Goal: Task Accomplishment & Management: Complete application form

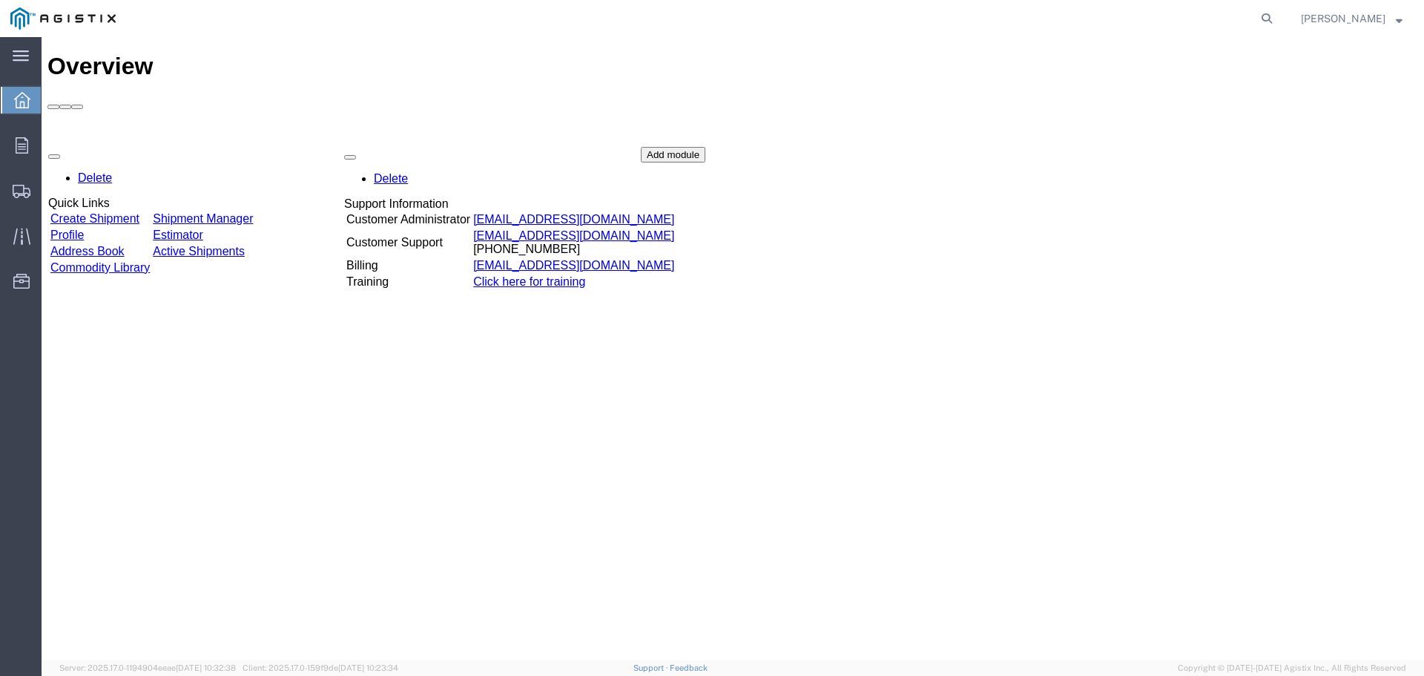
click at [109, 147] on div "Delete Quick Links Create Shipment Shipment Manager Profile Estimator Address B…" at bounding box center [732, 258] width 1371 height 223
click at [101, 213] on link "Create Shipment" at bounding box center [94, 219] width 89 height 13
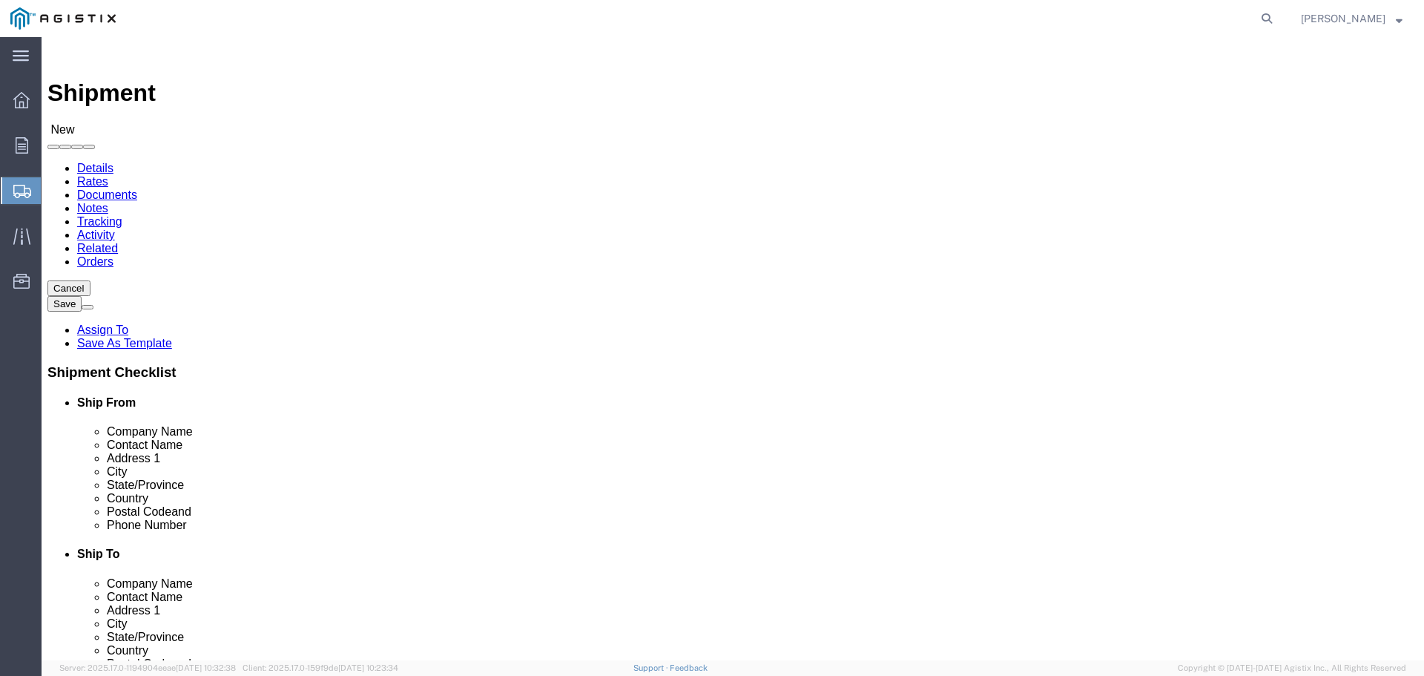
select select
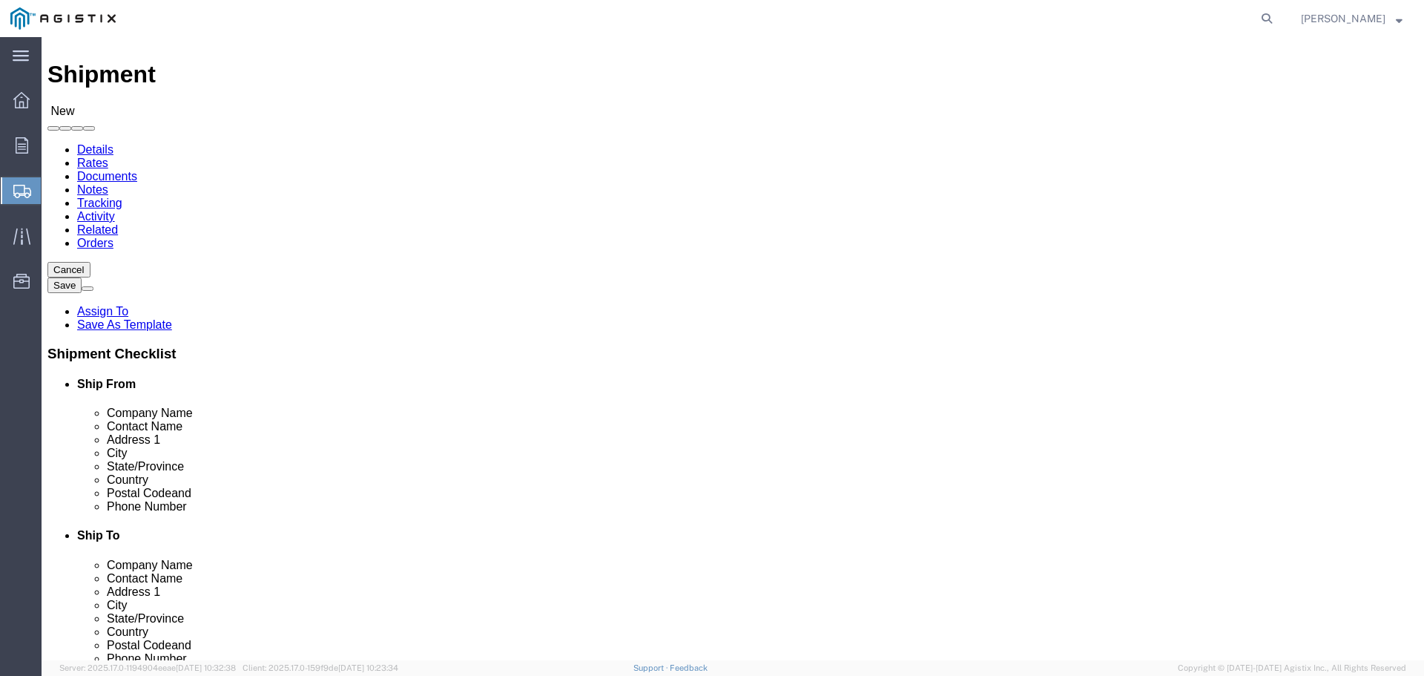
scroll to position [74, 0]
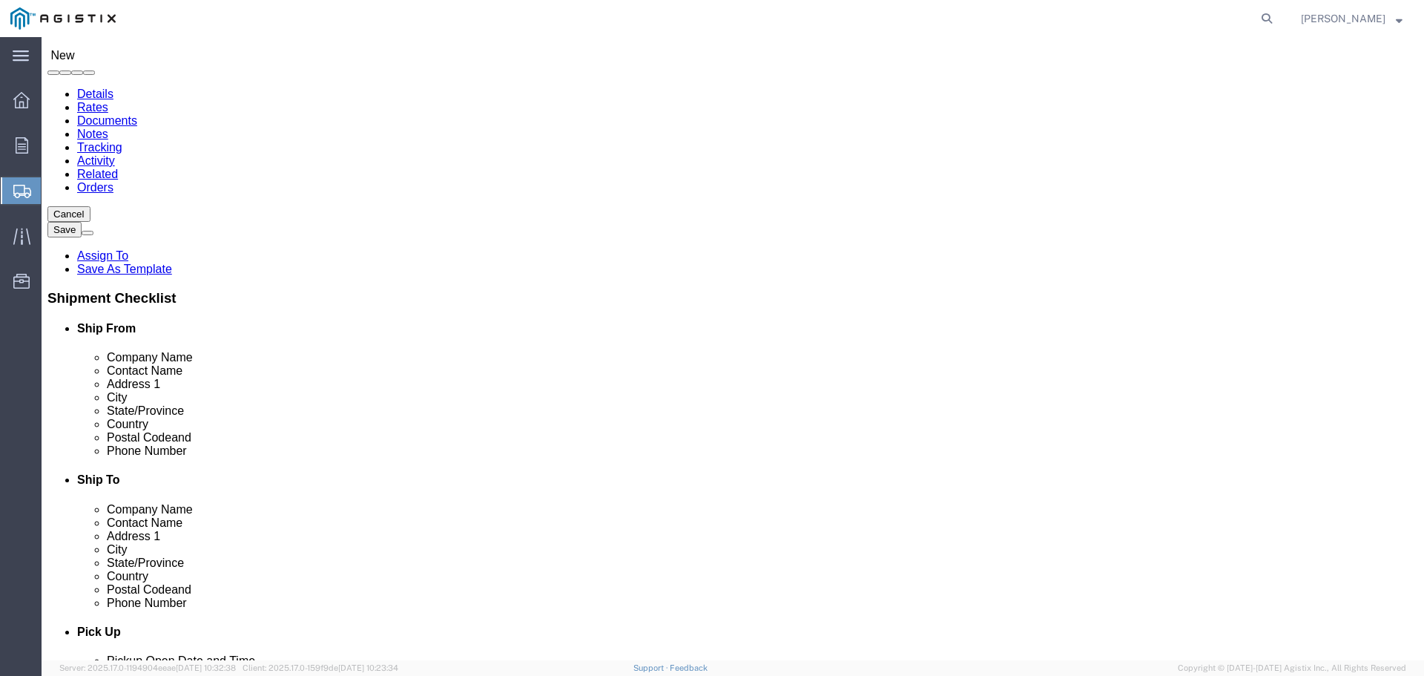
click input "text"
type input "ho"
click p "- HONEYWELL AMERICAN METER - ([PERSON_NAME]) [STREET_ADDRESS][US_STATE]"
select select "NE"
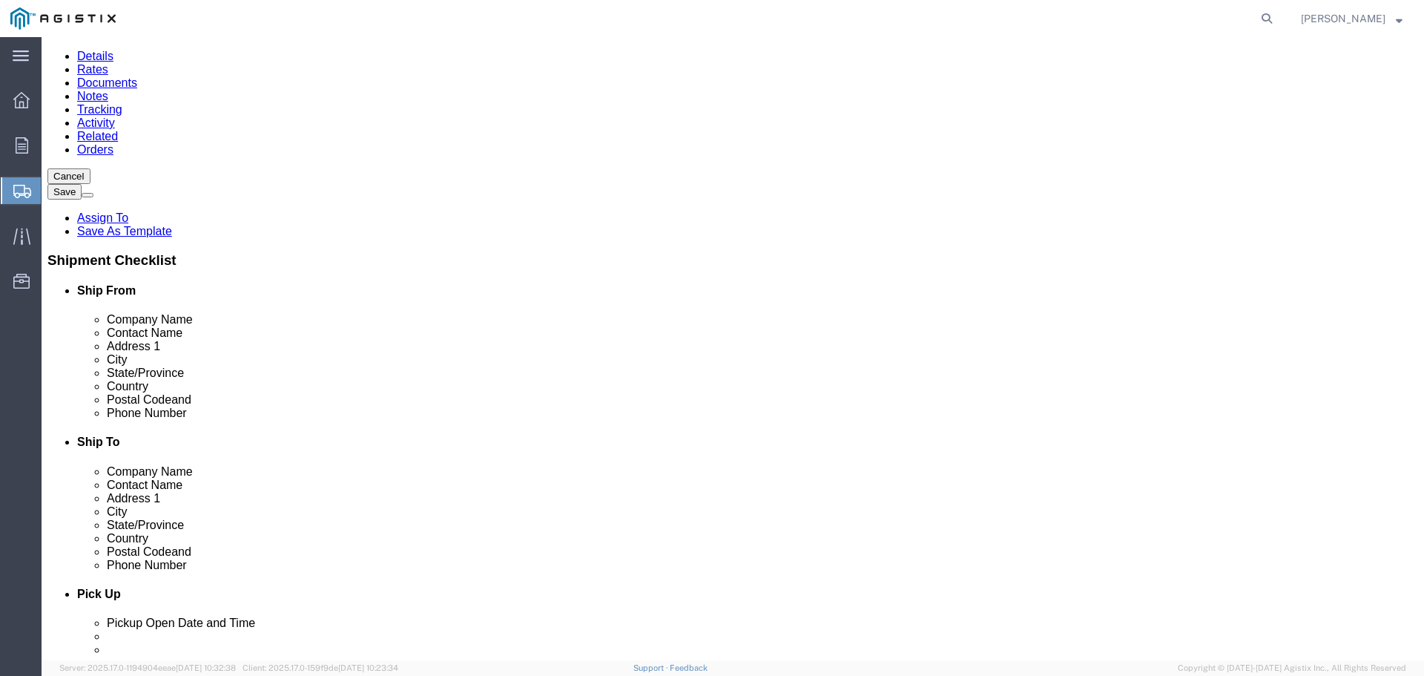
scroll to position [148, 0]
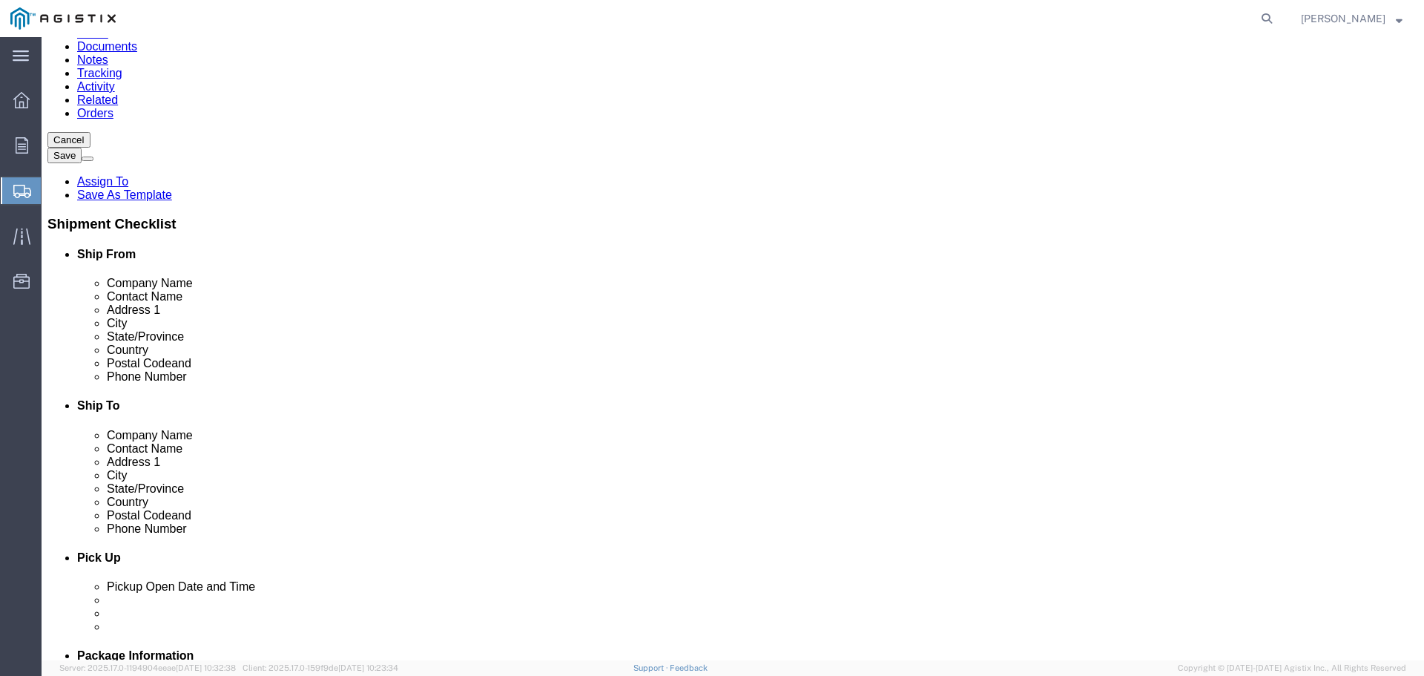
type input "HONEYWELL AMERICAN METER"
click input "text"
type input "pac"
click p "- PACIFIC GAS AND ELECTRIC - ([PERSON_NAME]) [STREET_ADDRESS][PERSON_NAME]"
select select "CA"
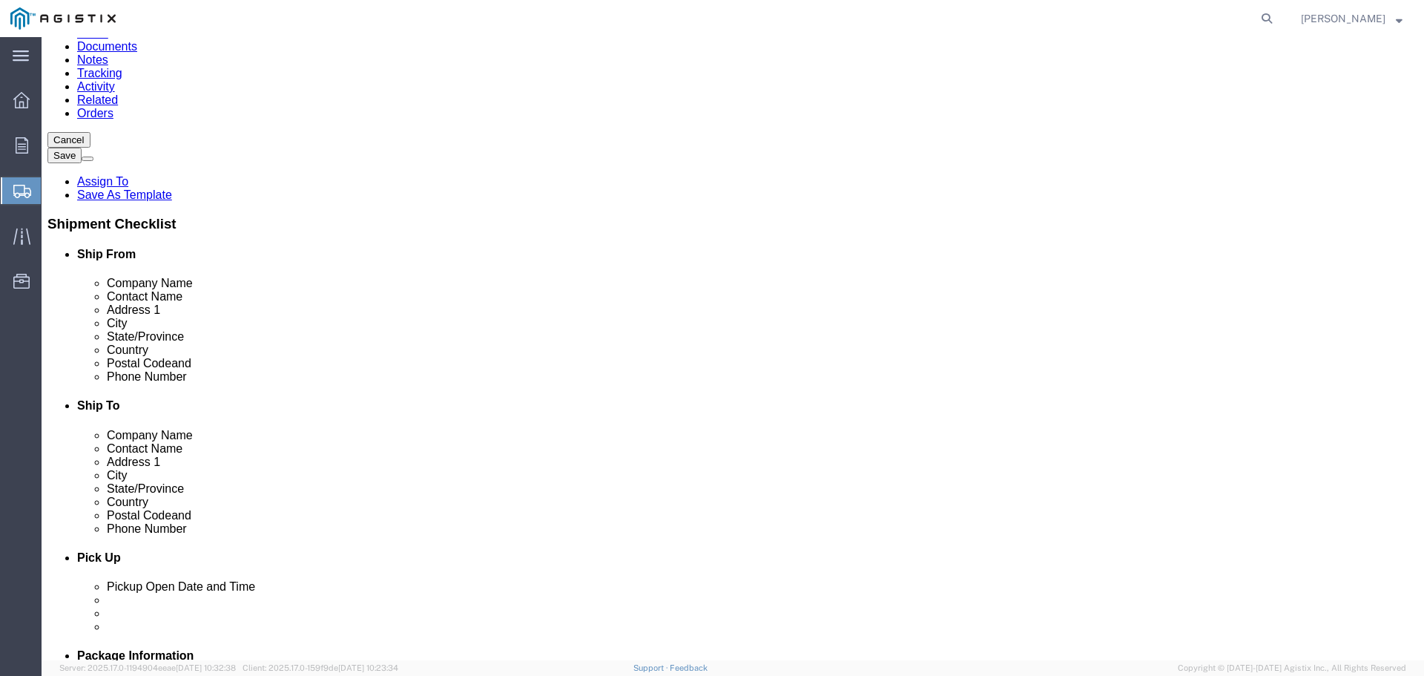
type input "PACIFIC GAS AND ELECTRIC"
click input "text"
click input "421"
type input "4"
type input "[STREET_ADDRESS]"
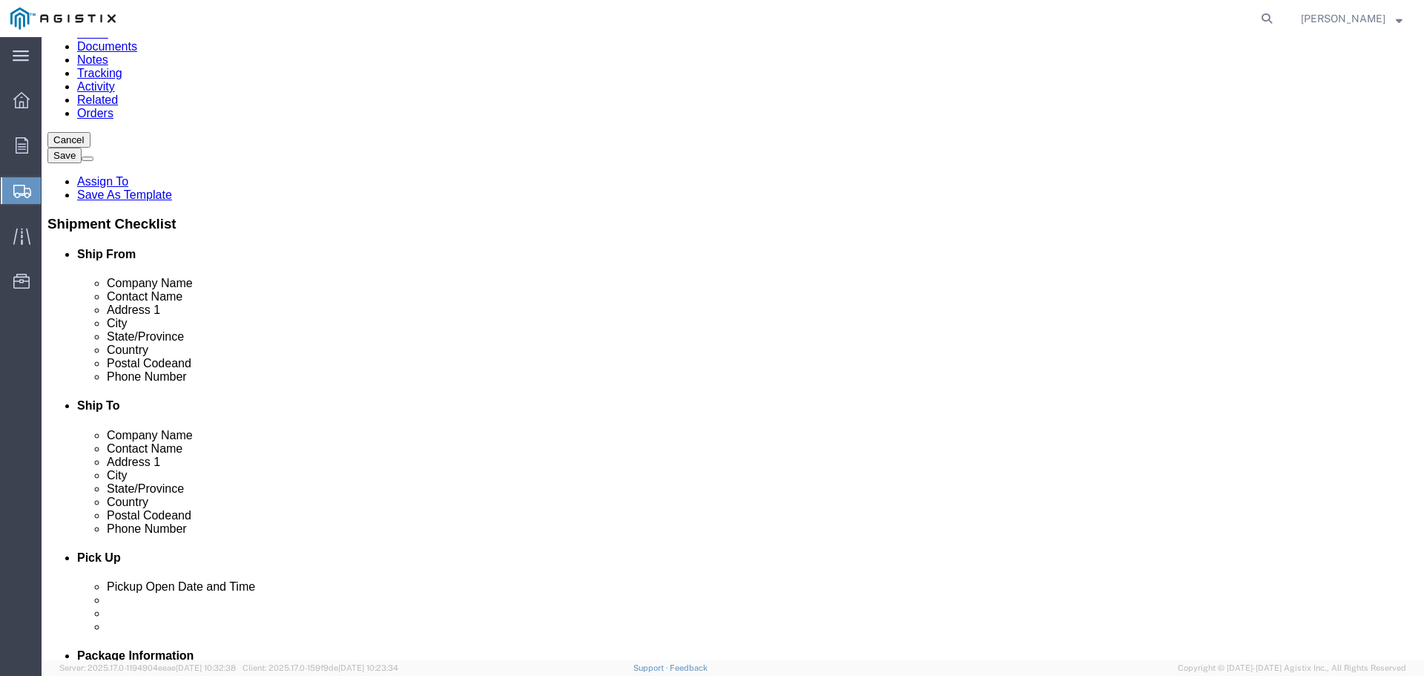
click input "text"
type input "F"
type input "E"
type input "STOCKTON"
click div "Location My Profile Location (OBSOLETE) [PERSON_NAME] SC - GC TRAILER (OBSOLETE…"
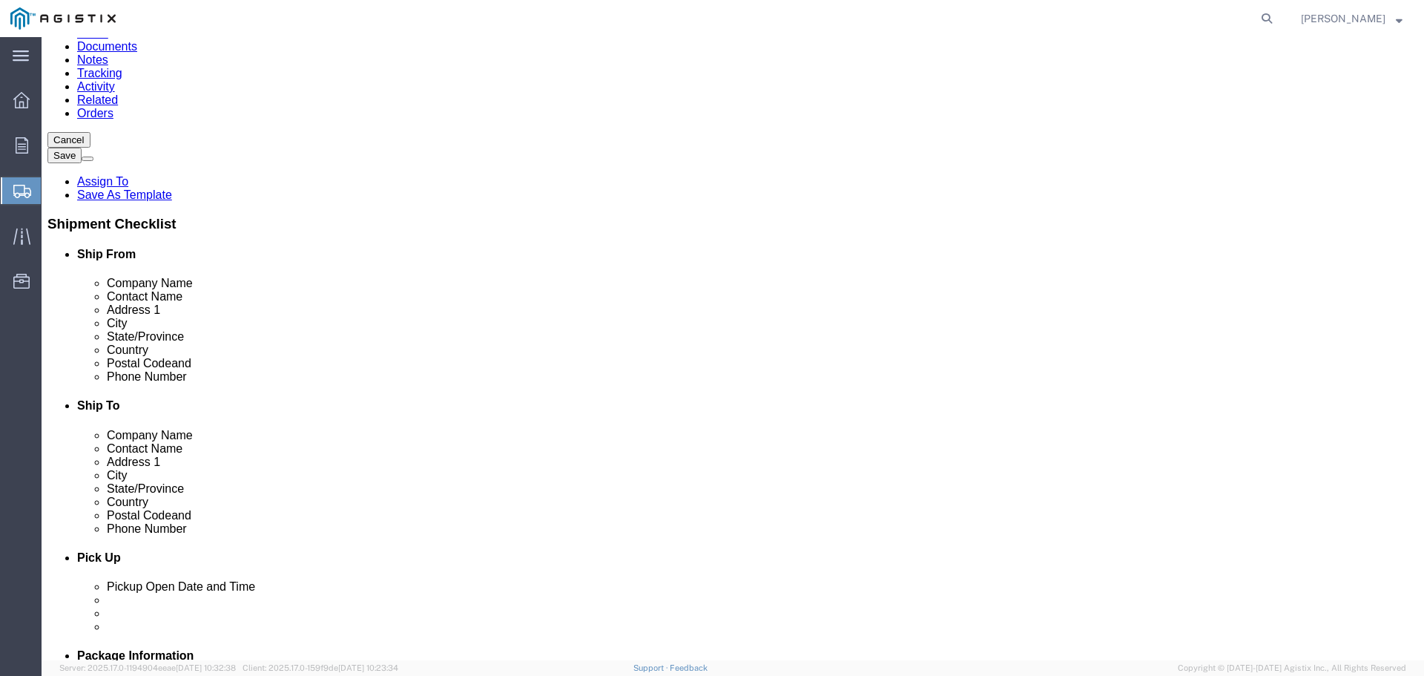
click div "Address 2"
click input "Postal Code"
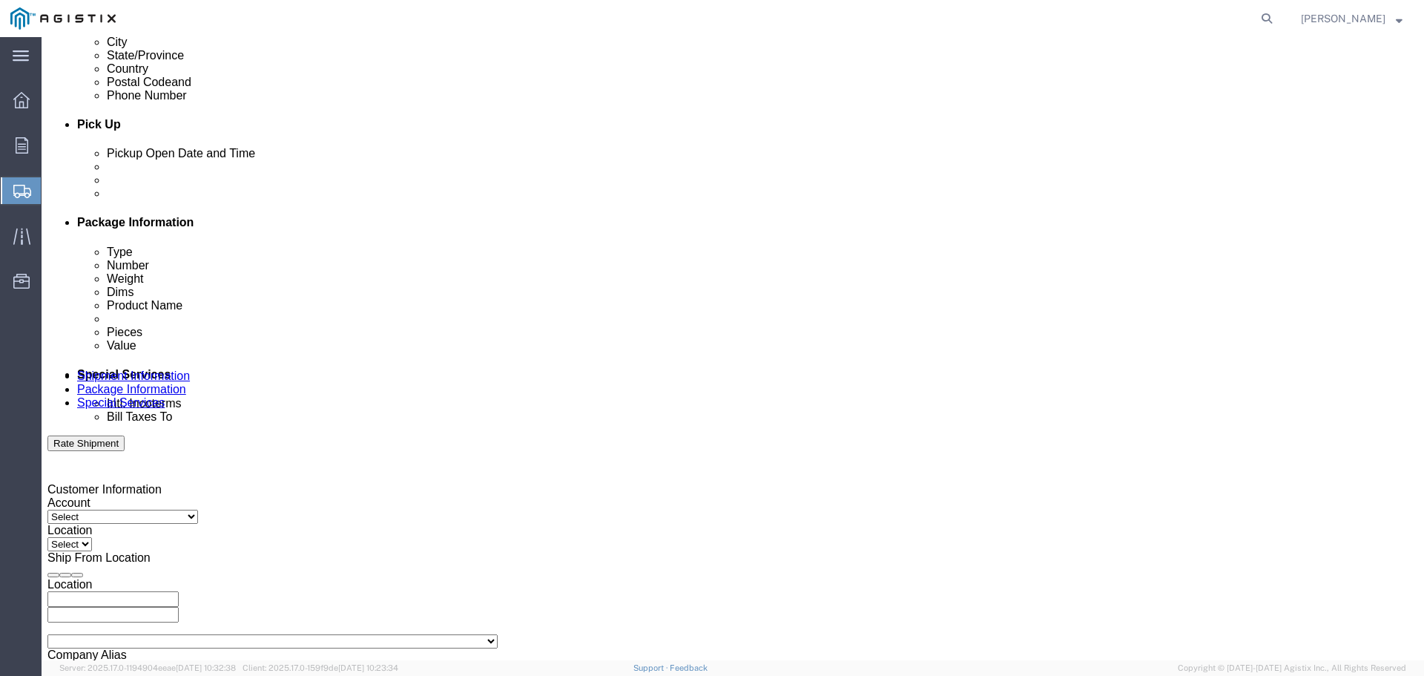
scroll to position [593, 0]
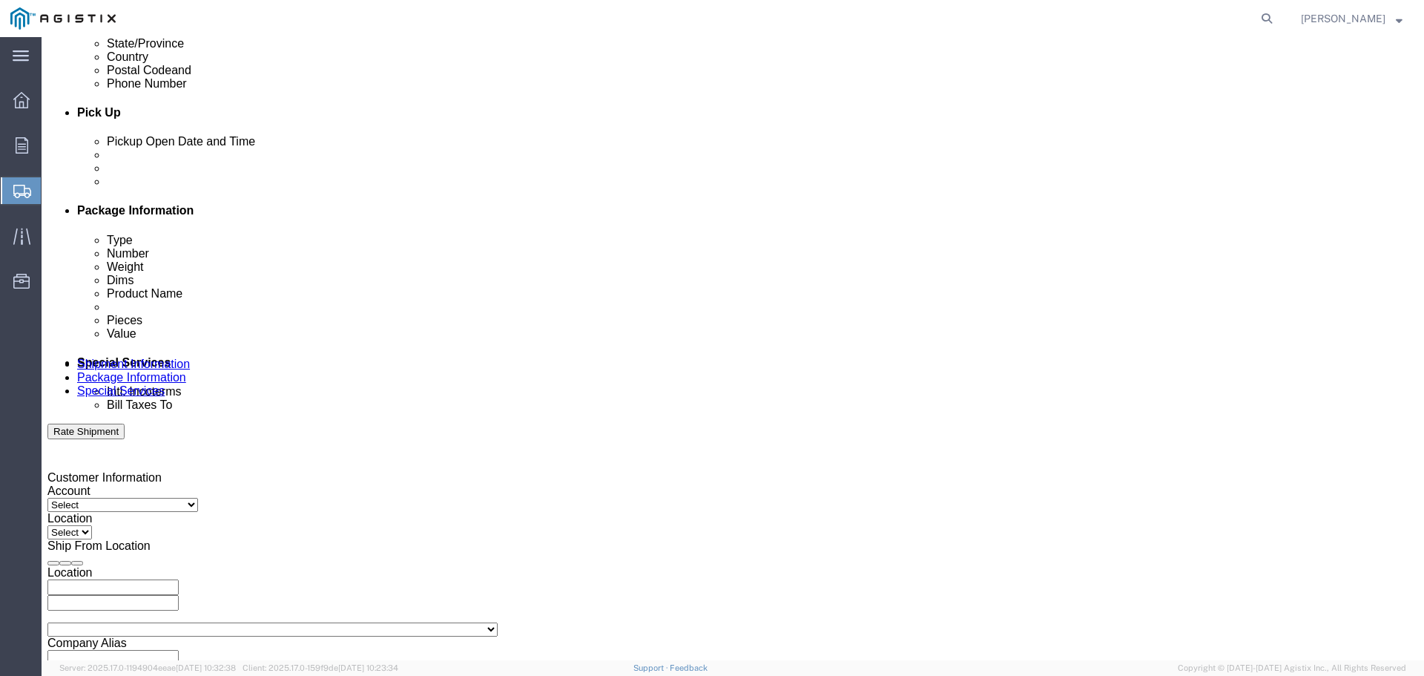
type input "95206"
click div "[DATE] 4:00 PM"
click input "4:00 PM"
type input "3:00 PM"
click button "Apply"
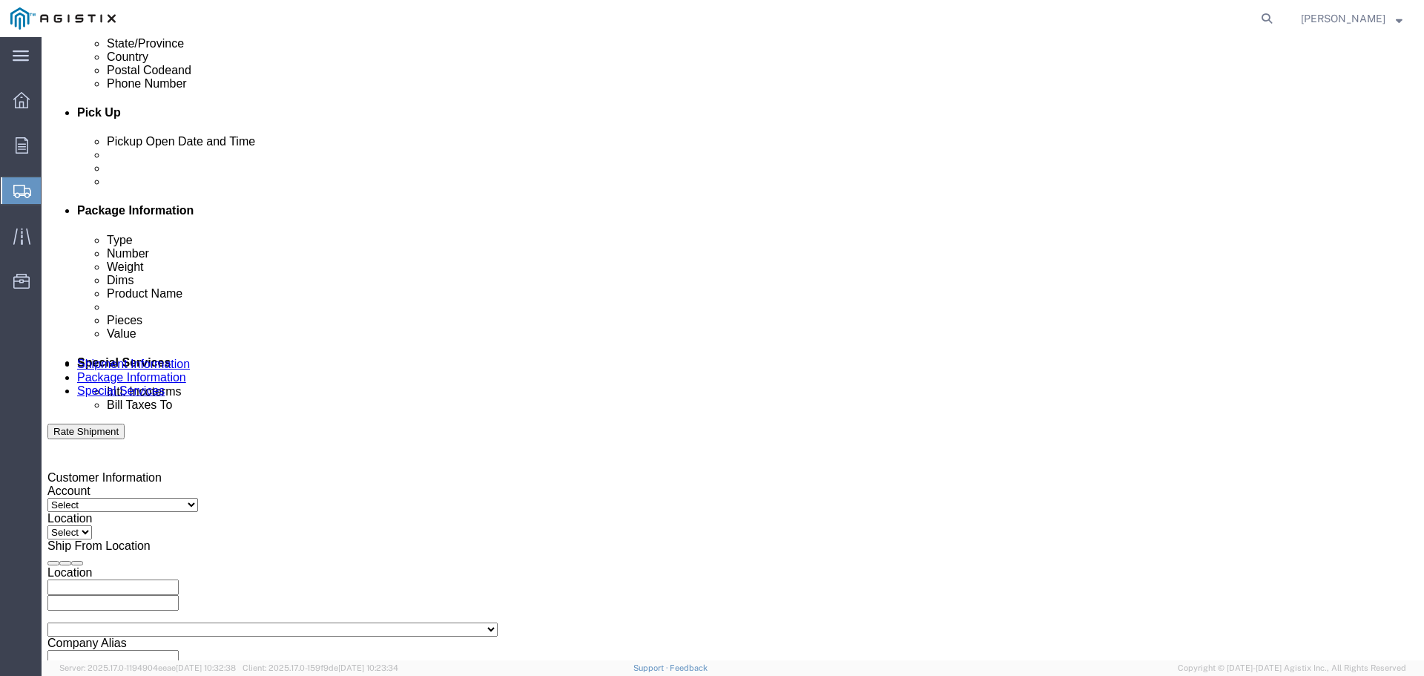
click div
click input "5:00 PM"
click input "9:00 PM"
type input "9:00 AM"
click button "Apply"
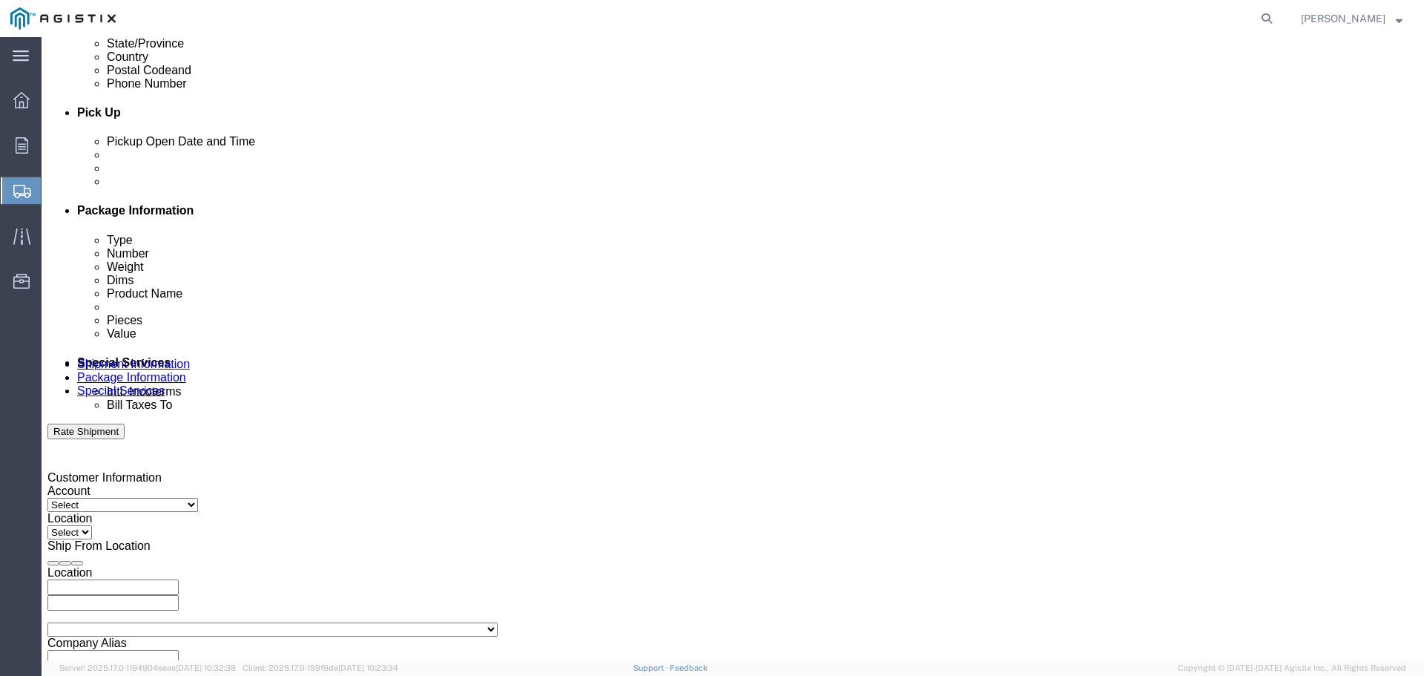
click input "text"
type input "3"
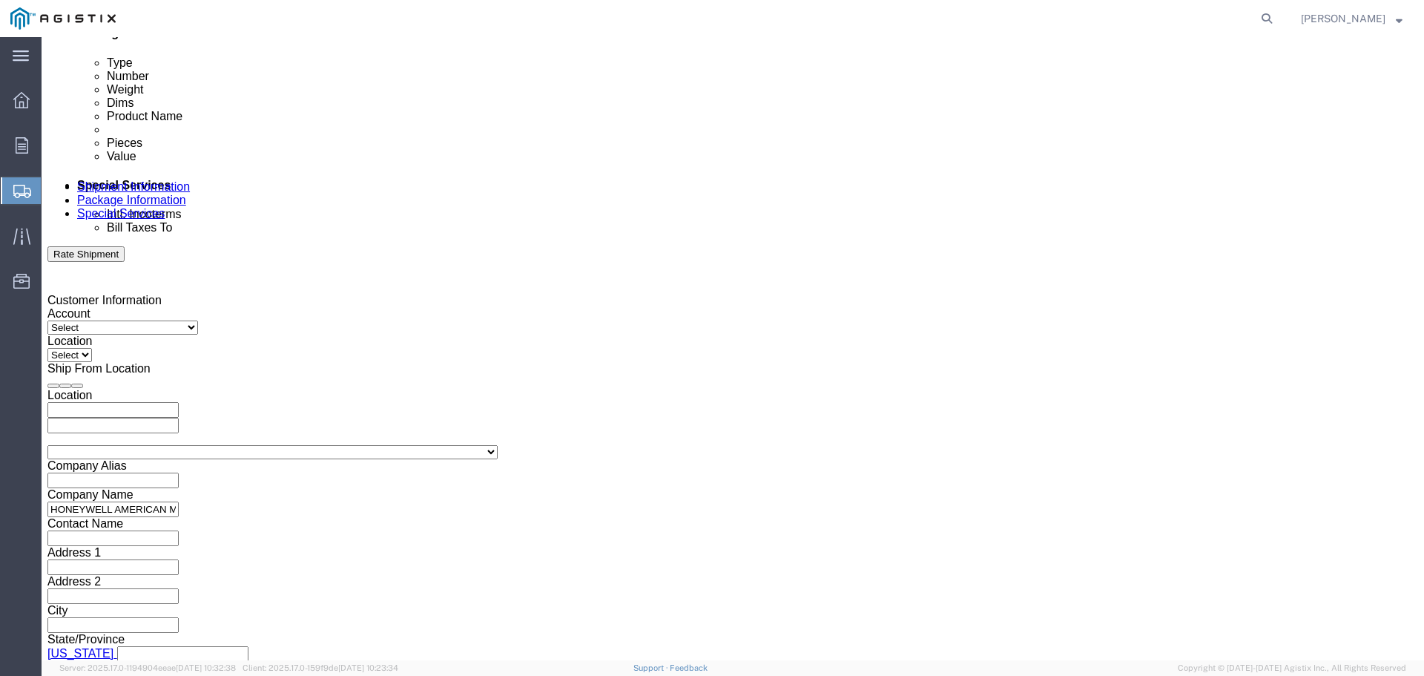
scroll to position [772, 0]
type input "3501308085"
click select "Select Air Less than Truckload Multi-Leg Ocean Freight Rail Small Parcel Truckl…"
select select "TL"
click select "Select Air Less than Truckload Multi-Leg Ocean Freight Rail Small Parcel Truckl…"
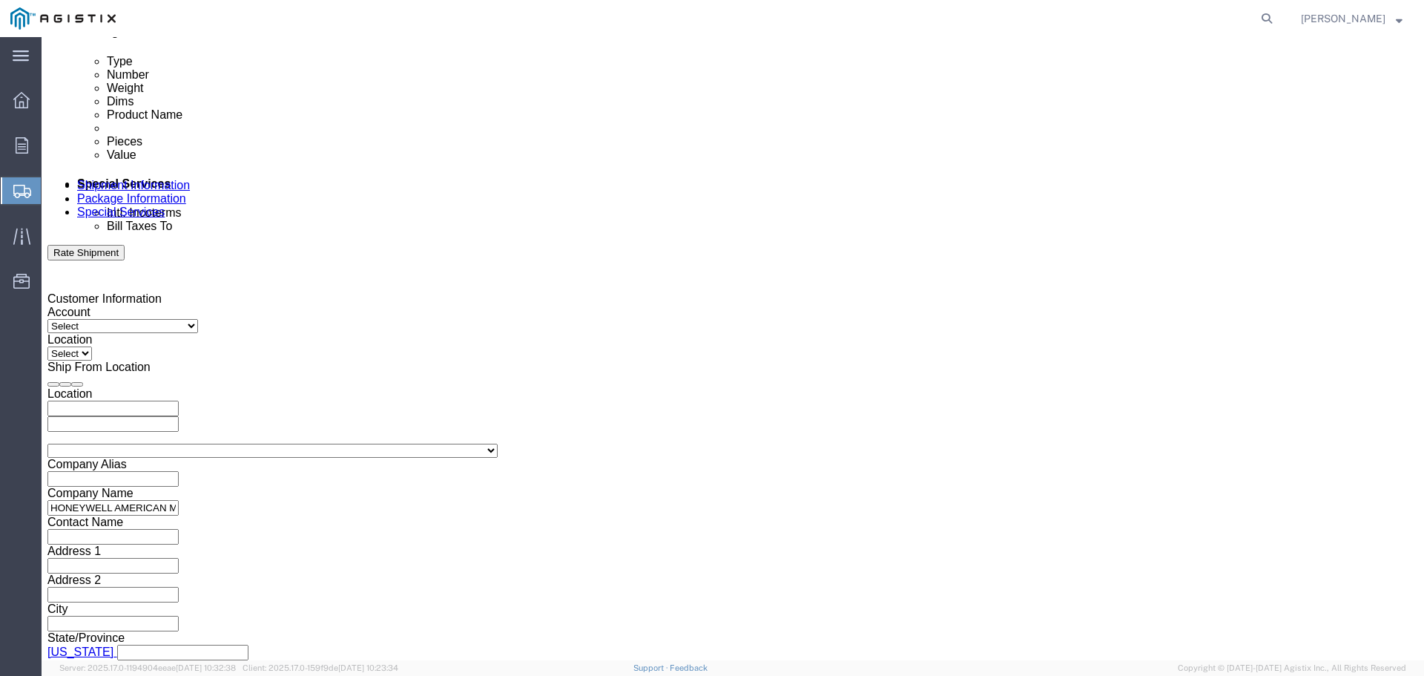
drag, startPoint x: 174, startPoint y: 487, endPoint x: 171, endPoint y: 503, distance: 16.6
click select "Select 1-Ton (PSS) 10 Wheel 10 Yard Dump Truck 20 Yard Dump Truck Bobtail Botto…"
select select "STDV"
click select "Select 1-Ton (PSS) 10 Wheel 10 Yard Dump Truck 20 Yard Dump Truck Bobtail Botto…"
click select "Select 53 Feet 20 Feet 35 Feet 48 Feet"
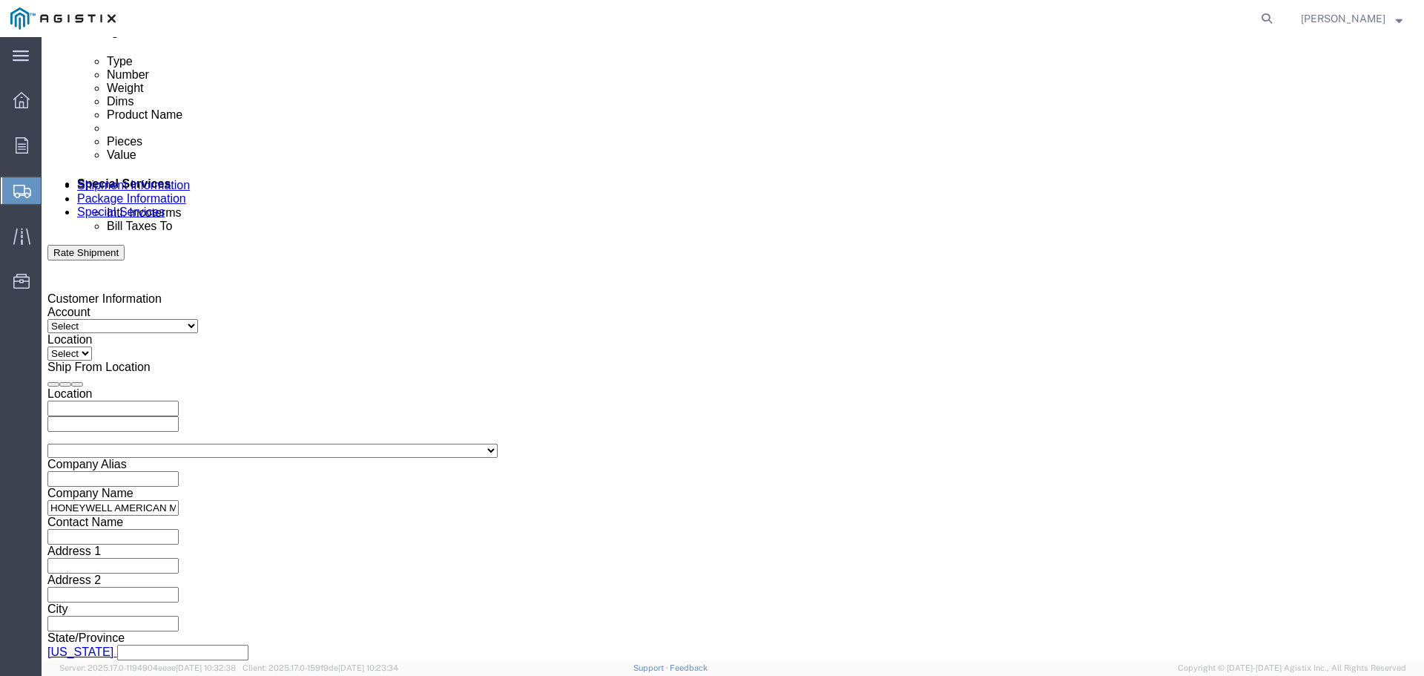
select select "53FT"
click select "Select 53 Feet 20 Feet 35 Feet 48 Feet"
click button "Continue"
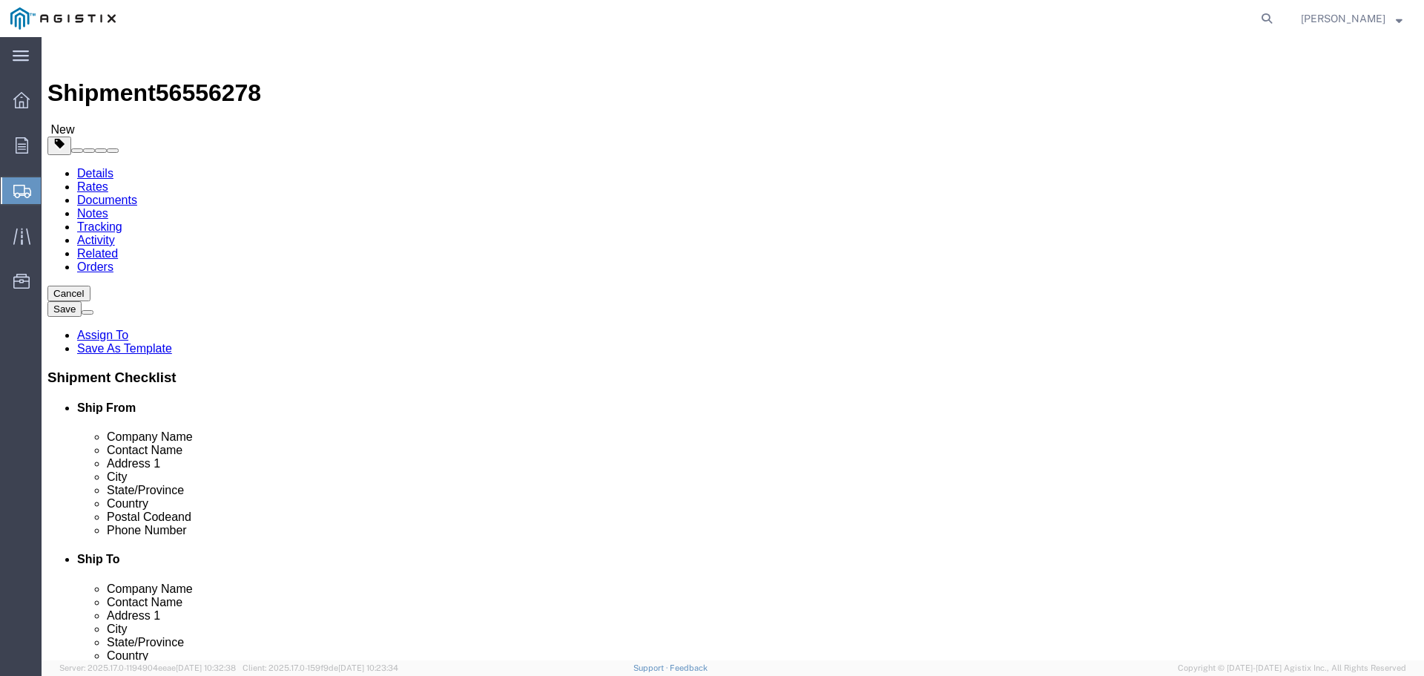
click select "Select Bale(s) Basket(s) Bolt(s) Bottle(s) Buckets Bulk Bundle(s) Can(s) Cardbo…"
select select "PSST"
click select "Select Bale(s) Basket(s) Bolt(s) Bottle(s) Buckets Bulk Bundle(s) Can(s) Cardbo…"
click input "text"
type input "3120"
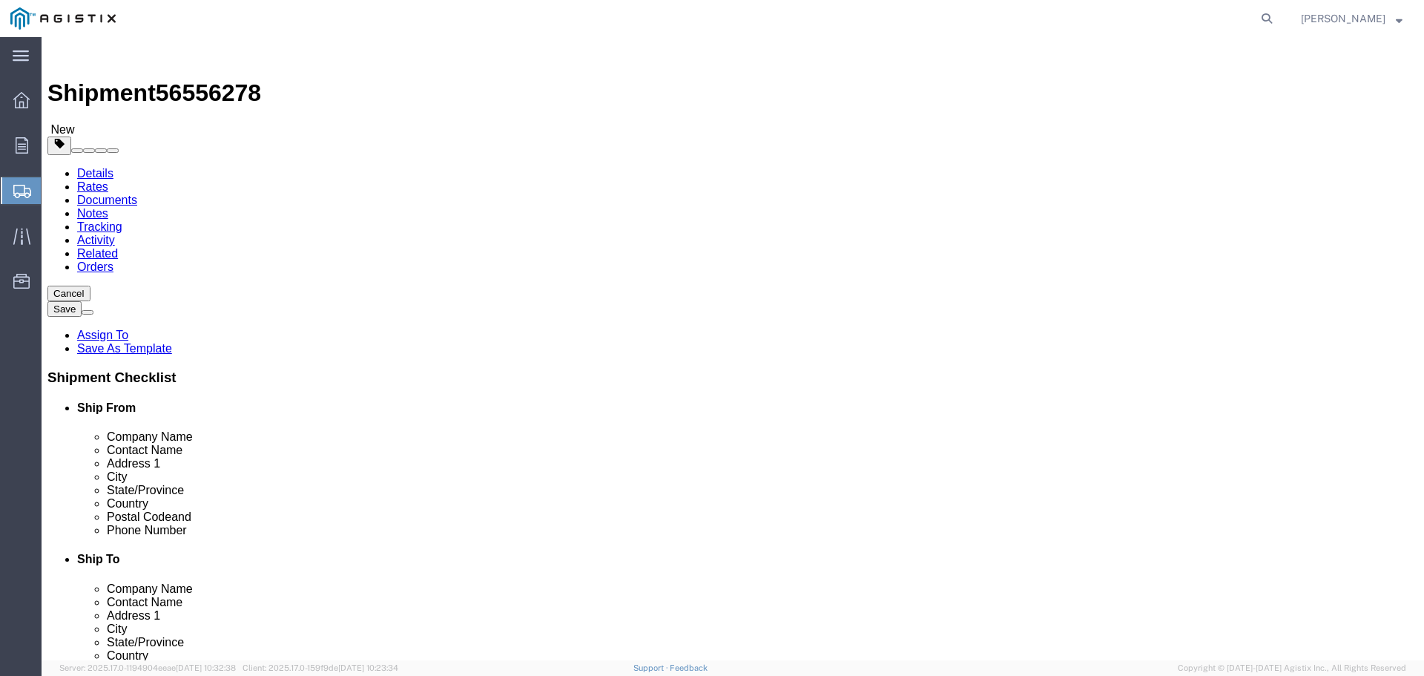
click input "1"
type input "52"
click input "text"
type input "45"
click input "text"
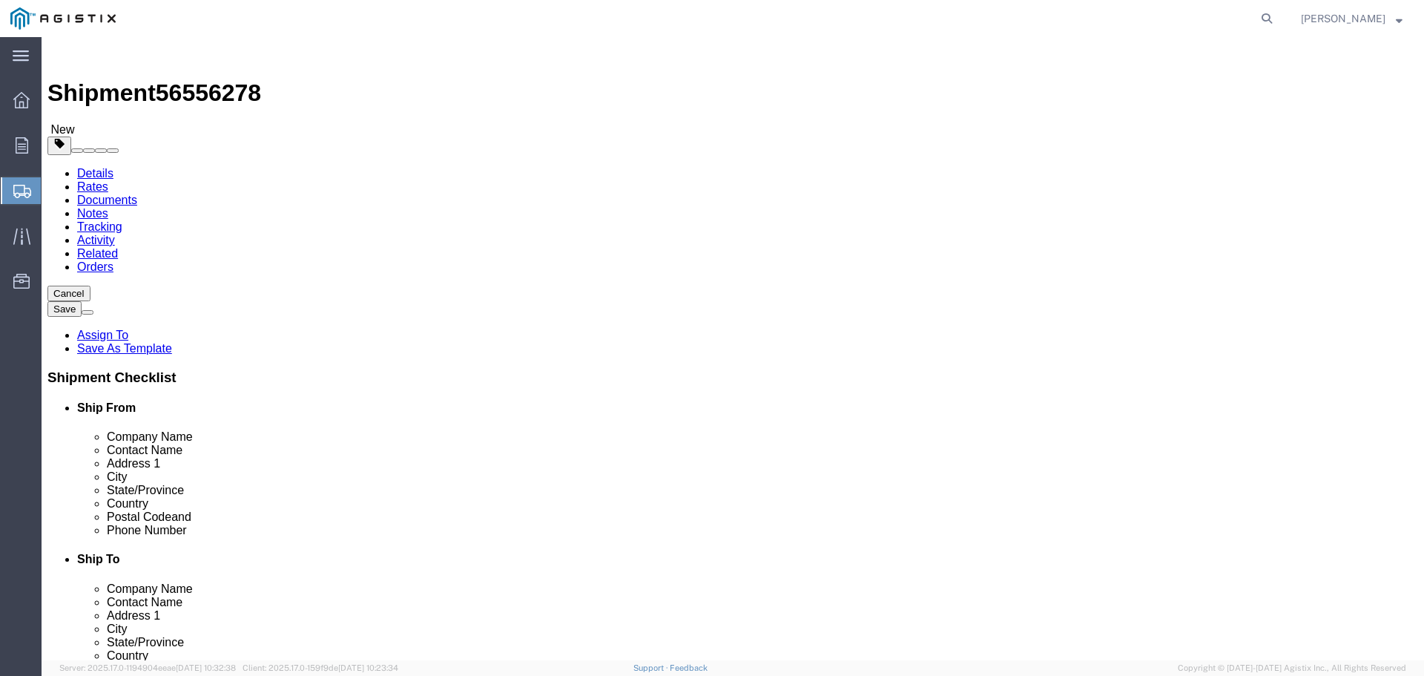
type input "42"
click input "text"
type input "52"
click input "0.00"
type input "0"
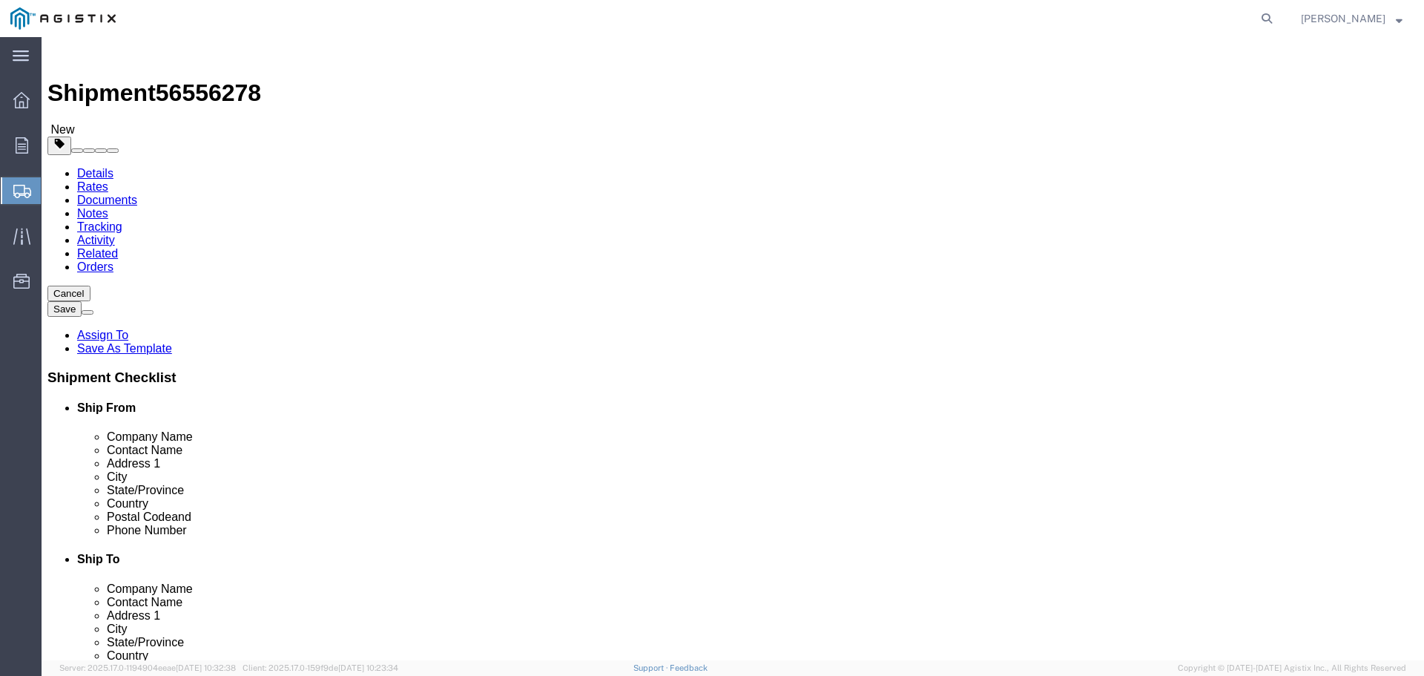
type input "39000"
click link "Add Content"
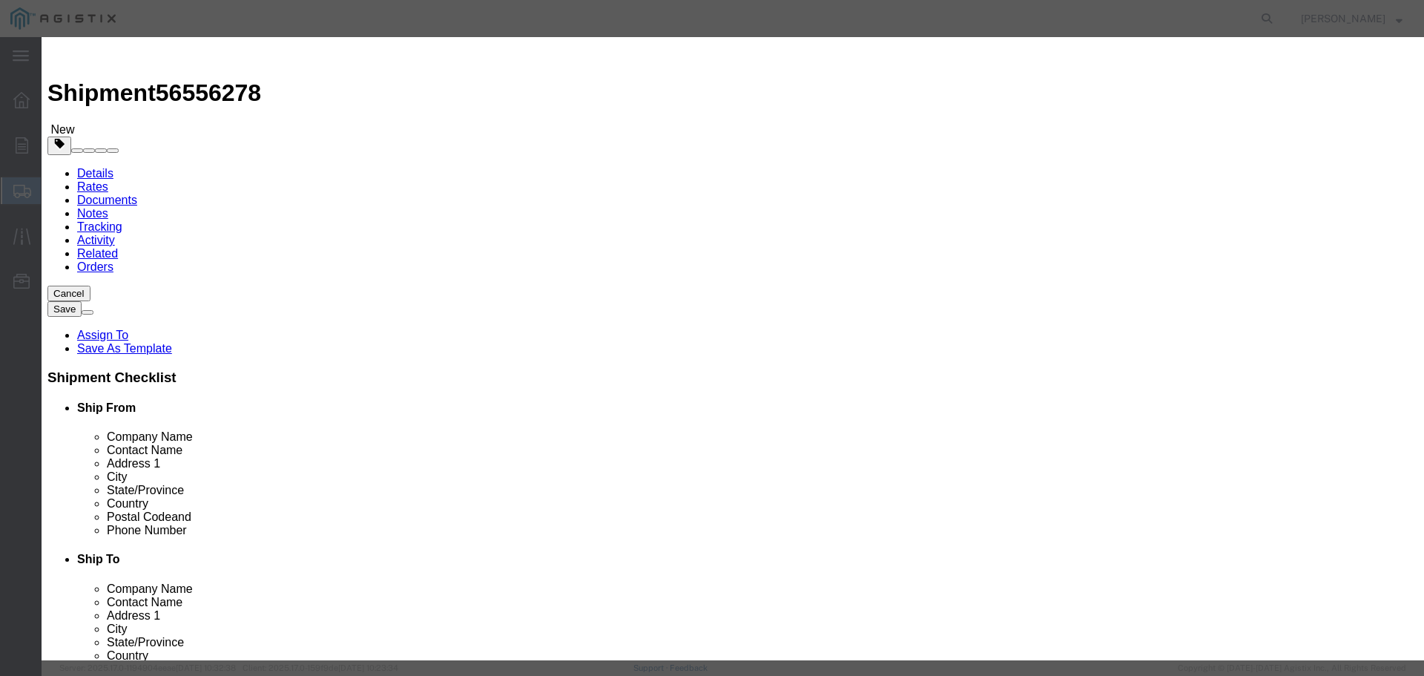
click input "text"
type input "AC250"
click input "0"
type input "3120"
click input "text"
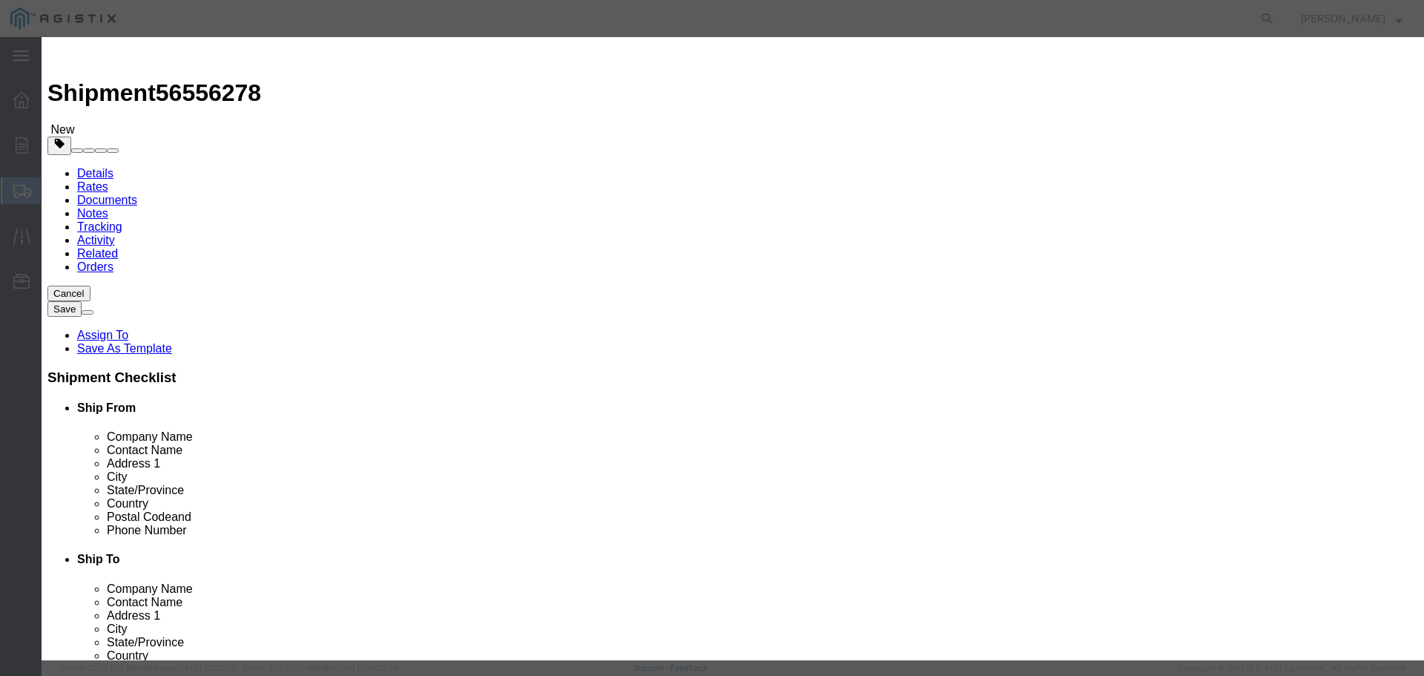
click input "text"
type input "328173.00"
click select "Select 50 55 60 65 70 85 92.5 100 125 175 250 300 400"
select select "85"
click select "Select 50 55 60 65 70 85 92.5 100 125 175 250 300 400"
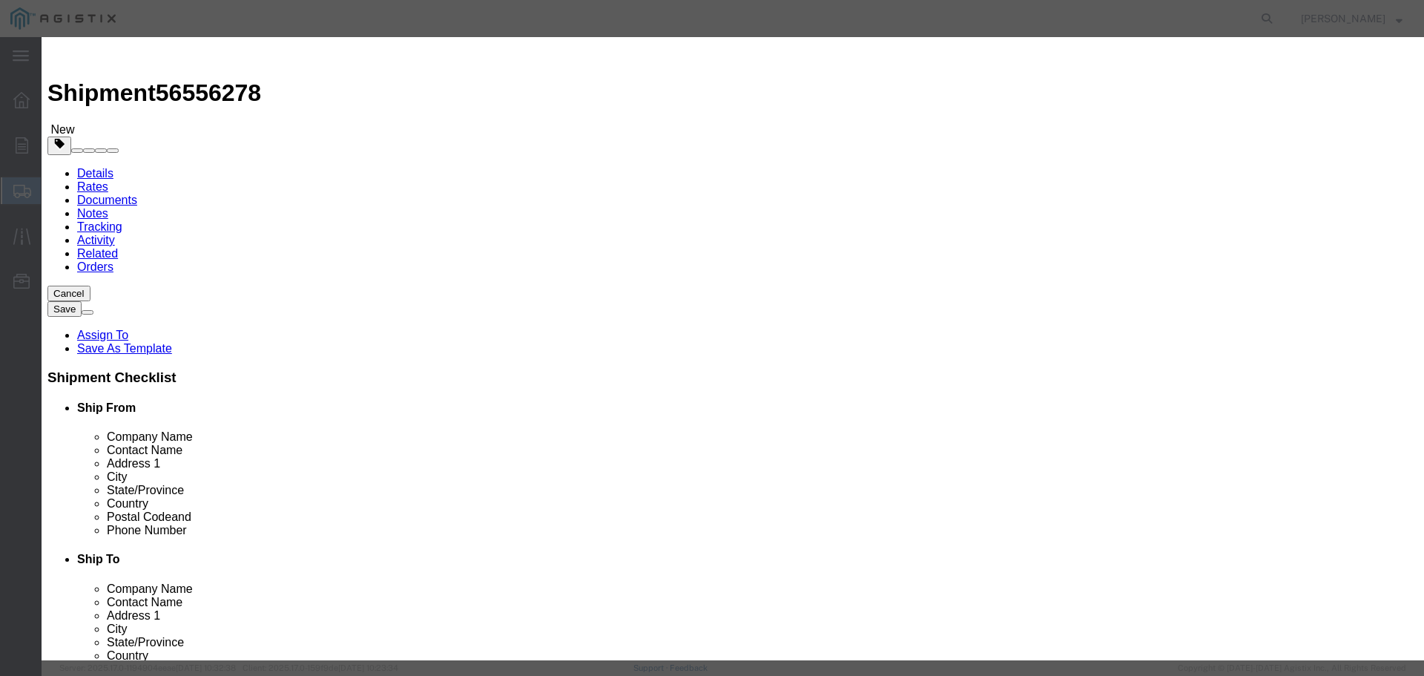
click button "Save & Close"
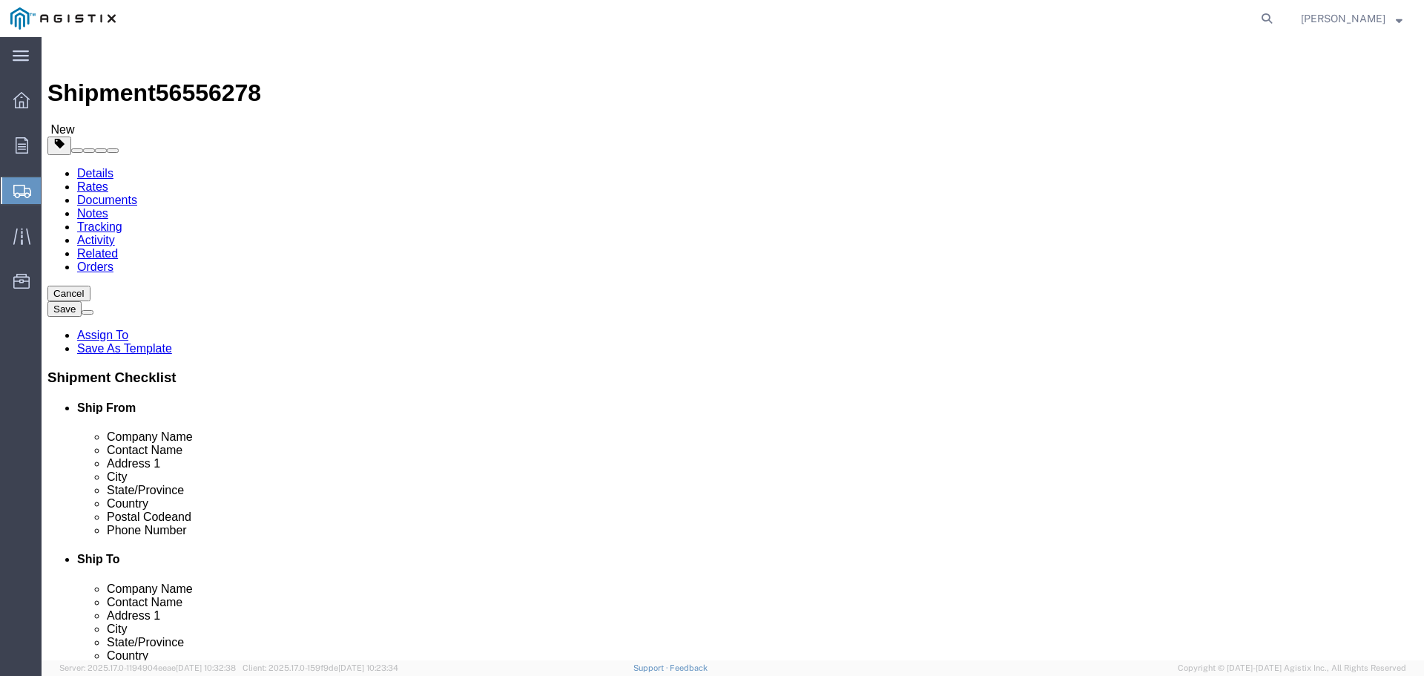
click button "Continue"
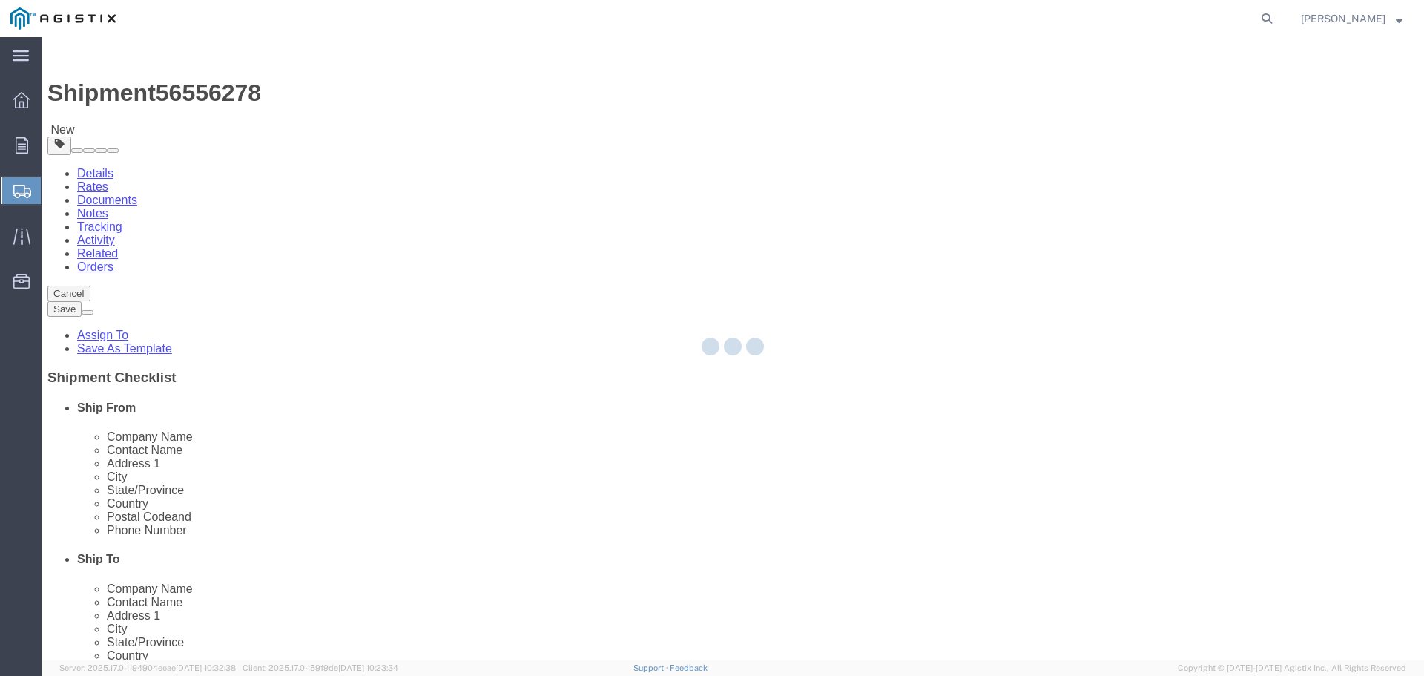
select select
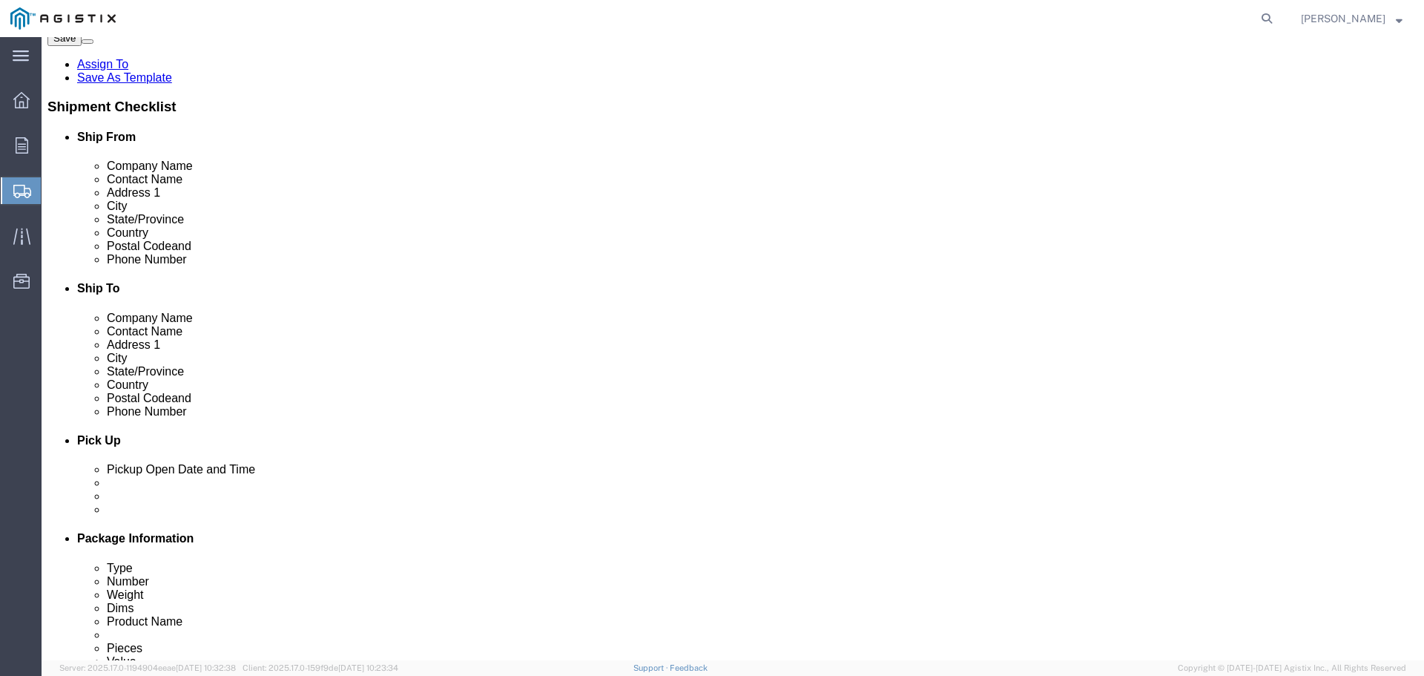
scroll to position [297, 0]
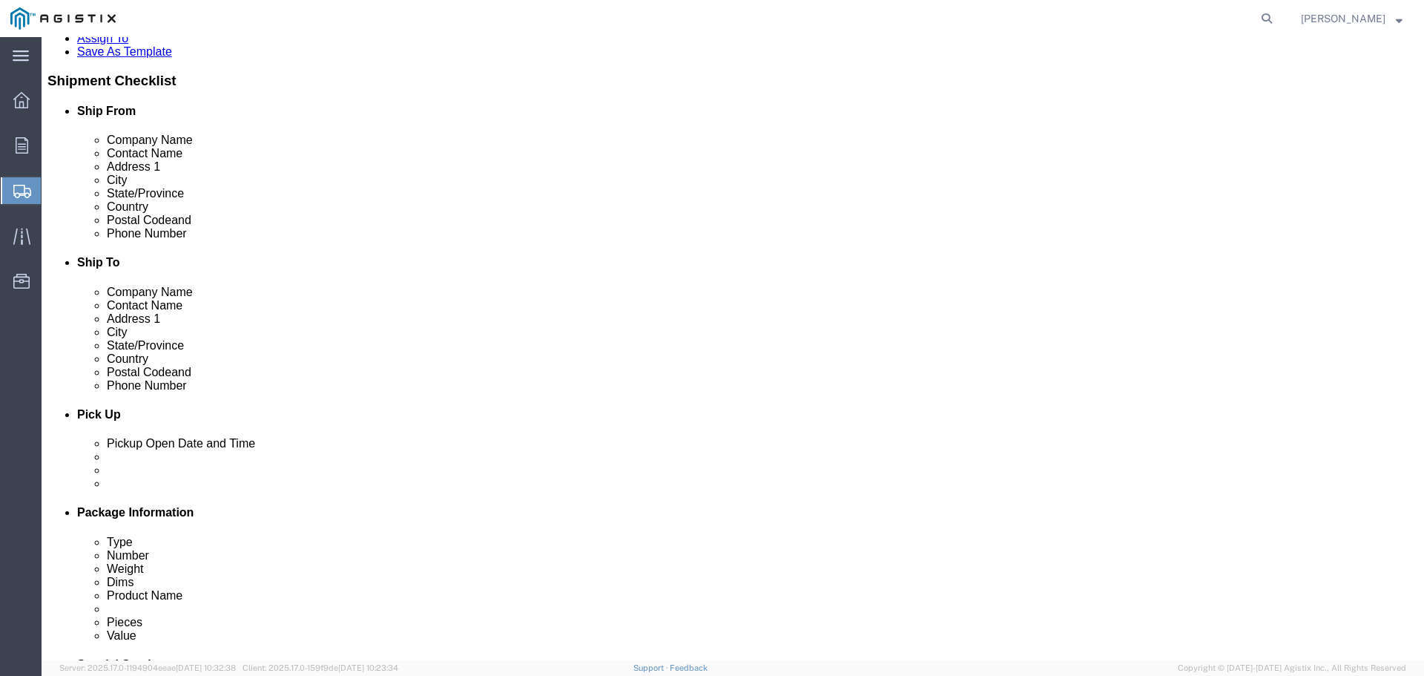
click select "Select 1 Day 2 Day 3-5 Day Economy 5+ Day"
select select "3-5 Day Economy"
click select "Select 1 Day 2 Day 3-5 Day Economy 5+ Day"
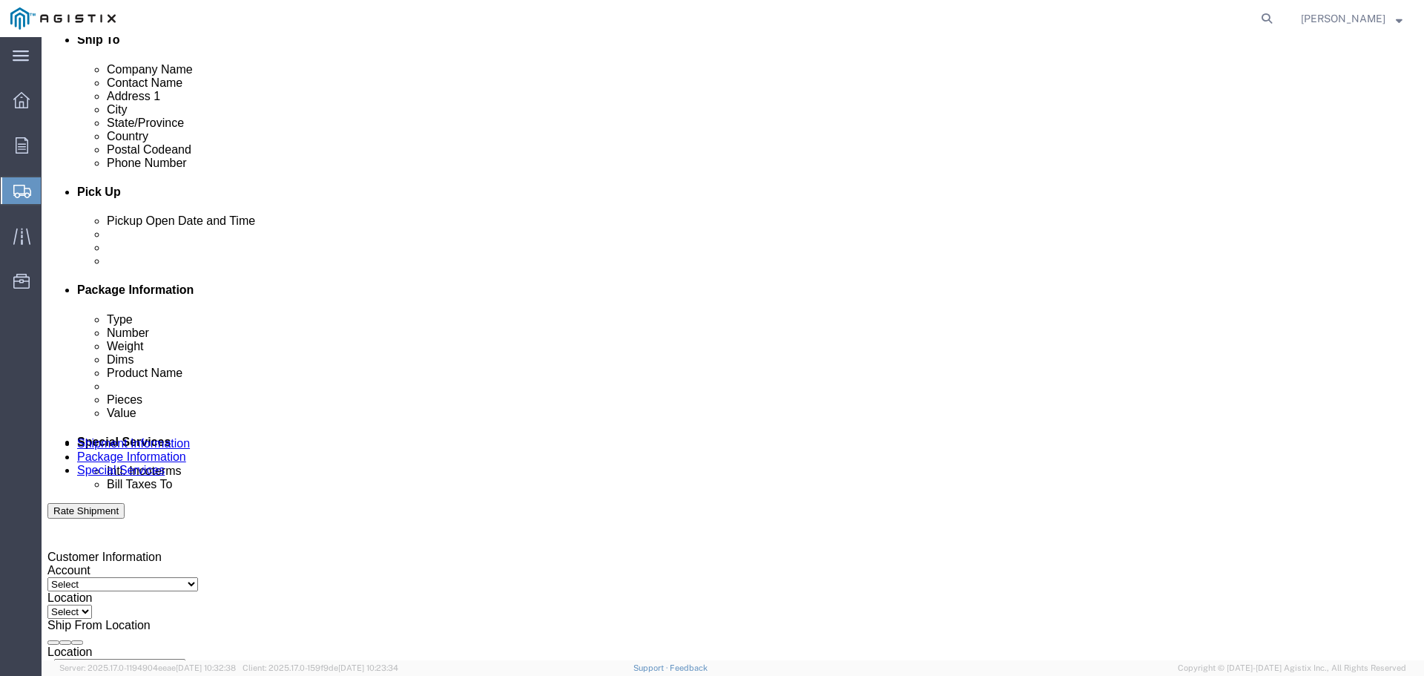
click button "Rate Shipment"
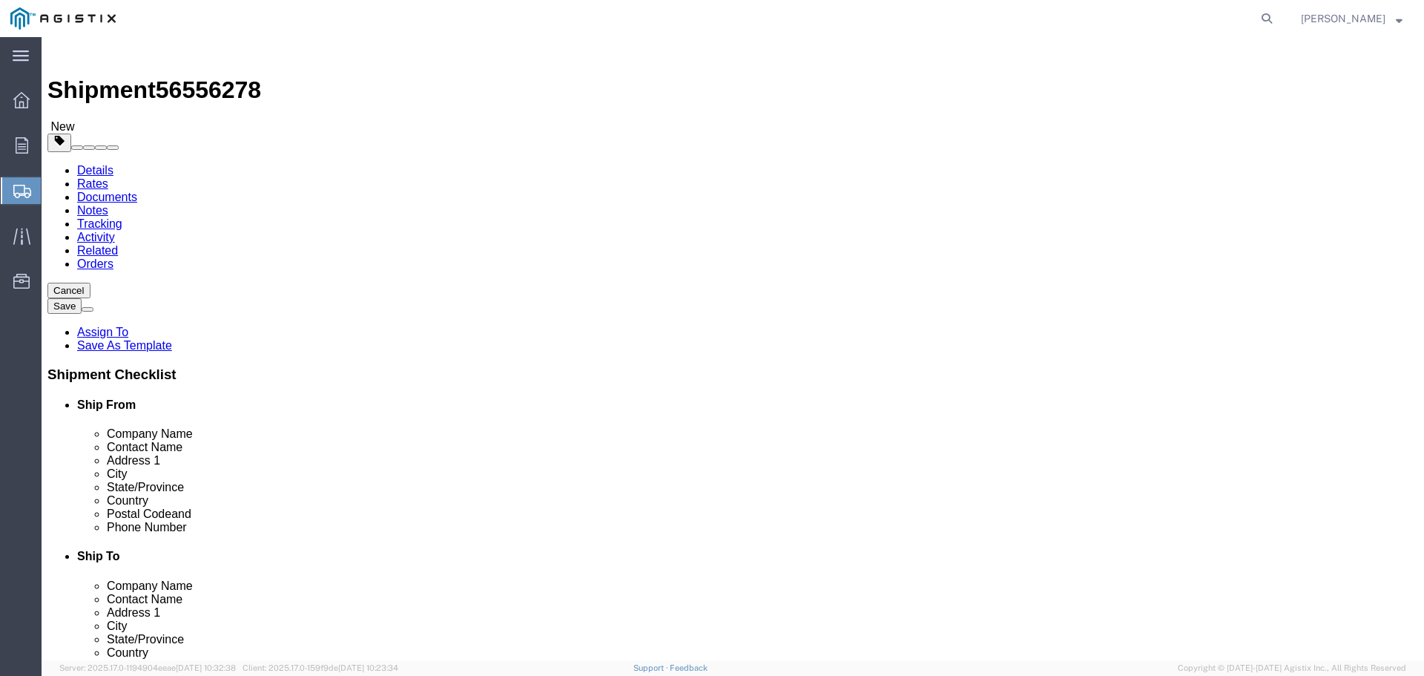
scroll to position [0, 0]
click link "Shipment Information"
drag, startPoint x: 519, startPoint y: 296, endPoint x: 502, endPoint y: 305, distance: 18.6
click select "Select Elster American Meter Co LLC PG&E"
select select "9596"
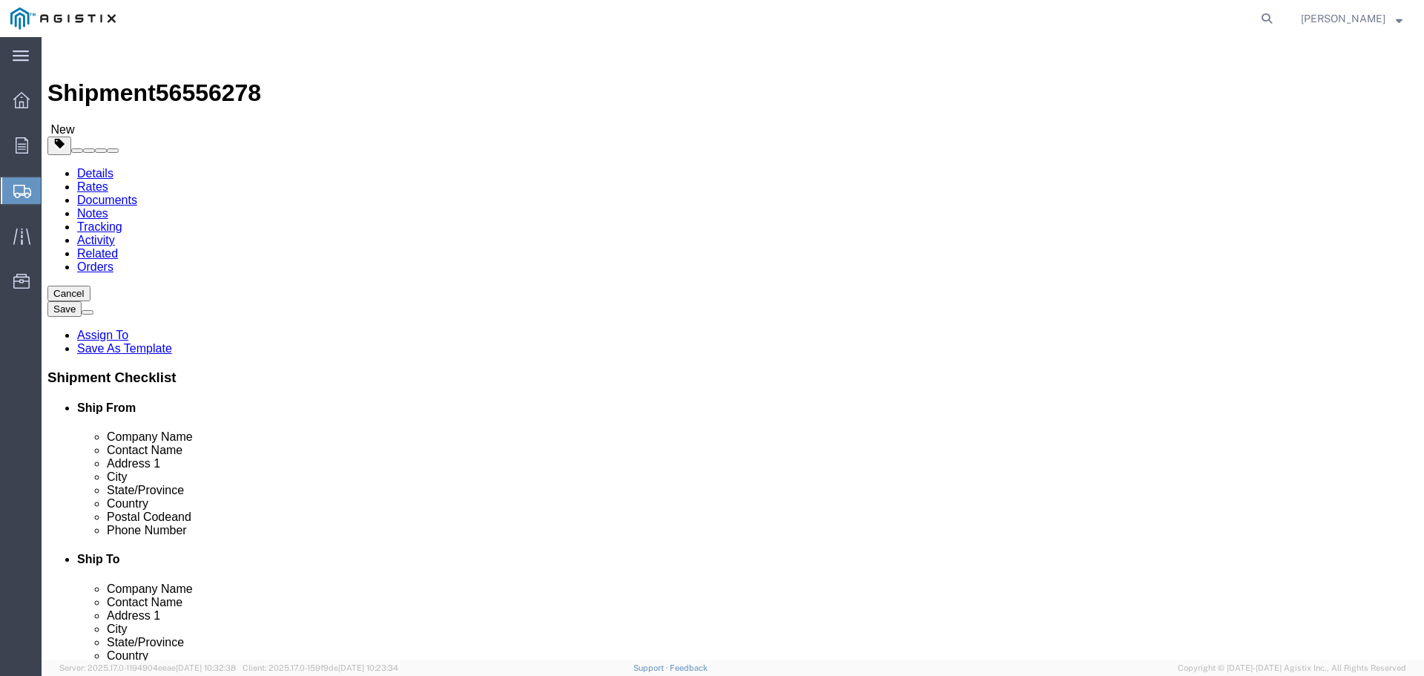
click select "Select Elster American Meter Co LLC PG&E"
select select "PURCHORD"
select select
click select "Select All Others [GEOGRAPHIC_DATA] [GEOGRAPHIC_DATA] [GEOGRAPHIC_DATA] [GEOGRA…"
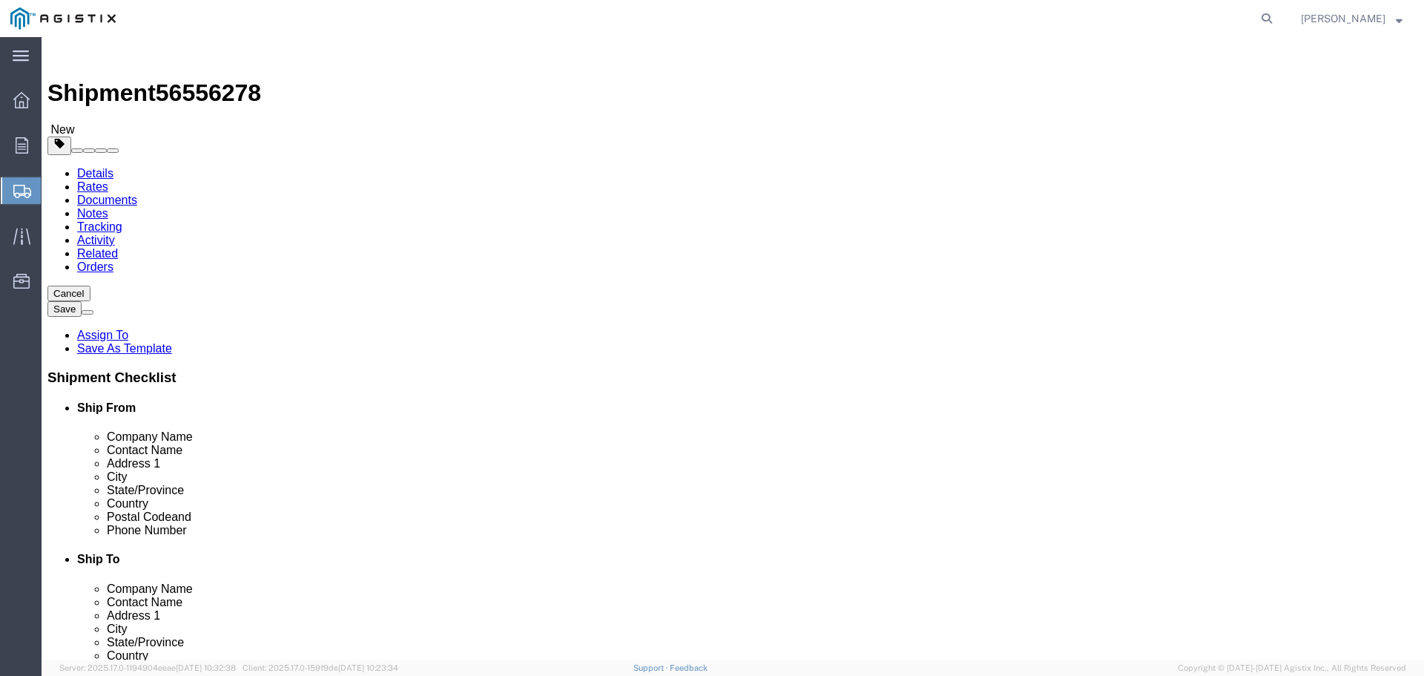
select select "19740"
click select "Select All Others [GEOGRAPHIC_DATA] [GEOGRAPHIC_DATA] [GEOGRAPHIC_DATA] [GEOGRA…"
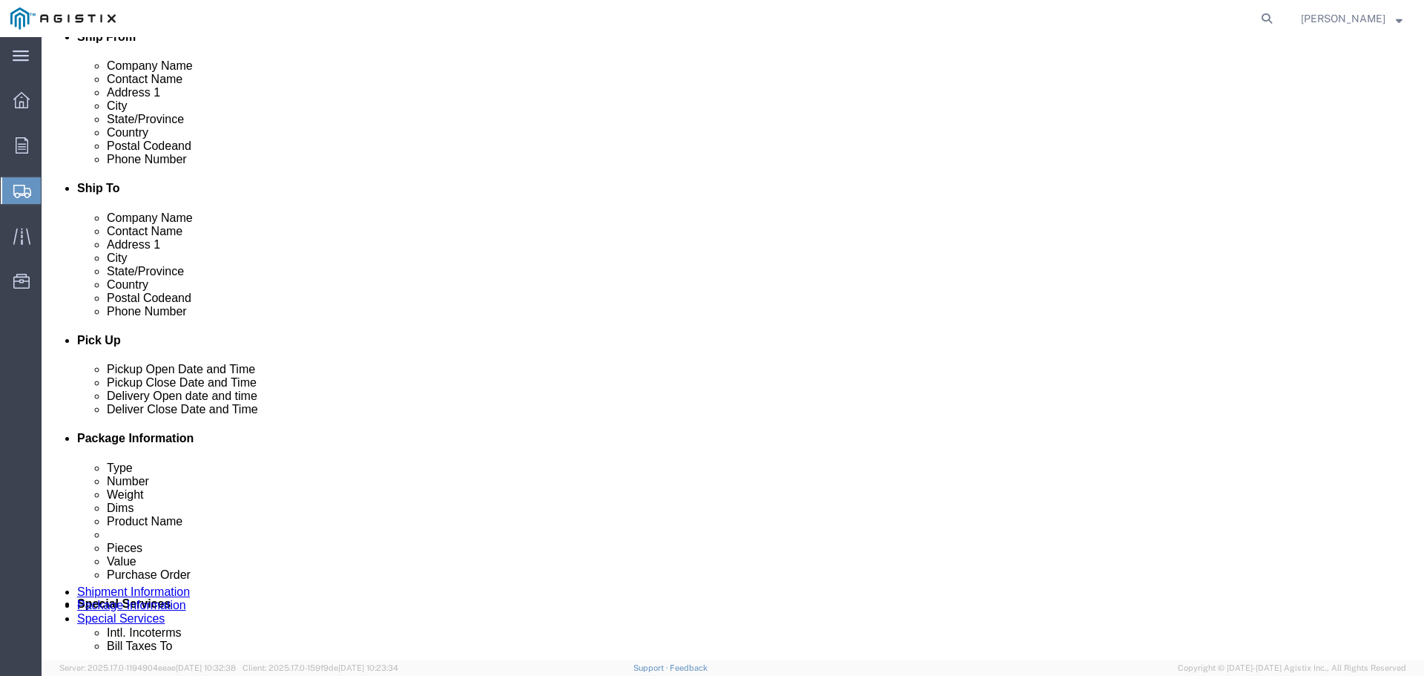
scroll to position [593, 0]
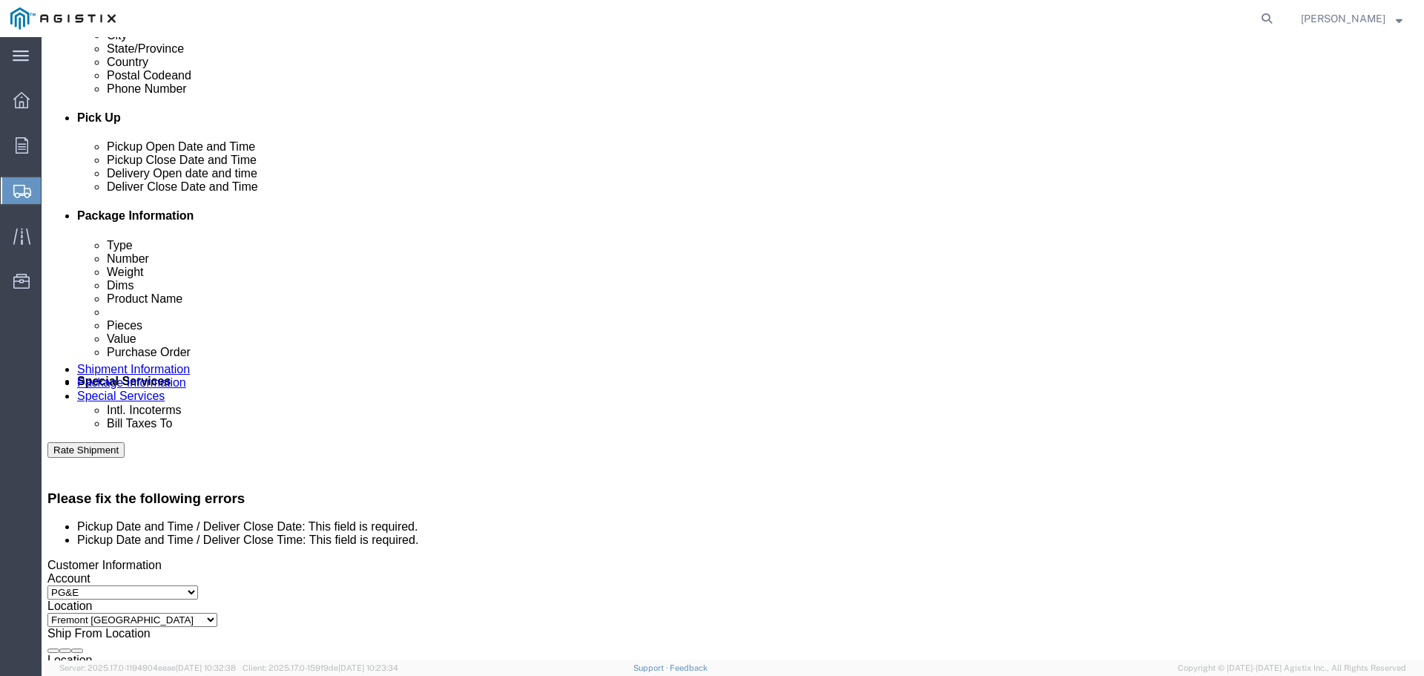
click div
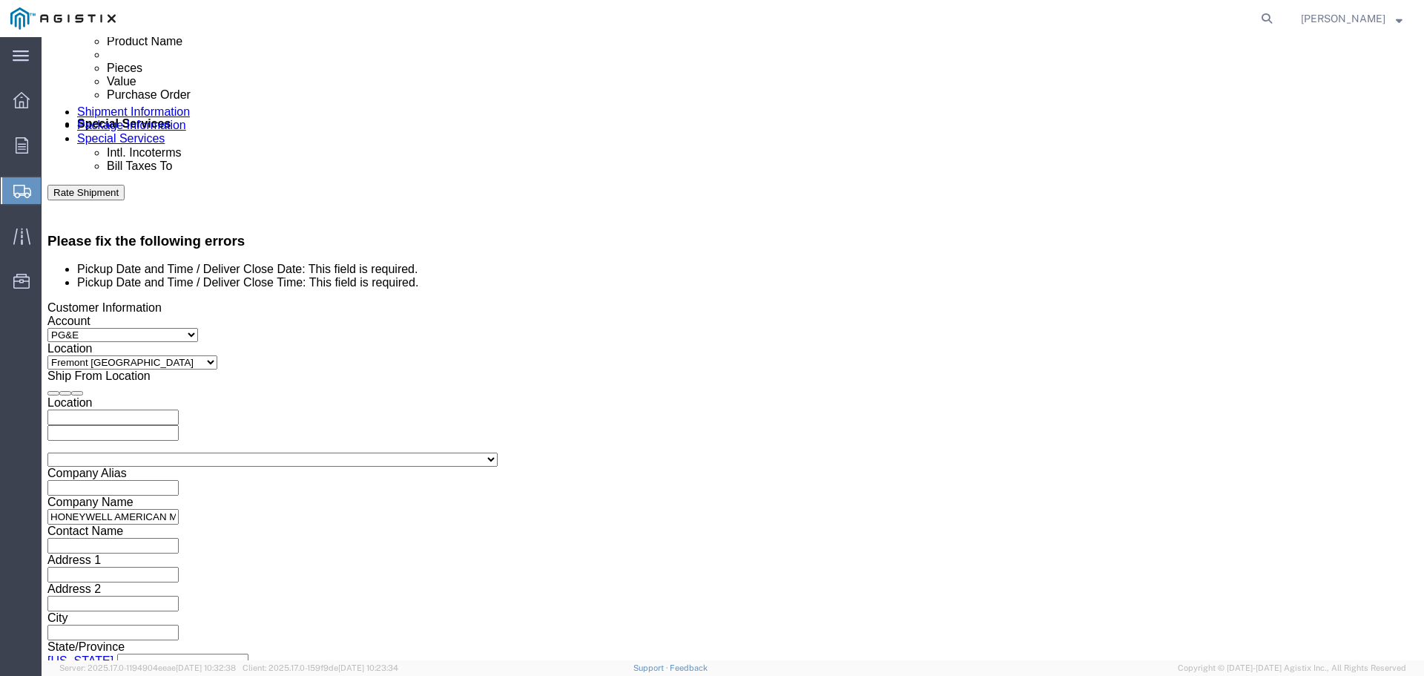
click button "Apply"
click button "Continue"
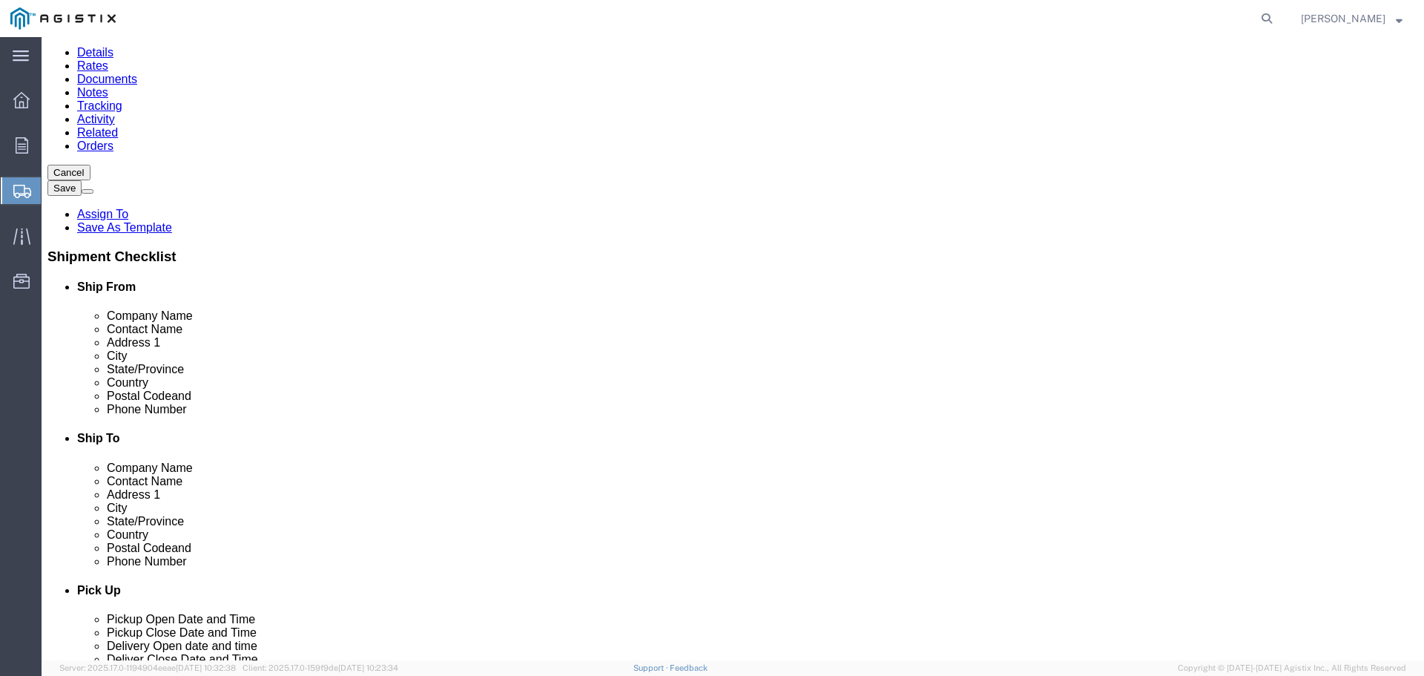
click button "Rate Shipment"
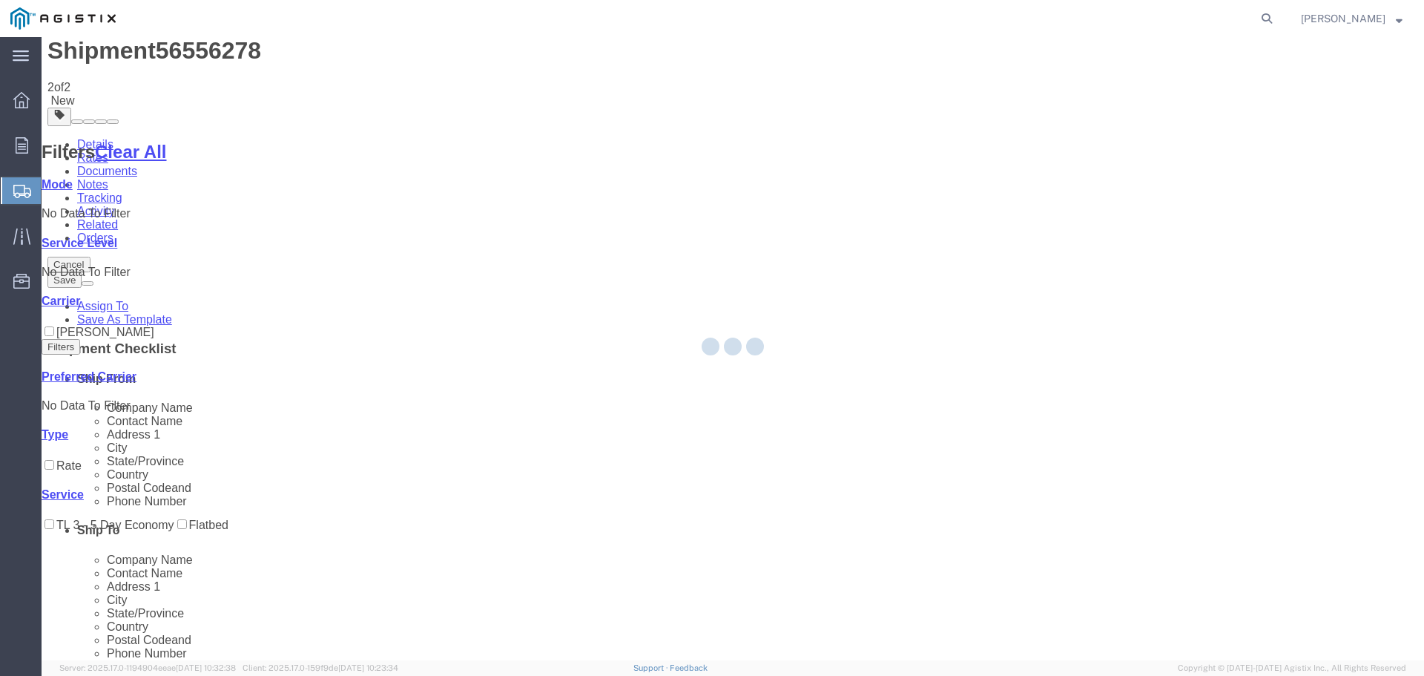
scroll to position [0, 0]
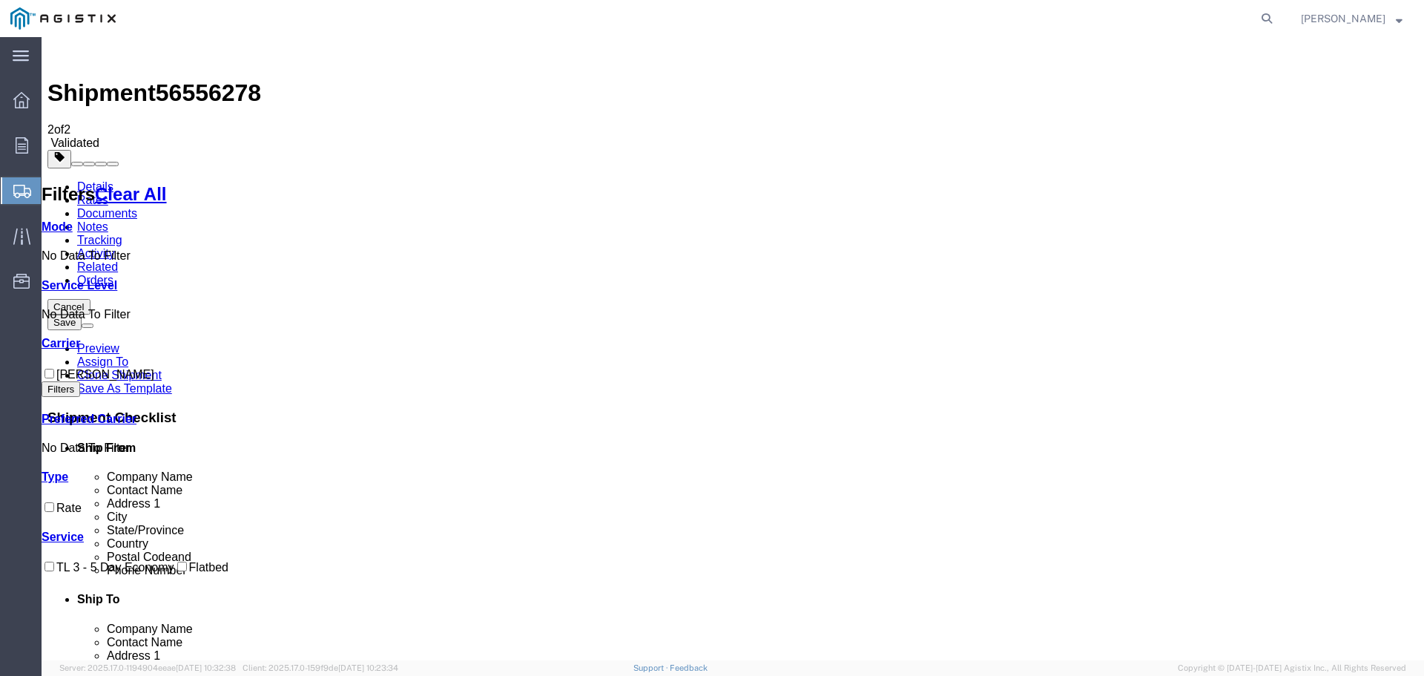
click at [54, 369] on input "[PERSON_NAME]" at bounding box center [50, 374] width 10 height 10
checkbox input "true"
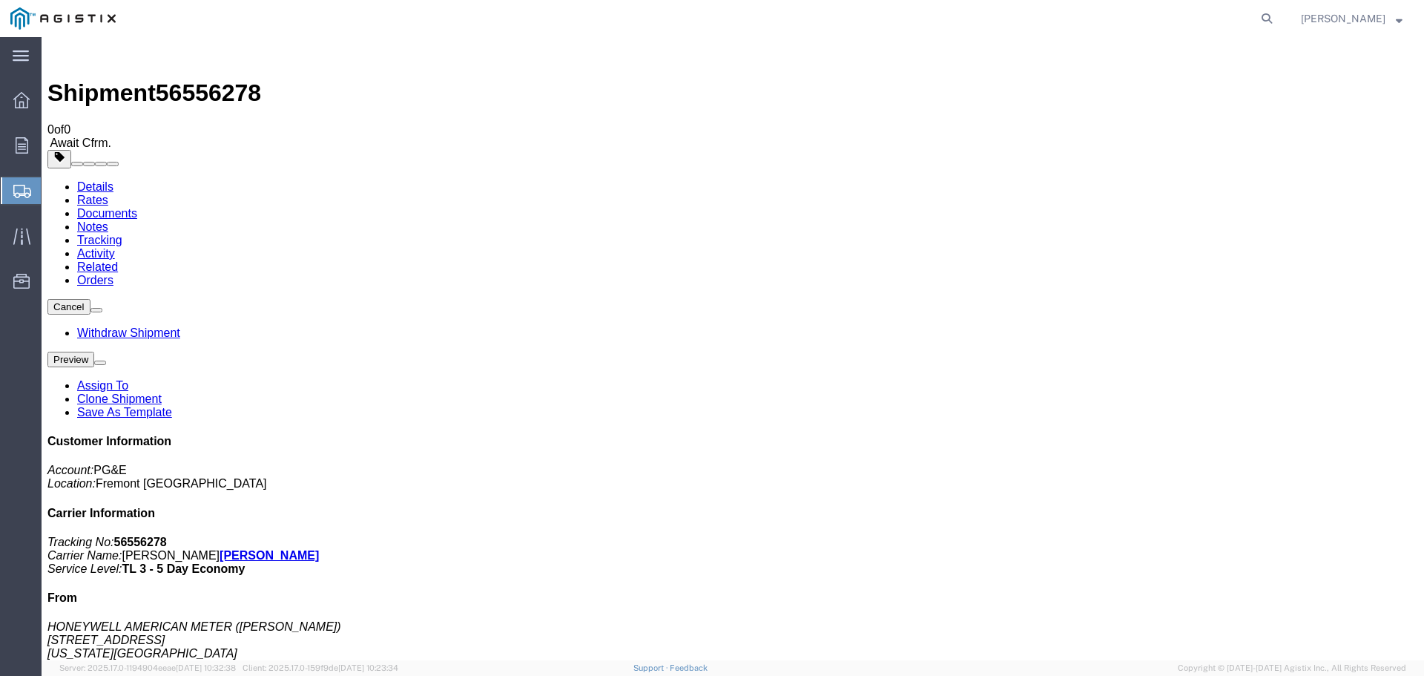
click at [0, 0] on span "Create Shipment" at bounding box center [0, 0] width 0 height 0
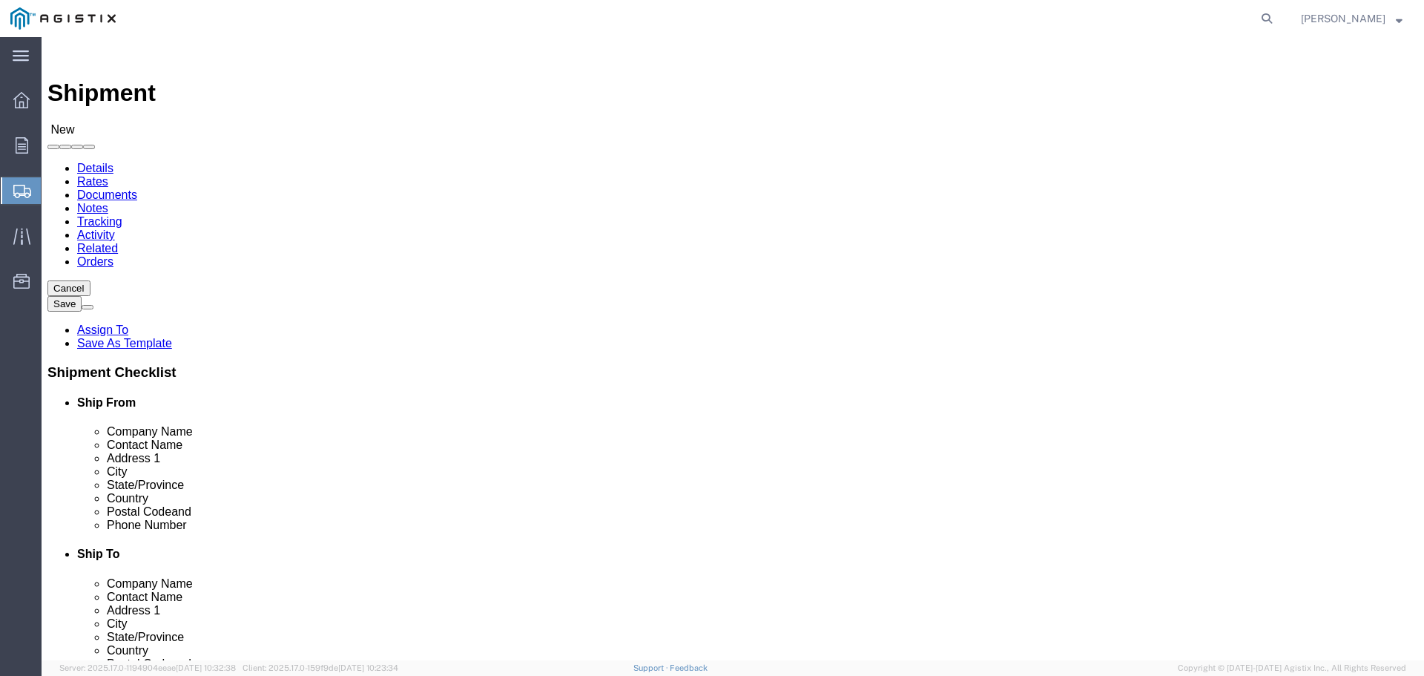
click select "Select Elster American Meter Co LLC PG&E"
select select "9596"
click select "Select Elster American Meter Co LLC PG&E"
select select
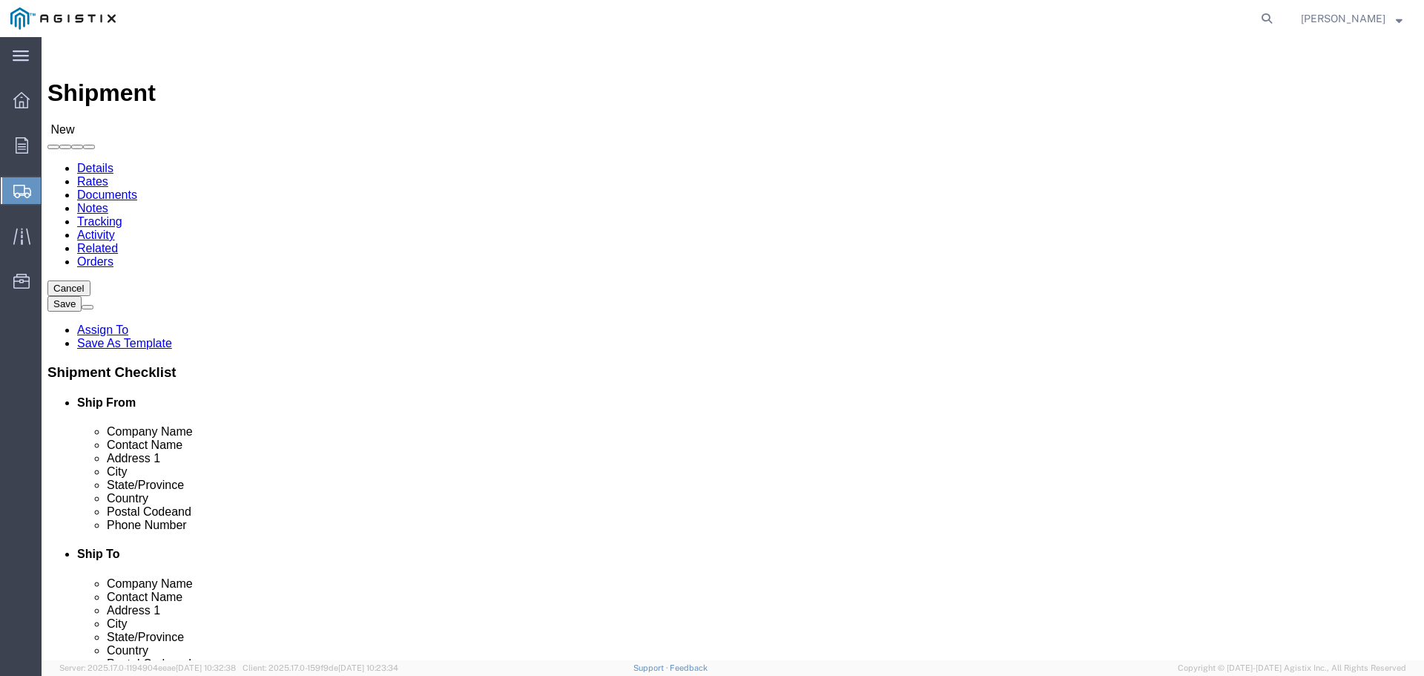
click select "Select All Others [GEOGRAPHIC_DATA] [GEOGRAPHIC_DATA] [GEOGRAPHIC_DATA] [GEOGRA…"
select select "19740"
click select "Select All Others [GEOGRAPHIC_DATA] [GEOGRAPHIC_DATA] [GEOGRAPHIC_DATA] [GEOGRA…"
click input "text"
type input "HO"
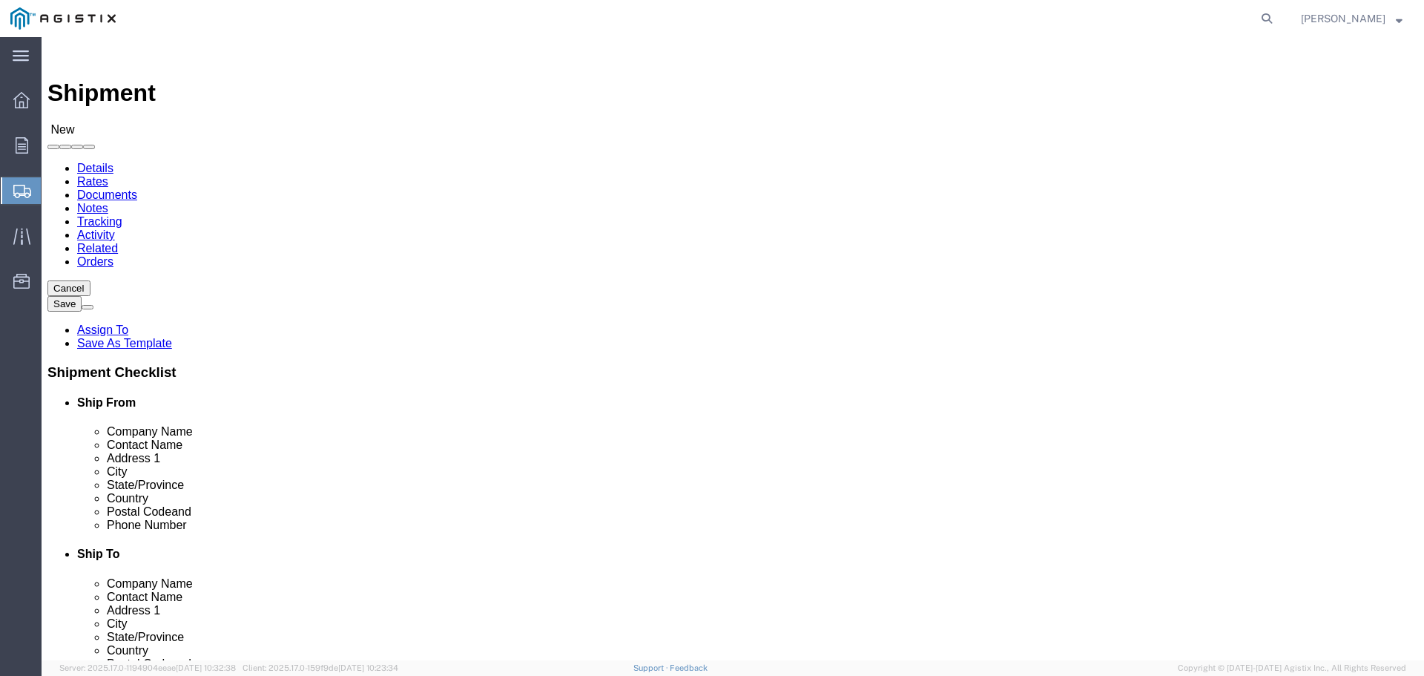
click p "- HONEYWELL AMERICAN METER - ([PERSON_NAME]) [STREET_ADDRESS][US_STATE]"
select select "NE"
type input "HONEYWELL AMERICAN METER"
click input "text"
type input "PA"
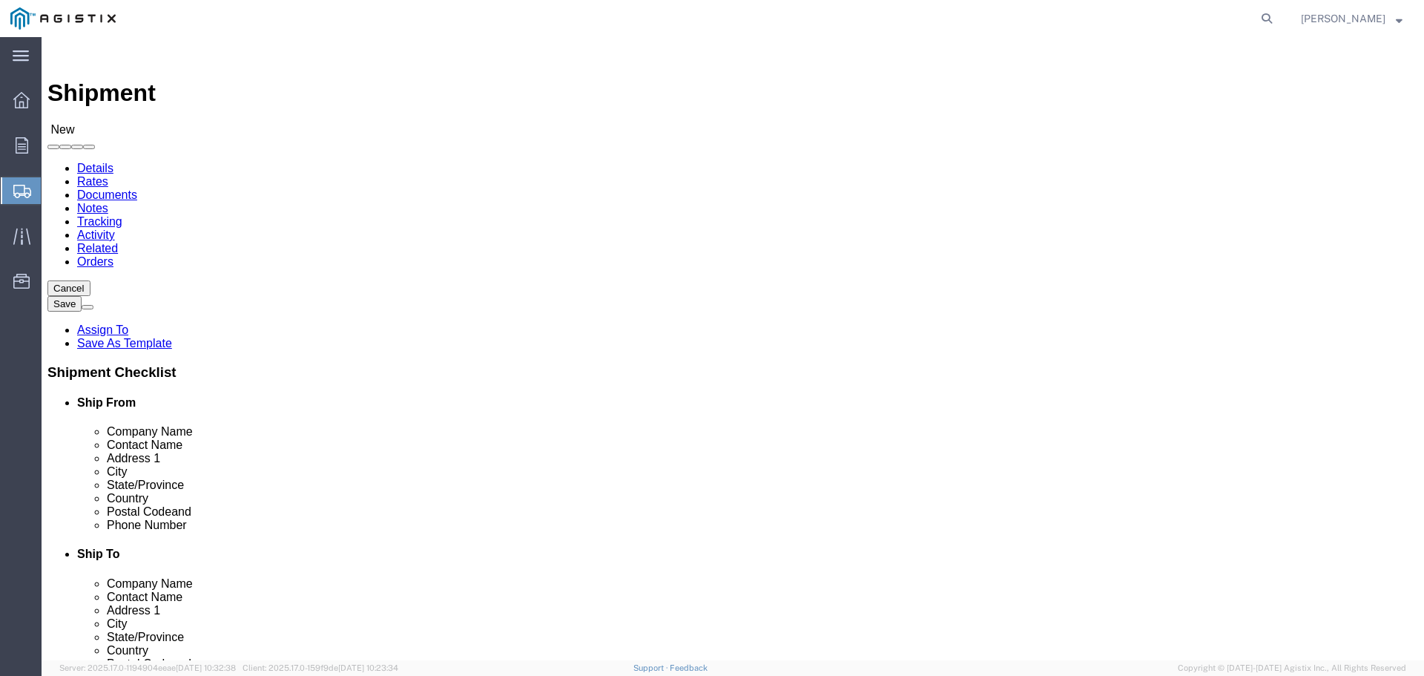
click p "- PACIFIC GAS AND ELECTRIC - ([PERSON_NAME]) [STREET_ADDRESS][PERSON_NAME]"
select select "CA"
type input "PACIFIC GAS AND ELECTRIC"
drag, startPoint x: 855, startPoint y: 457, endPoint x: 731, endPoint y: 457, distance: 123.9
click div
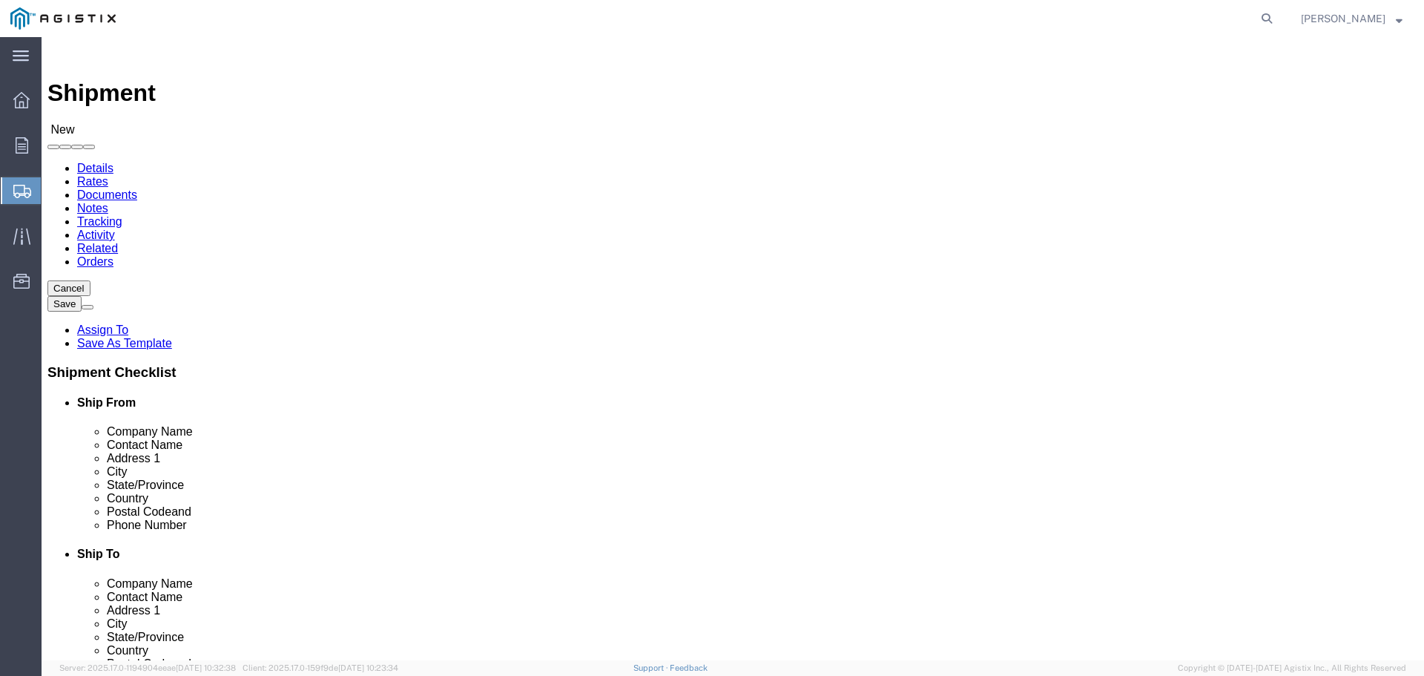
type input "[STREET_ADDRESS]"
click input "text"
type input "F"
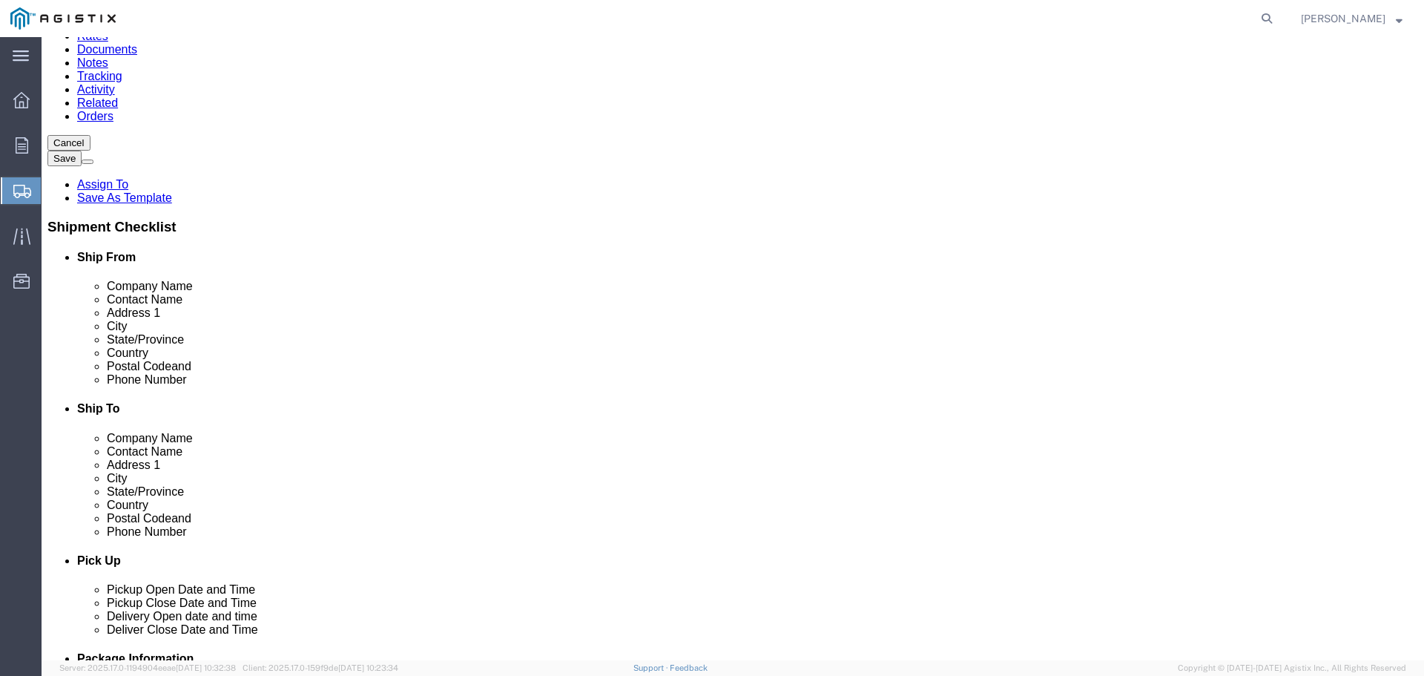
scroll to position [148, 0]
type input "STOCKTON"
click label "City"
click input "Postal Code"
type input "9"
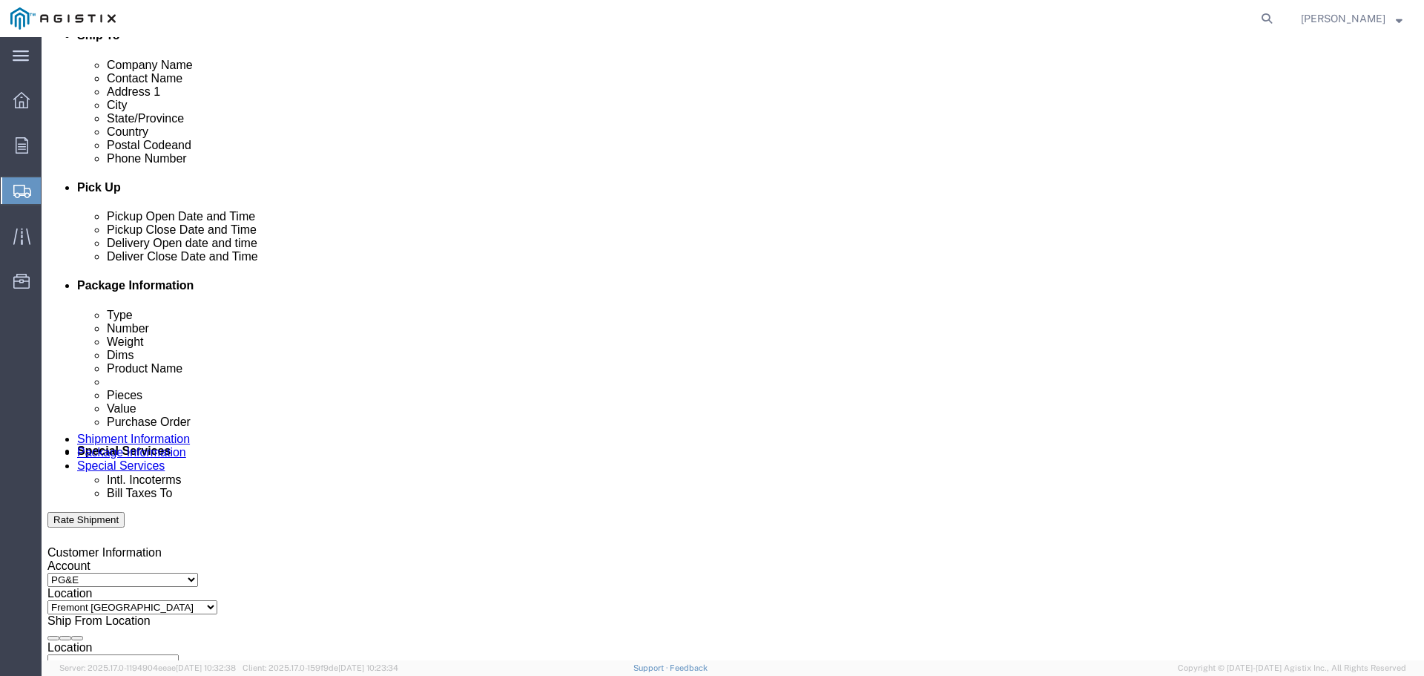
scroll to position [519, 0]
type input "95206"
click div "[DATE] 4:00 PM"
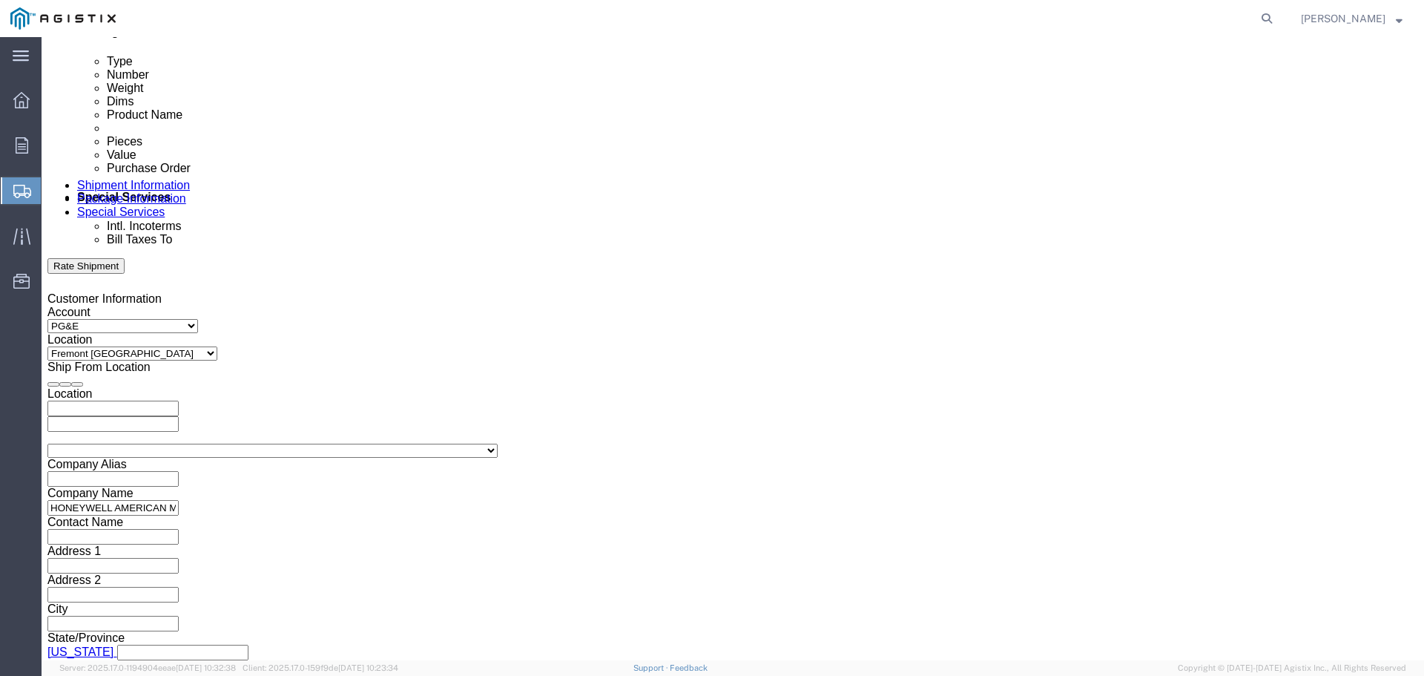
click input "4:00 PM"
type input "3:00 PM"
click button "Apply"
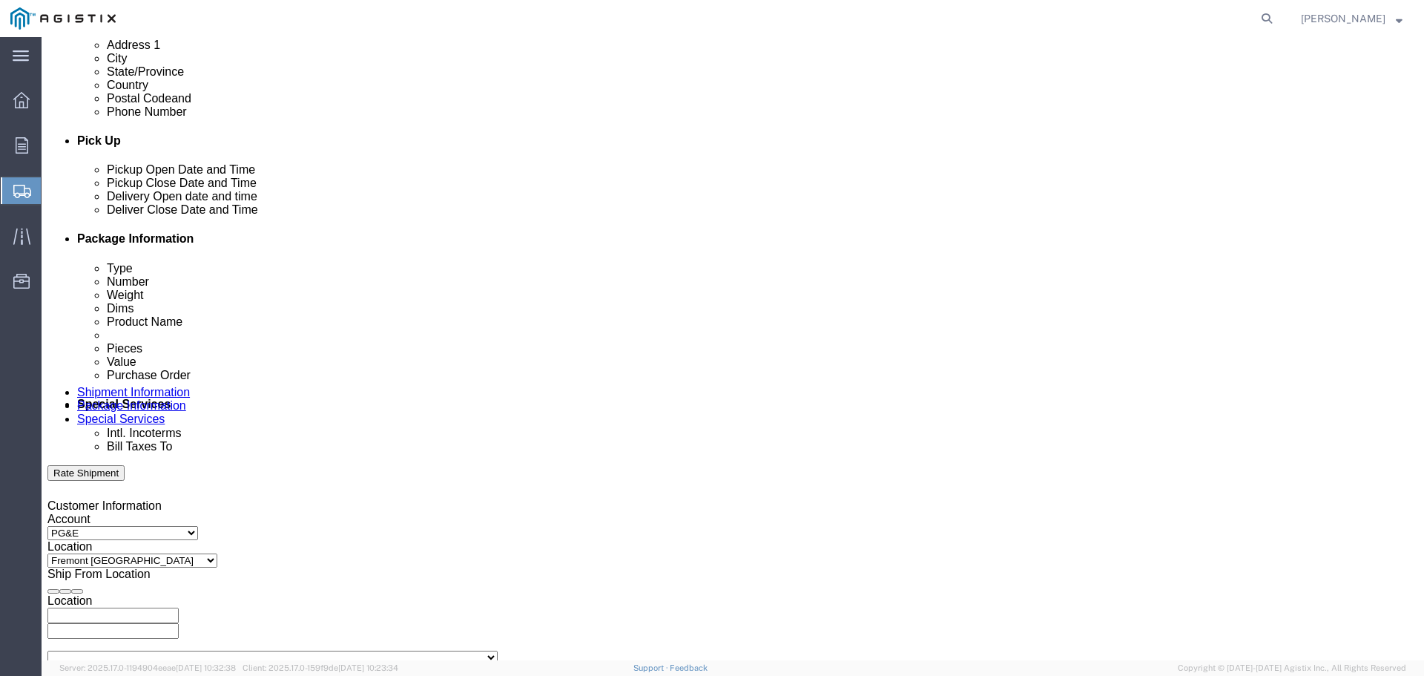
scroll to position [550, 0]
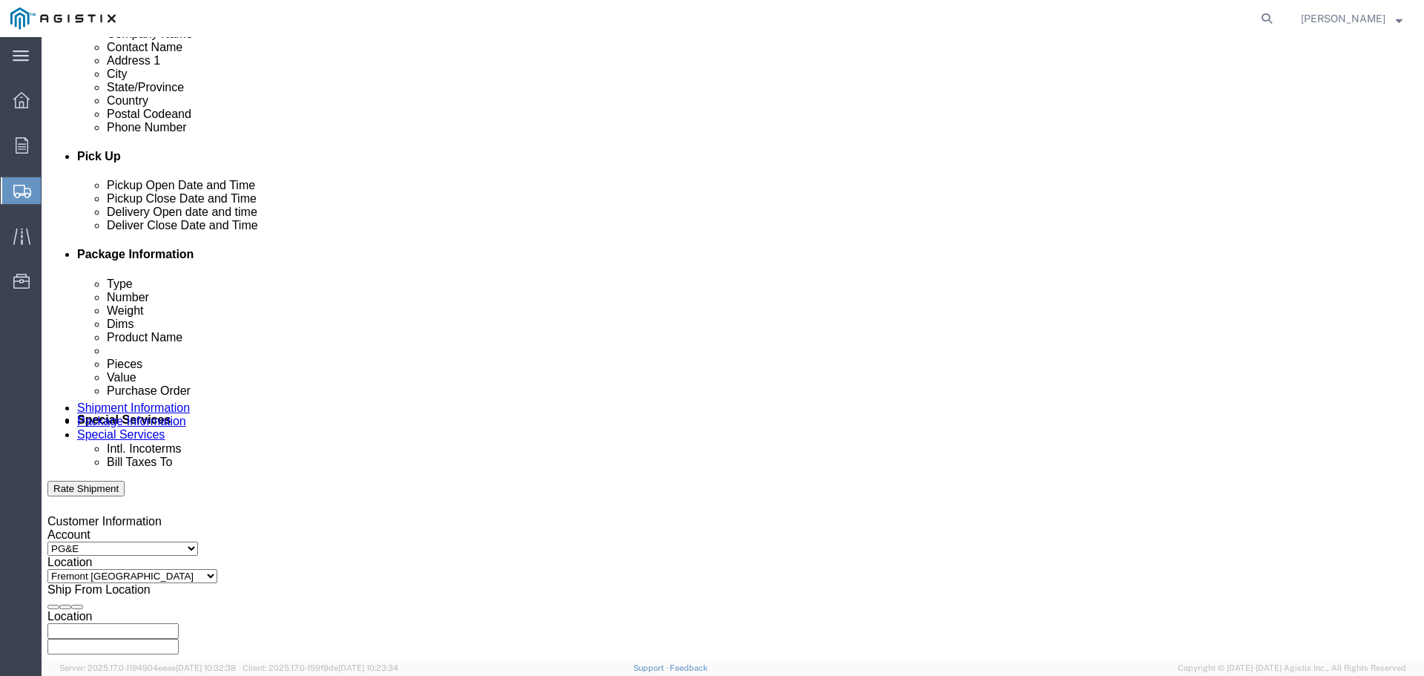
click div
click input "5:00 PM"
click input "9:00 PM"
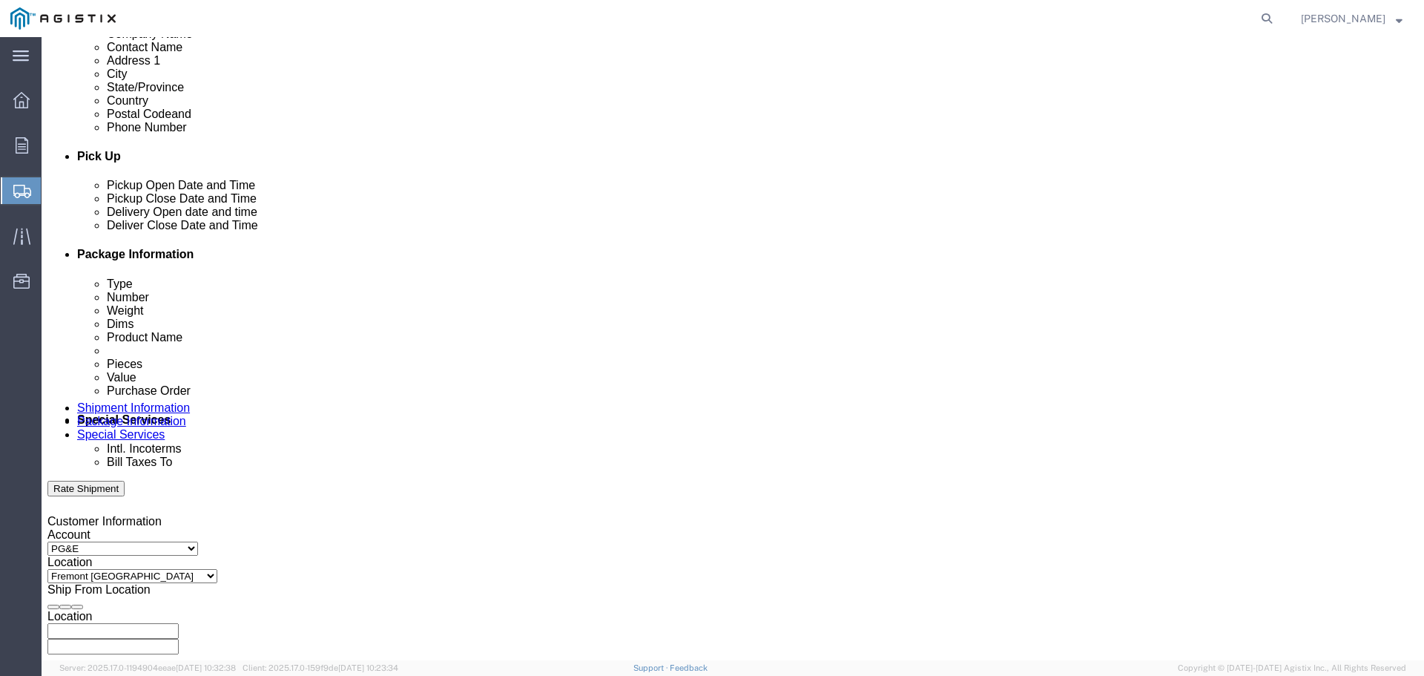
type input "9:00 AM"
click button "Apply"
click div
drag, startPoint x: 986, startPoint y: 612, endPoint x: 982, endPoint y: 604, distance: 9.0
click button "Apply"
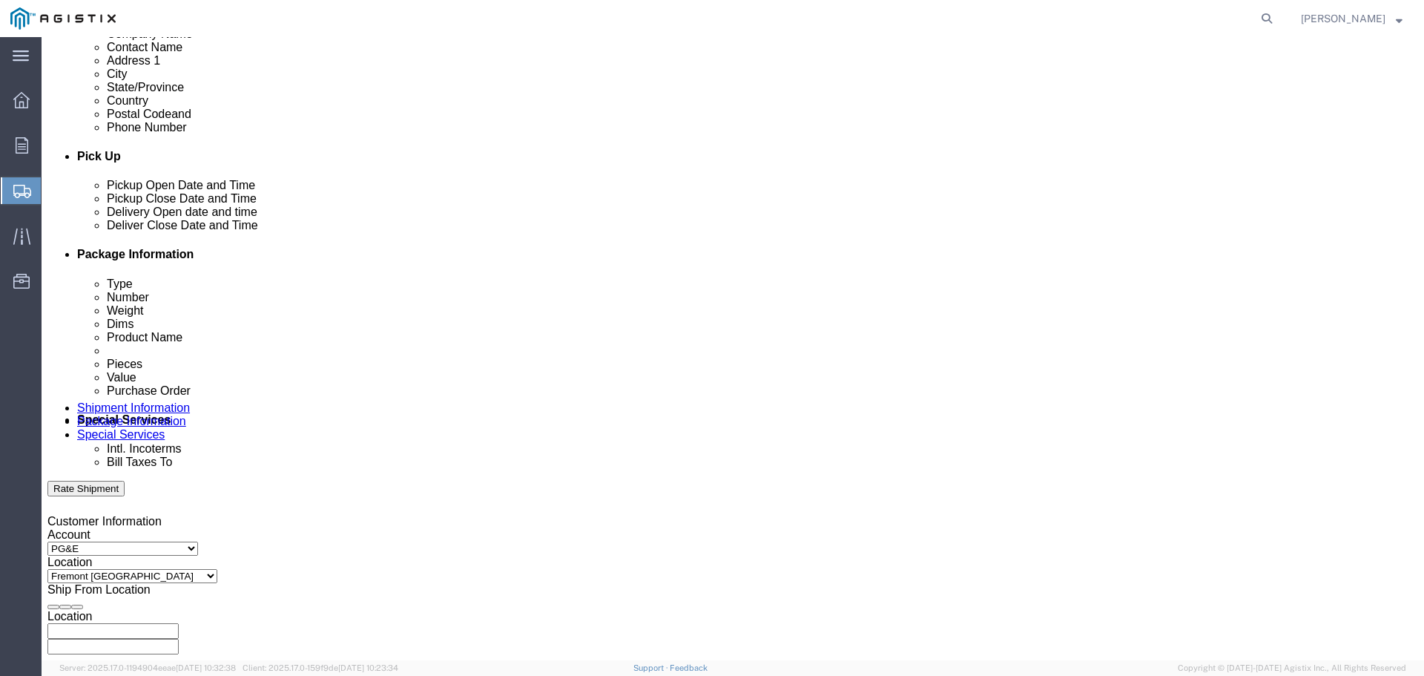
click input "text"
drag, startPoint x: 258, startPoint y: 487, endPoint x: 203, endPoint y: 478, distance: 56.3
click input "3501232072"
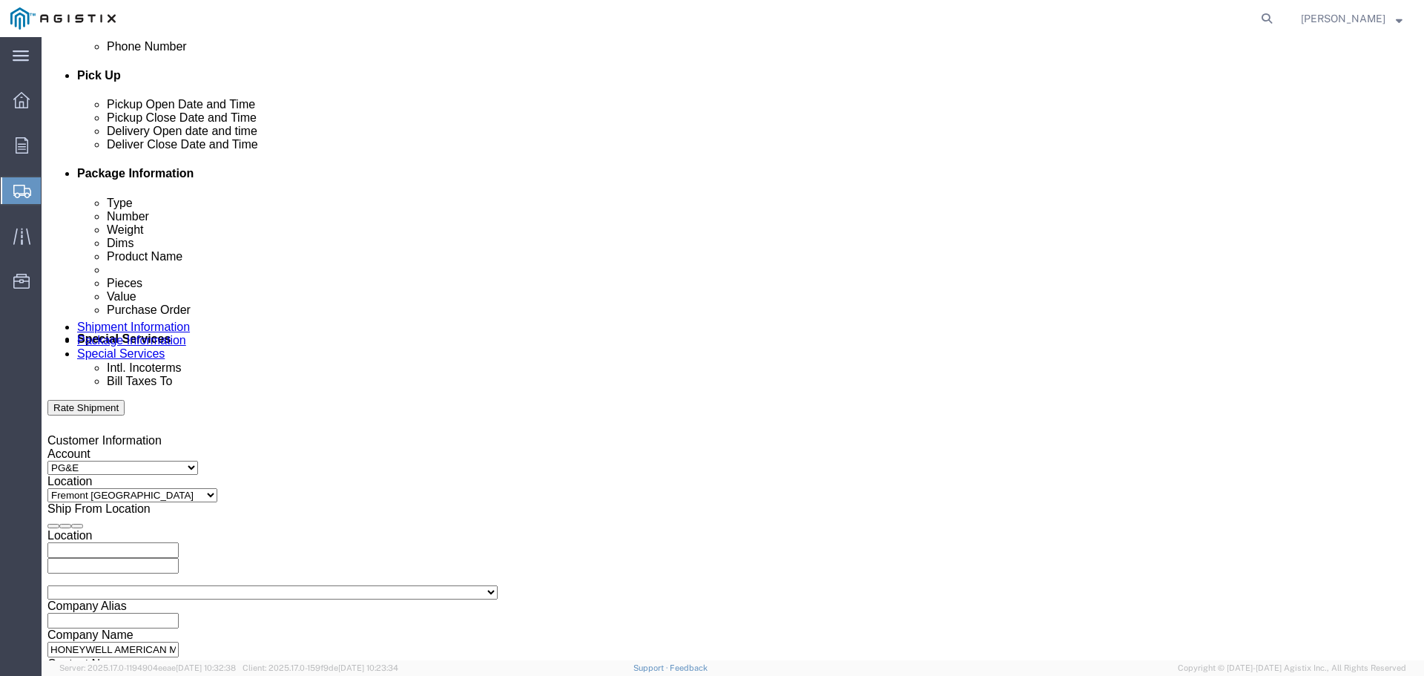
scroll to position [772, 0]
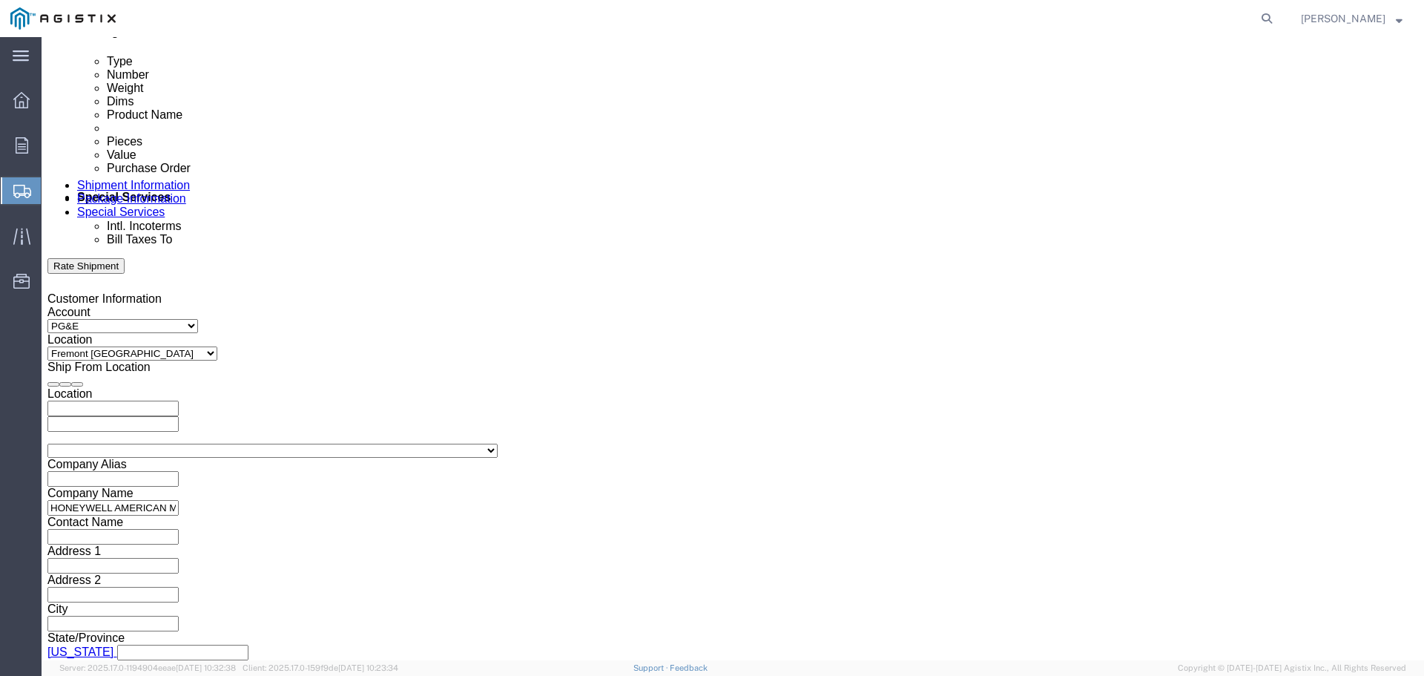
type input "3501320723"
click select "Select Air Less than Truckload Multi-Leg Ocean Freight Rail Small Parcel Truckl…"
select select "TL"
click select "Select Air Less than Truckload Multi-Leg Ocean Freight Rail Small Parcel Truckl…"
click select "Select 1-Ton (PSS) 10 Wheel 10 Yard Dump Truck 20 Yard Dump Truck Bobtail Botto…"
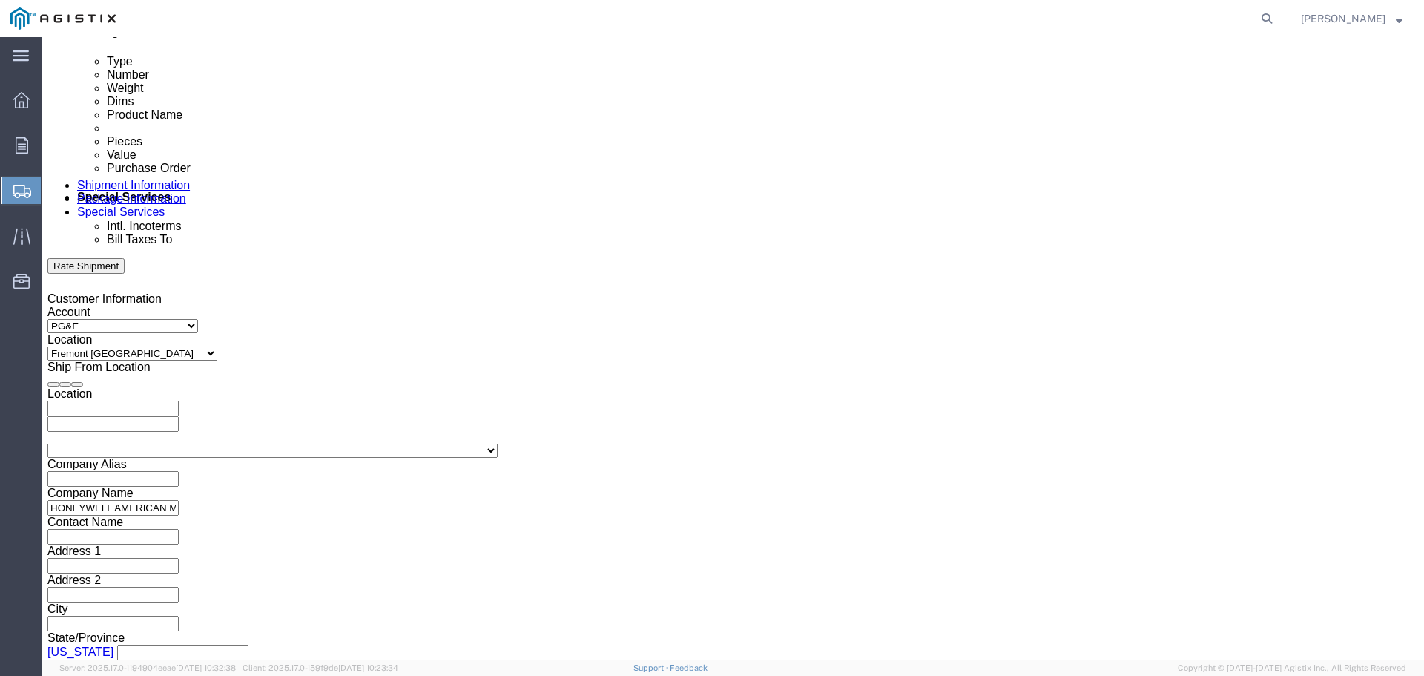
select select "STDV"
click select "Select 1-Ton (PSS) 10 Wheel 10 Yard Dump Truck 20 Yard Dump Truck Bobtail Botto…"
click select "Select 53 Feet 20 Feet 35 Feet 48 Feet"
select select "53FT"
click select "Select 53 Feet 20 Feet 35 Feet 48 Feet"
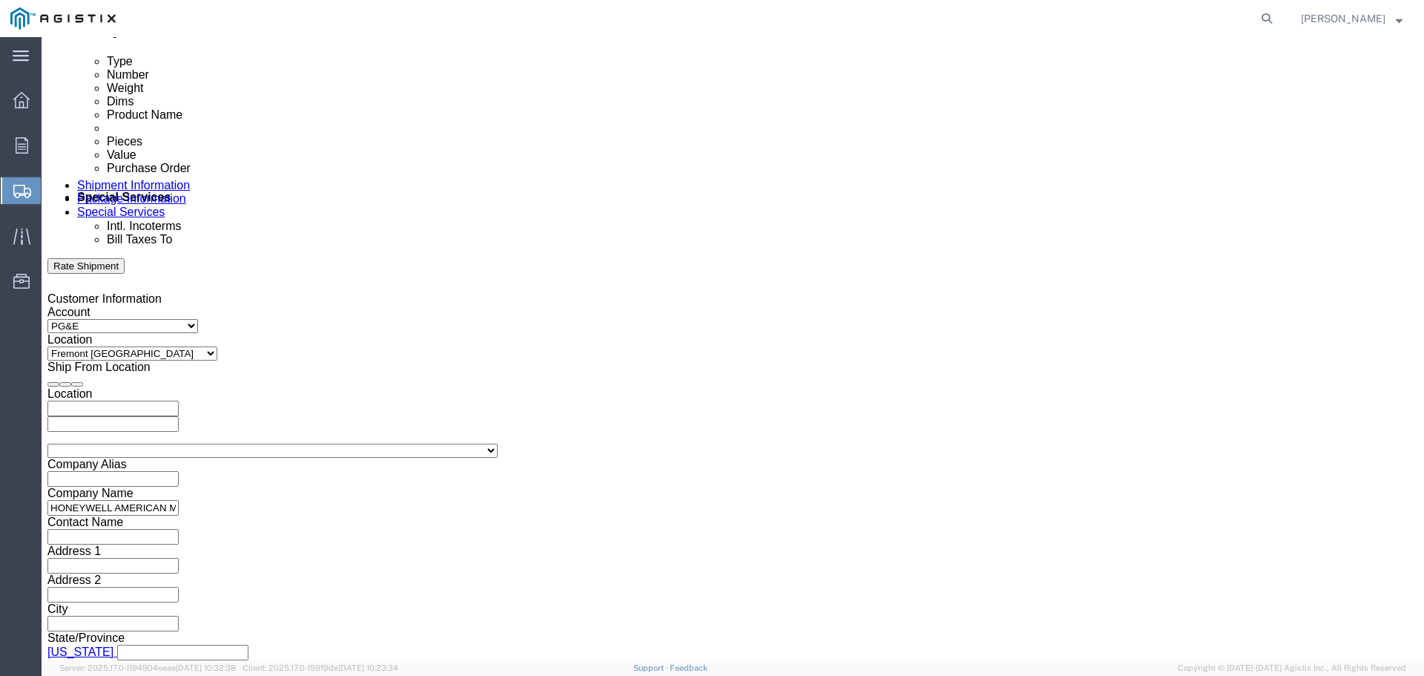
click button "Continue"
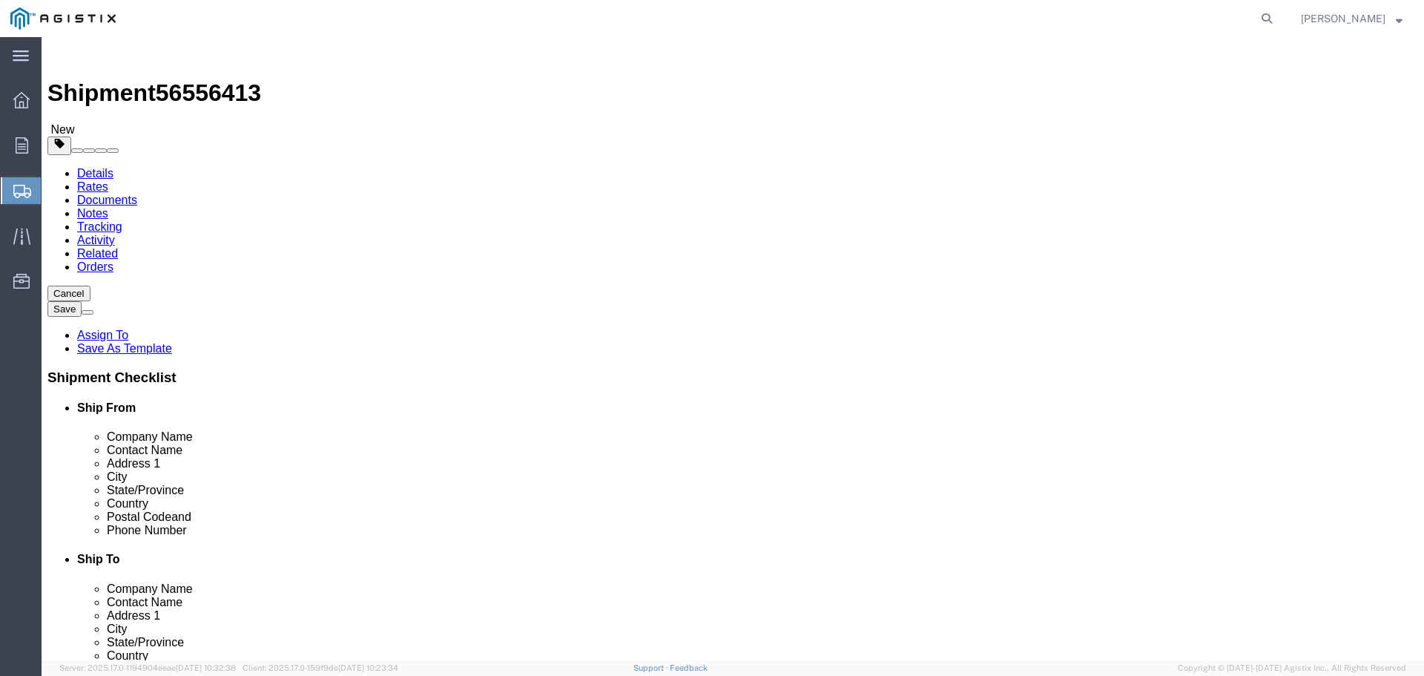
click select "Select Bulk Bundle(s) Cardboard Box(es) Carton(s) Crate(s) Drum(s) (Fiberboard)…"
select select "PSST"
click select "Select Bulk Bundle(s) Cardboard Box(es) Carton(s) Crate(s) Drum(s) (Fiberboard)…"
click input "text"
type input "3120"
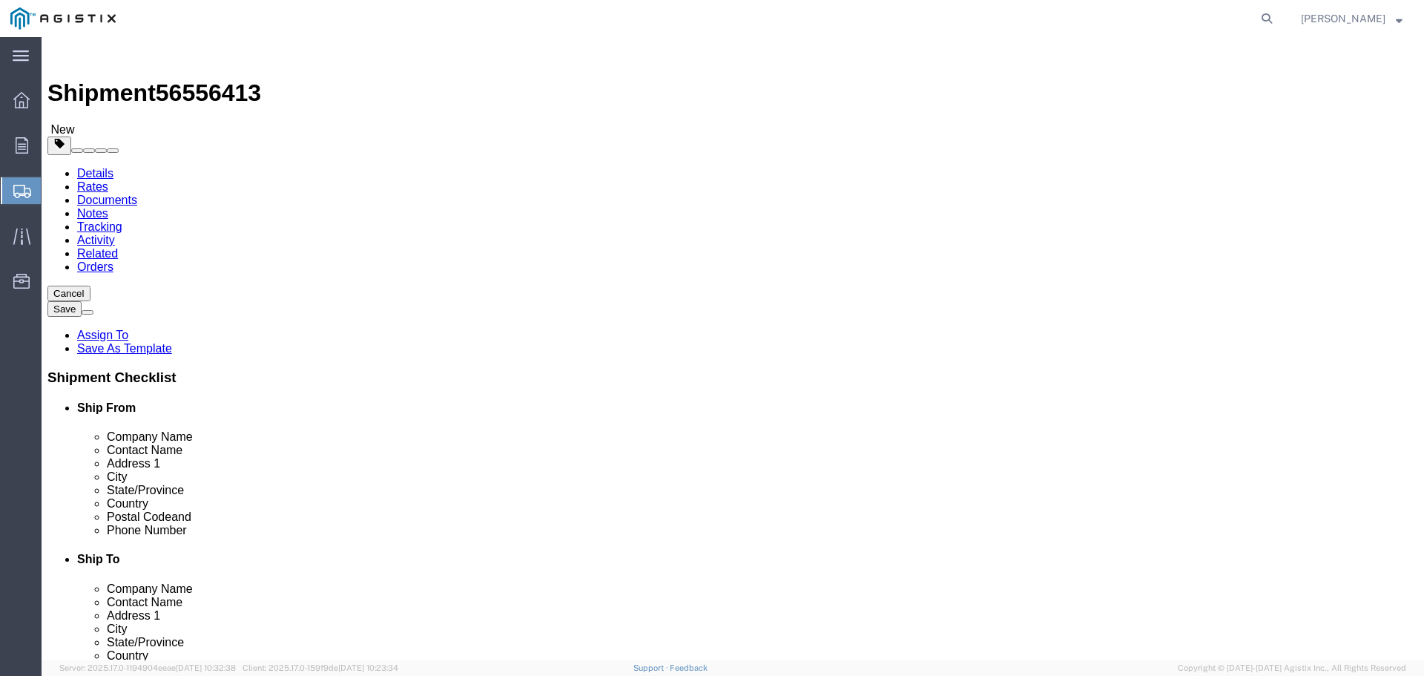
click input "1"
click input "text"
type input "52"
click input "text"
type input "45"
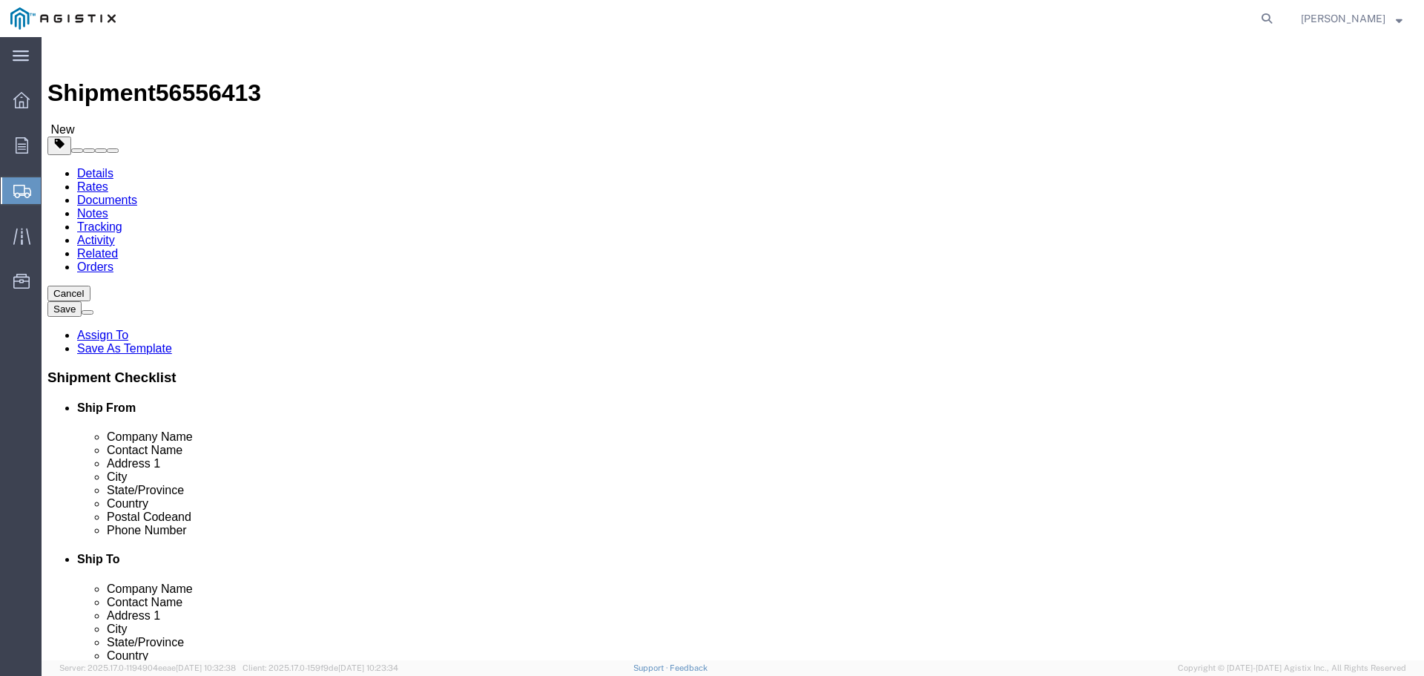
click input "text"
type input "42"
click input "text"
type input "52"
click input "0.00"
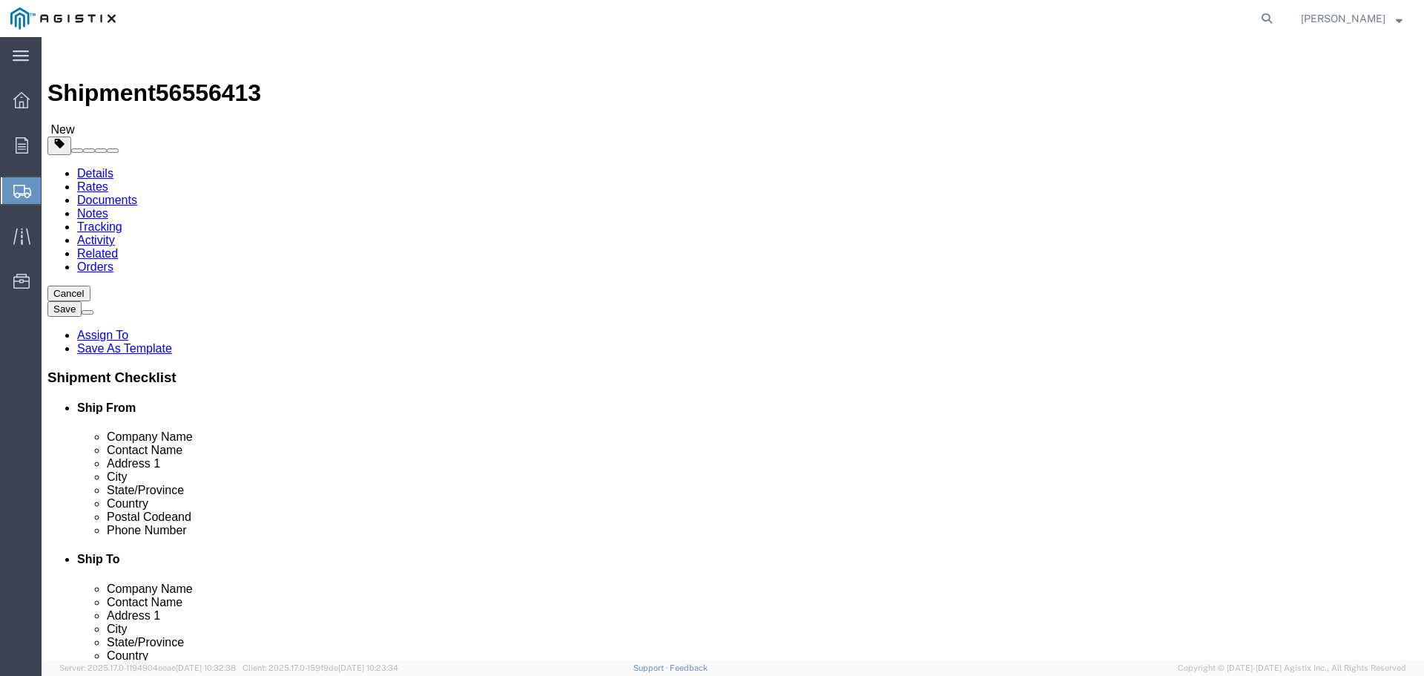
type input "0"
type input "39000"
click link "Add Content"
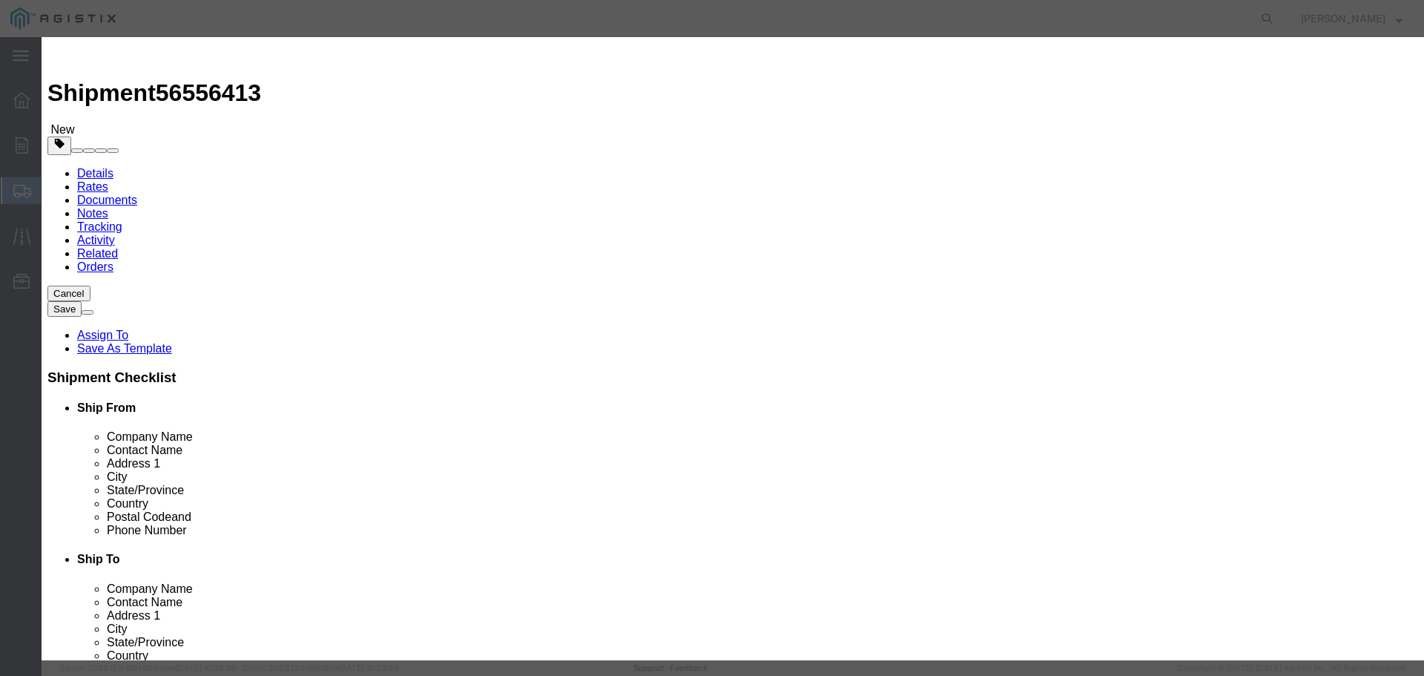
click input "text"
type input "AC250"
click input "0"
type input "3120"
click input "text"
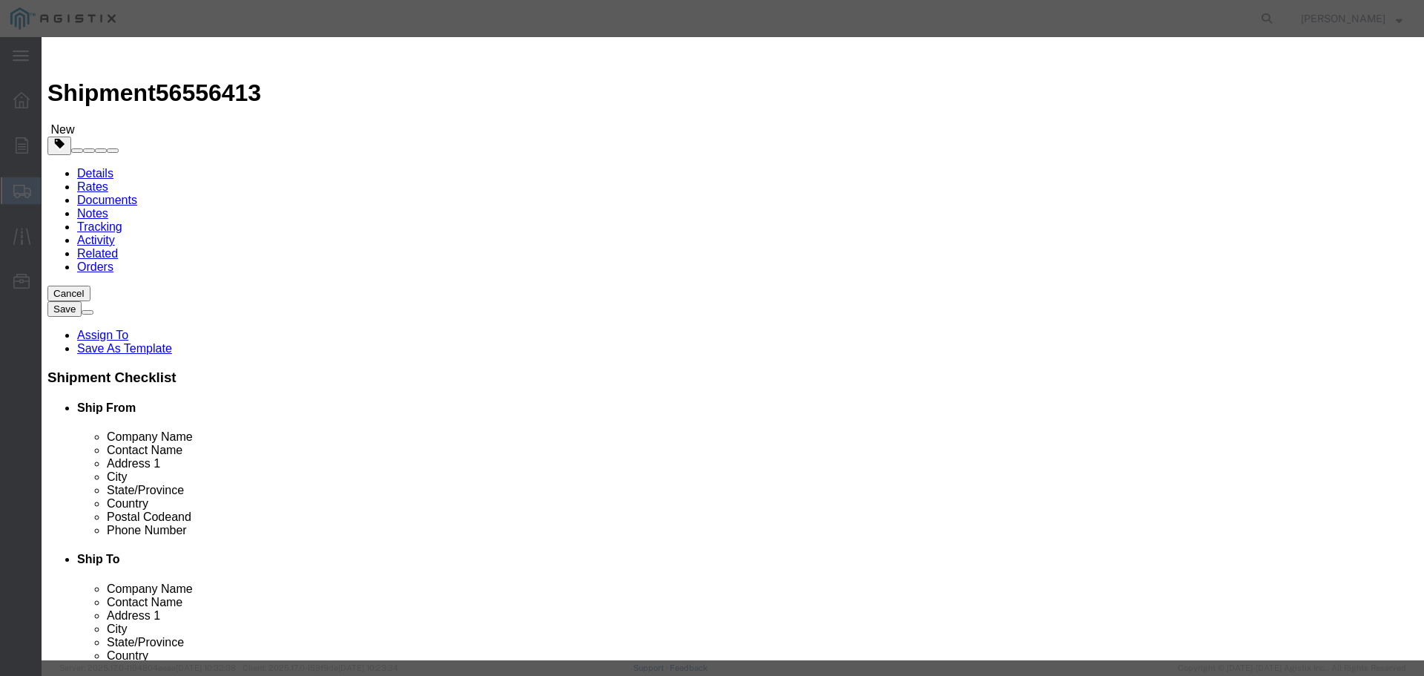
type input "328173.00"
click select "Select 50 55 60 65 70 85 92.5 100 125 175 250 300 400"
select select "85"
click select "Select 50 55 60 65 70 85 92.5 100 125 175 250 300 400"
click button "Save & Close"
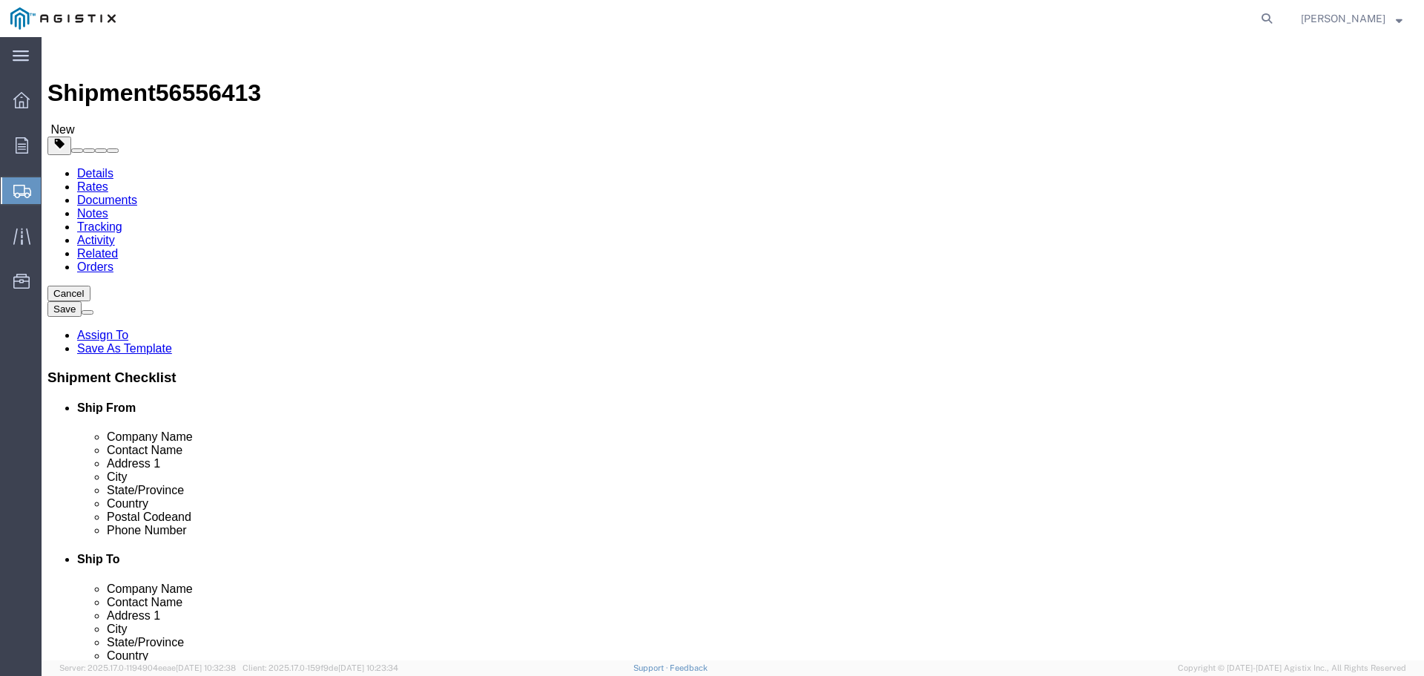
scroll to position [2, 0]
click button "Rate Shipment"
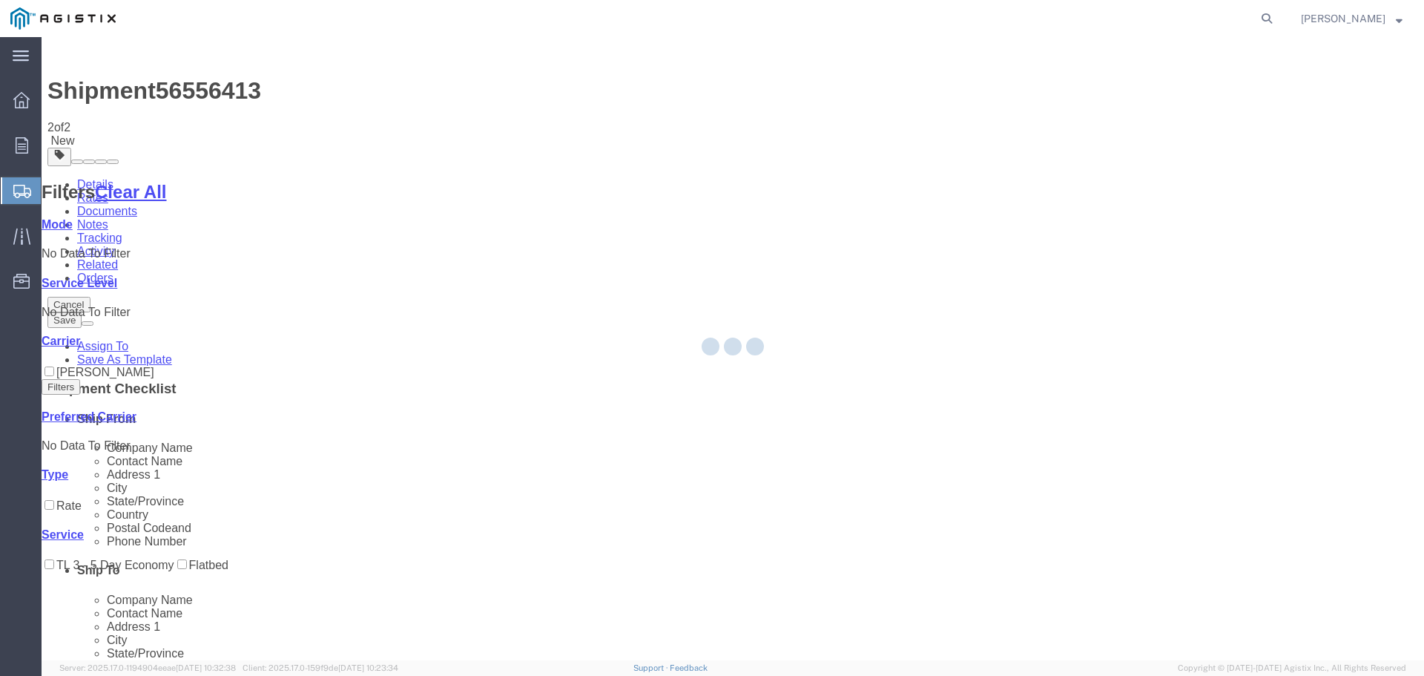
scroll to position [0, 0]
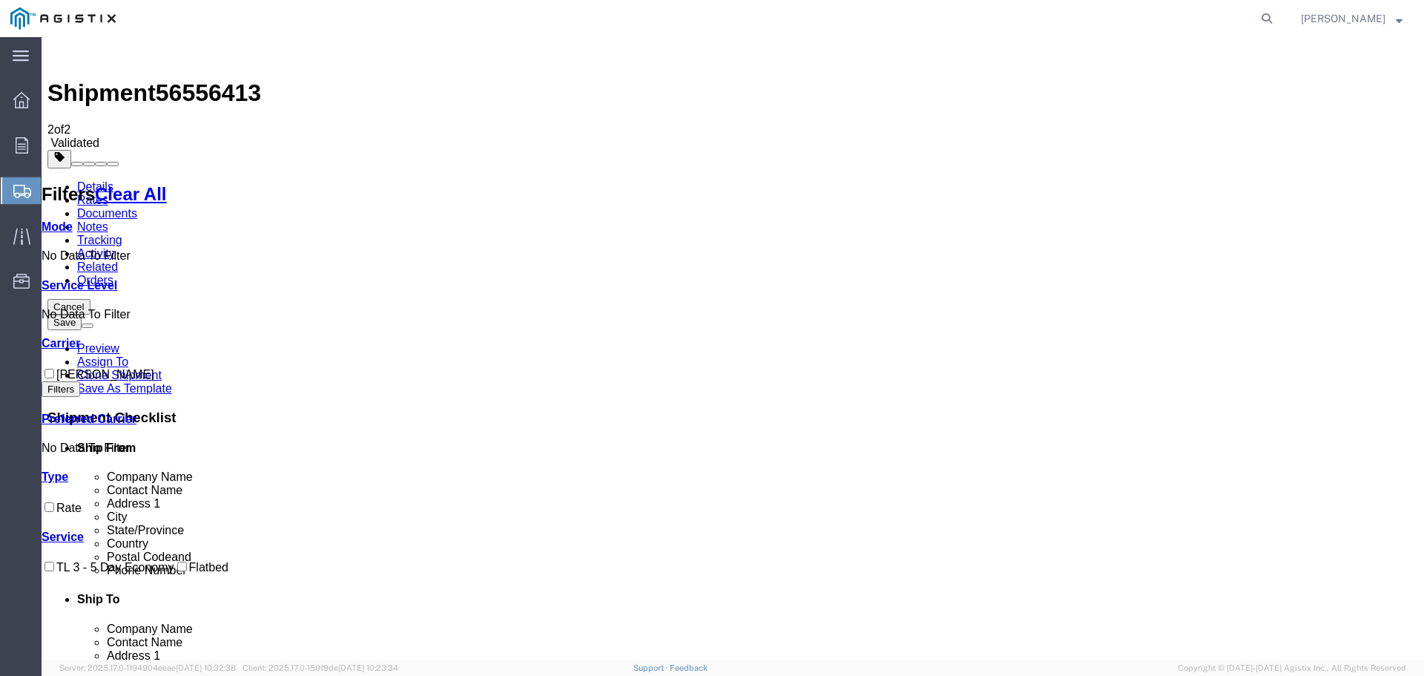
click at [54, 369] on input "[PERSON_NAME]" at bounding box center [50, 374] width 10 height 10
checkbox input "true"
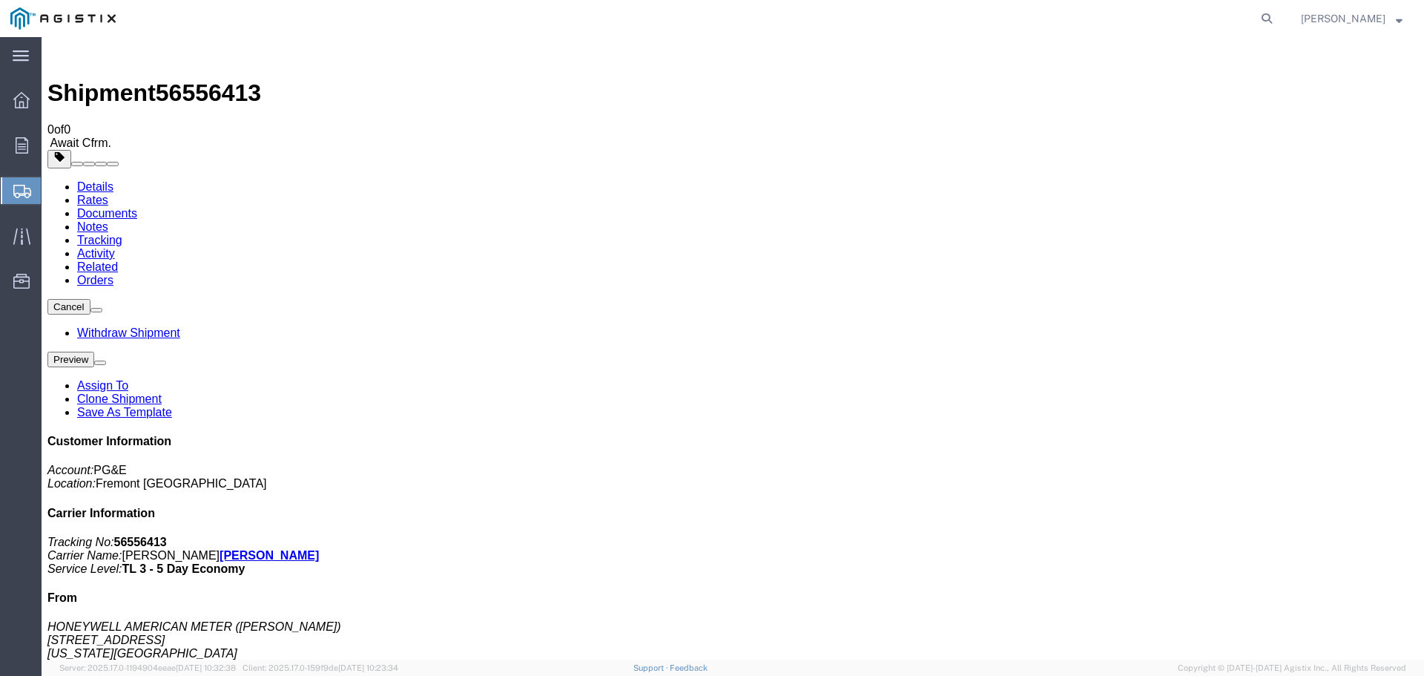
click at [0, 0] on span "Create Shipment" at bounding box center [0, 0] width 0 height 0
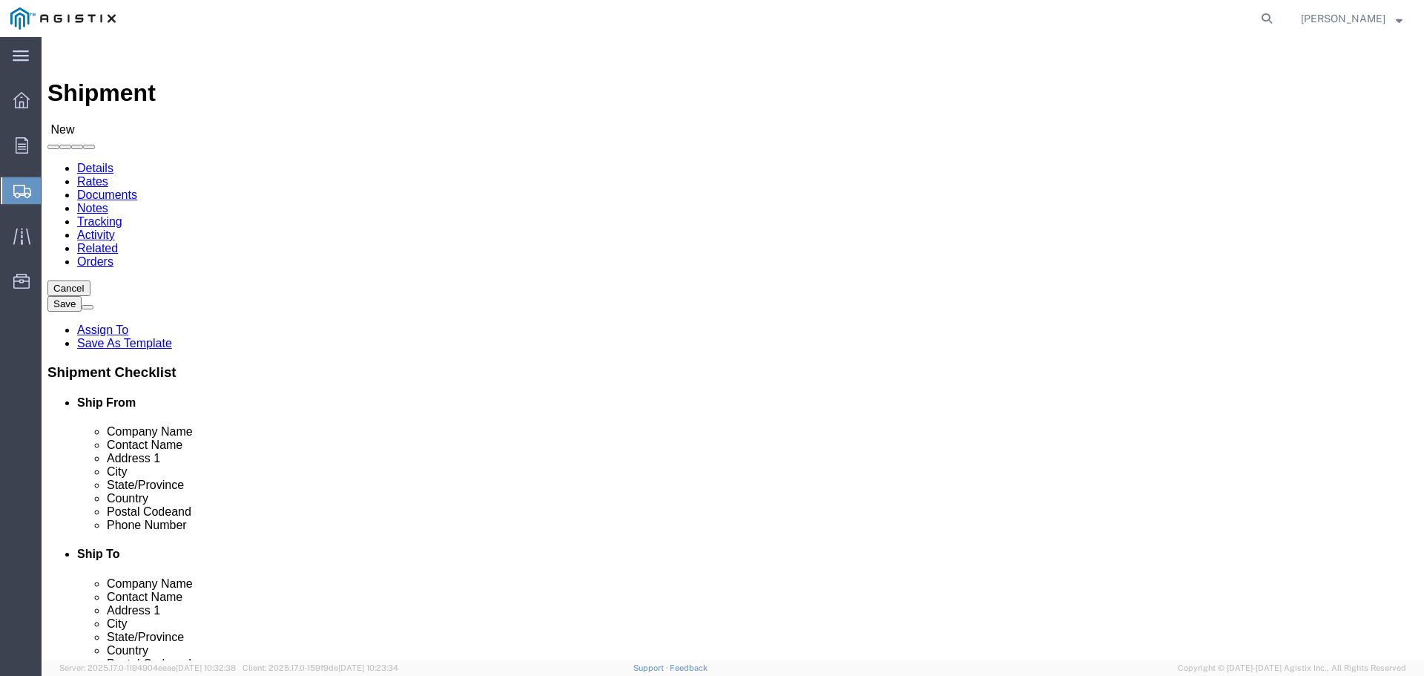
click select "Select Elster American Meter Co LLC PG&E"
select select "9596"
click select "Select Elster American Meter Co LLC PG&E"
select select
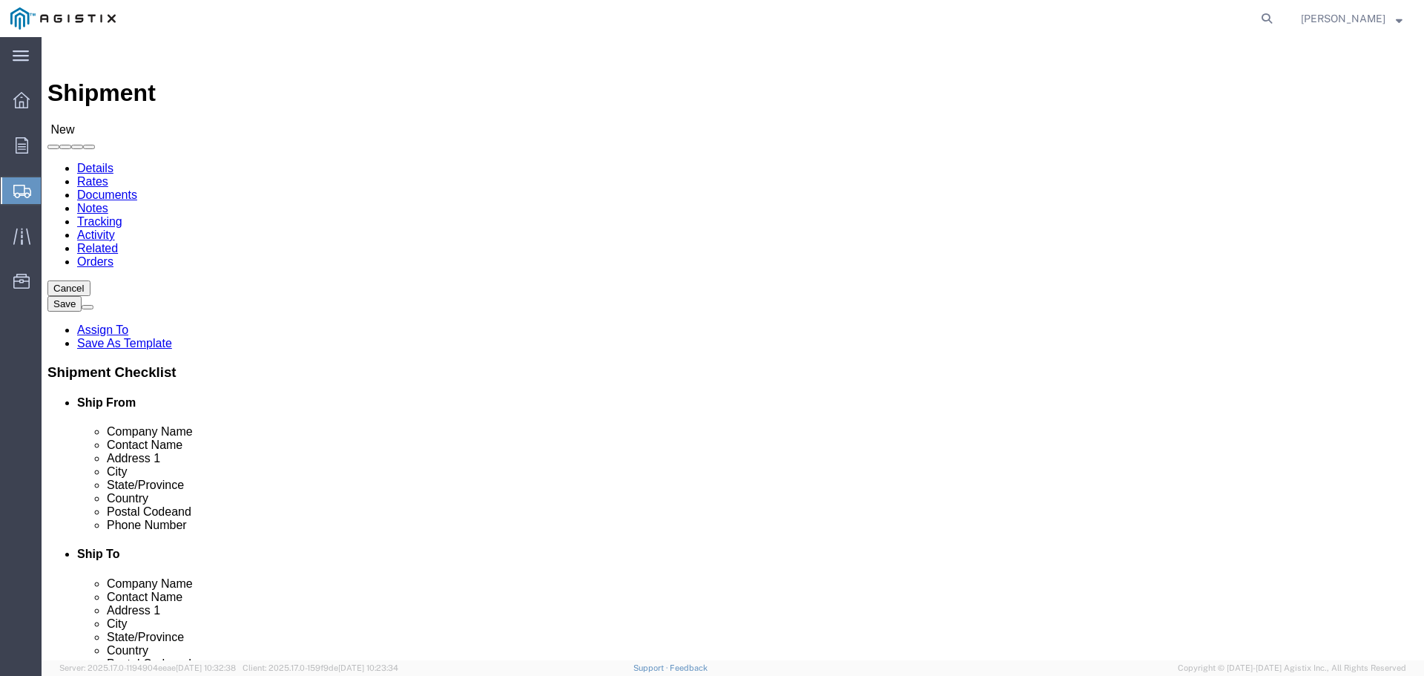
click select "Select All Others [GEOGRAPHIC_DATA] [GEOGRAPHIC_DATA] [GEOGRAPHIC_DATA] [GEOGRA…"
select select "19745"
click select "Select All Others [GEOGRAPHIC_DATA] [GEOGRAPHIC_DATA] [GEOGRAPHIC_DATA] [GEOGRA…"
click input "text"
type input "honey"
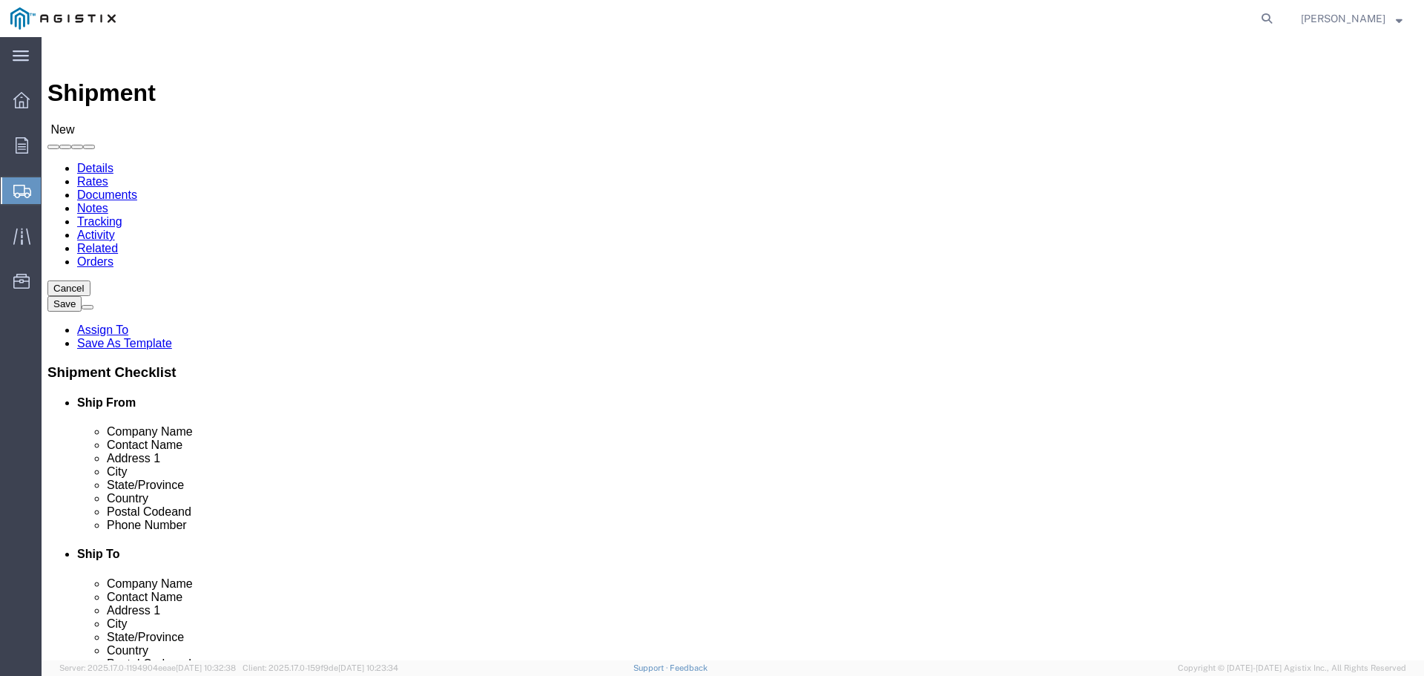
click p "- HONEYWELL AMERICAN METER - ([PERSON_NAME]) [STREET_ADDRESS][US_STATE]"
select select "NE"
type input "HONEYWELL AMERICAN METER"
click input "text"
type input "p"
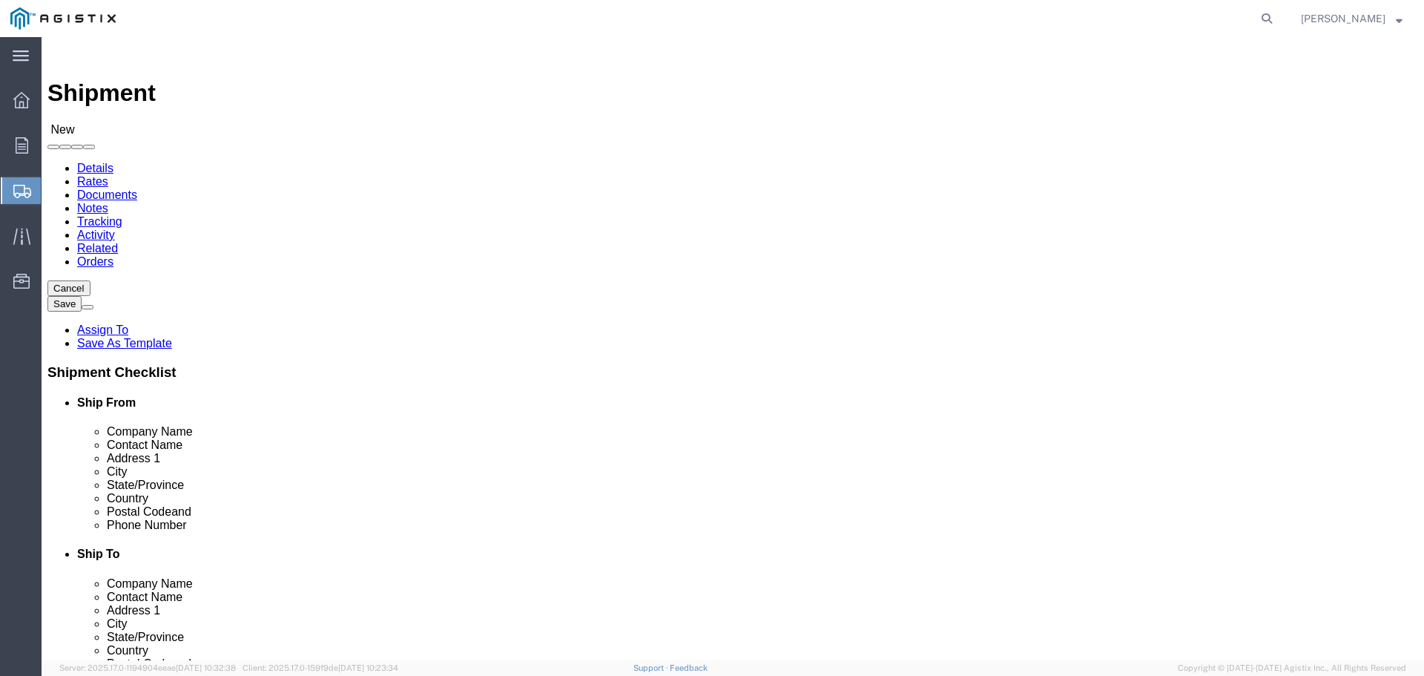
type input "p"
type input "PACI"
click p "- PACIFIC GAS AND ELECTRIC - ([PERSON_NAME]) [STREET_ADDRESS][PERSON_NAME]"
select select "CA"
type input "PACIFIC GAS AND ELECTRIC"
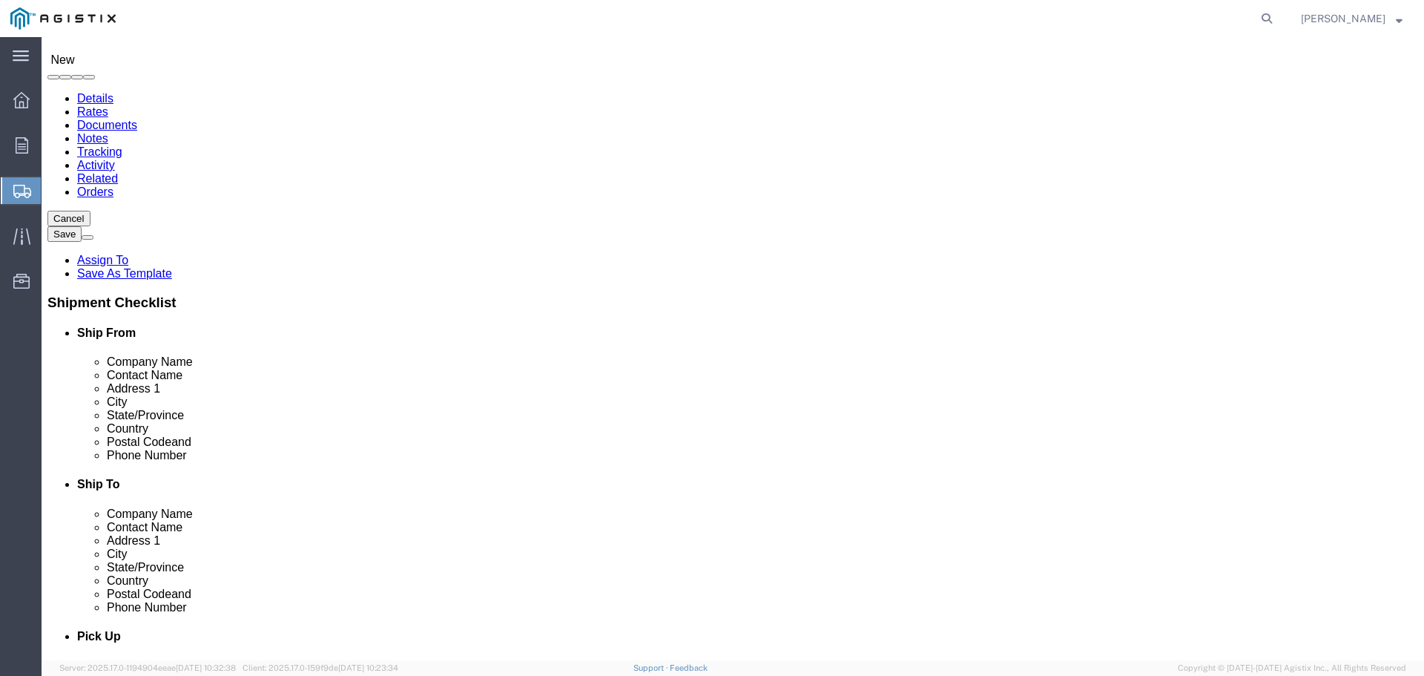
scroll to position [148, 0]
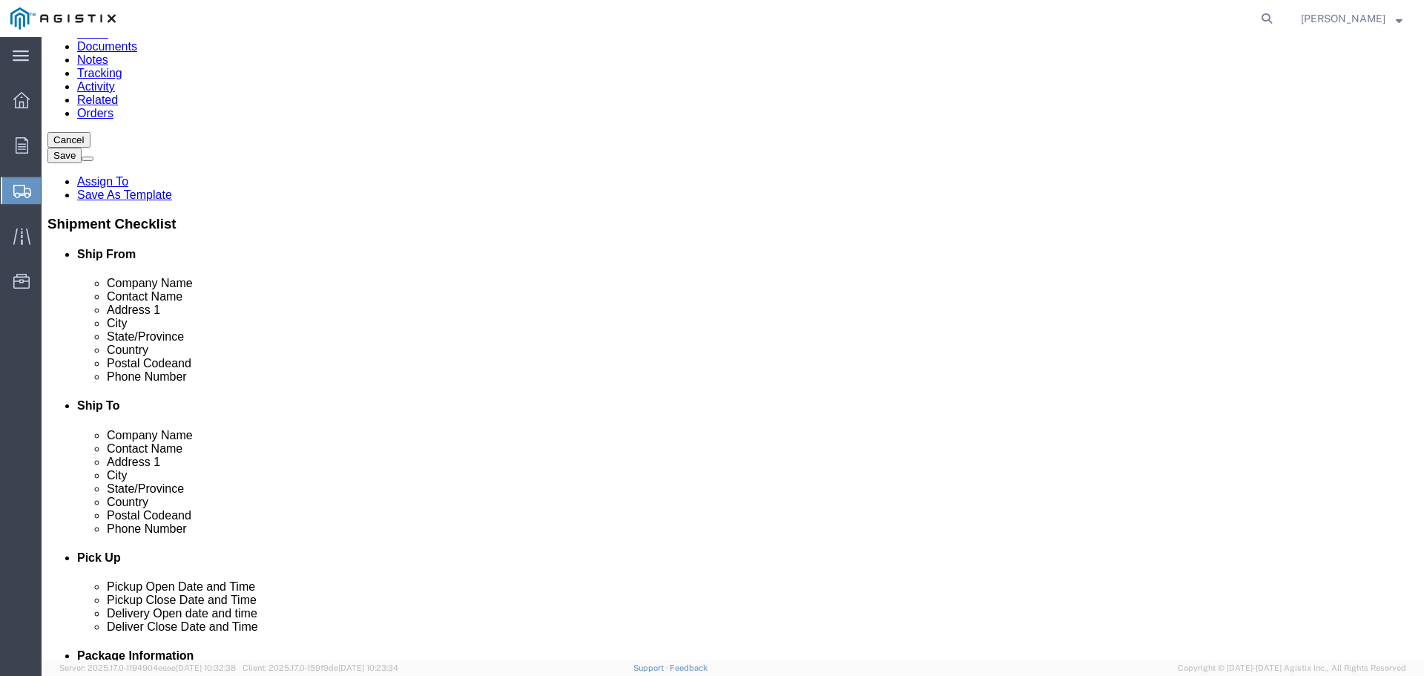
click input "Postal Code"
type input "9"
type input "95206"
click input "text"
type input "F"
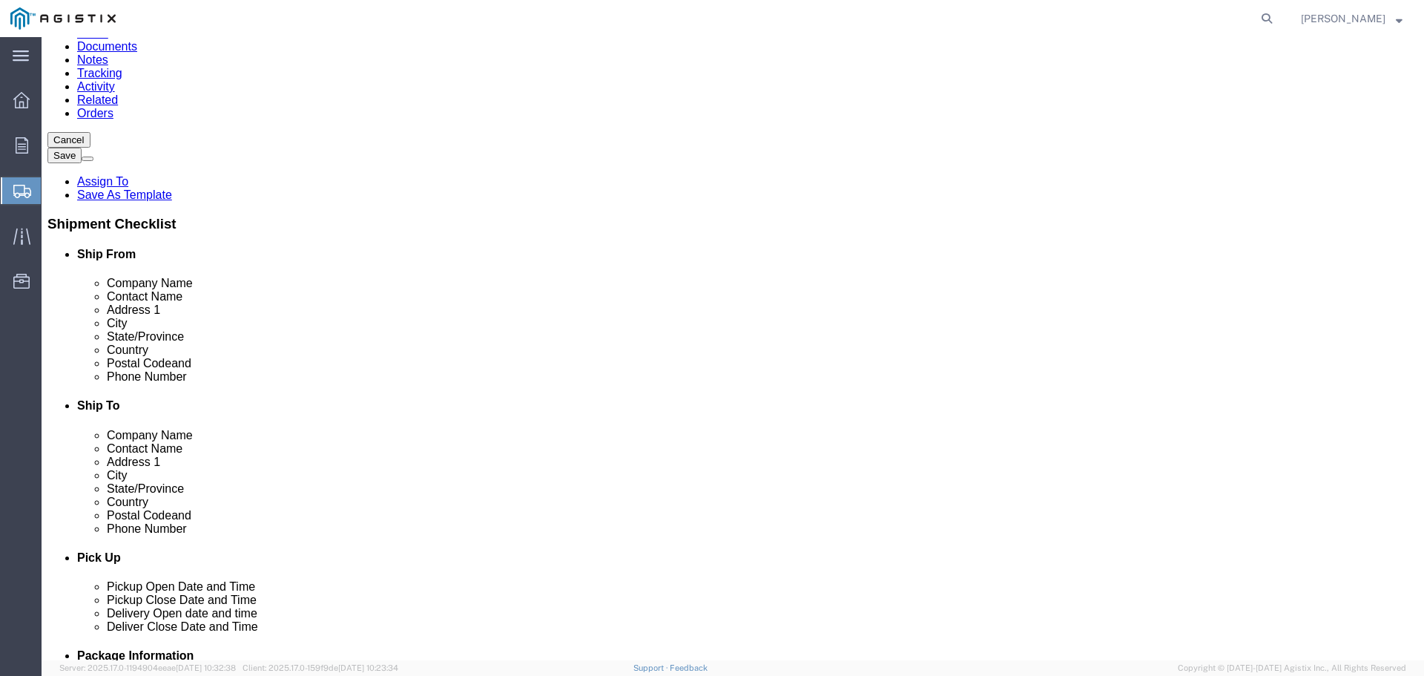
type input "STOCKTON"
drag, startPoint x: 856, startPoint y: 308, endPoint x: 746, endPoint y: 297, distance: 110.3
click input "text"
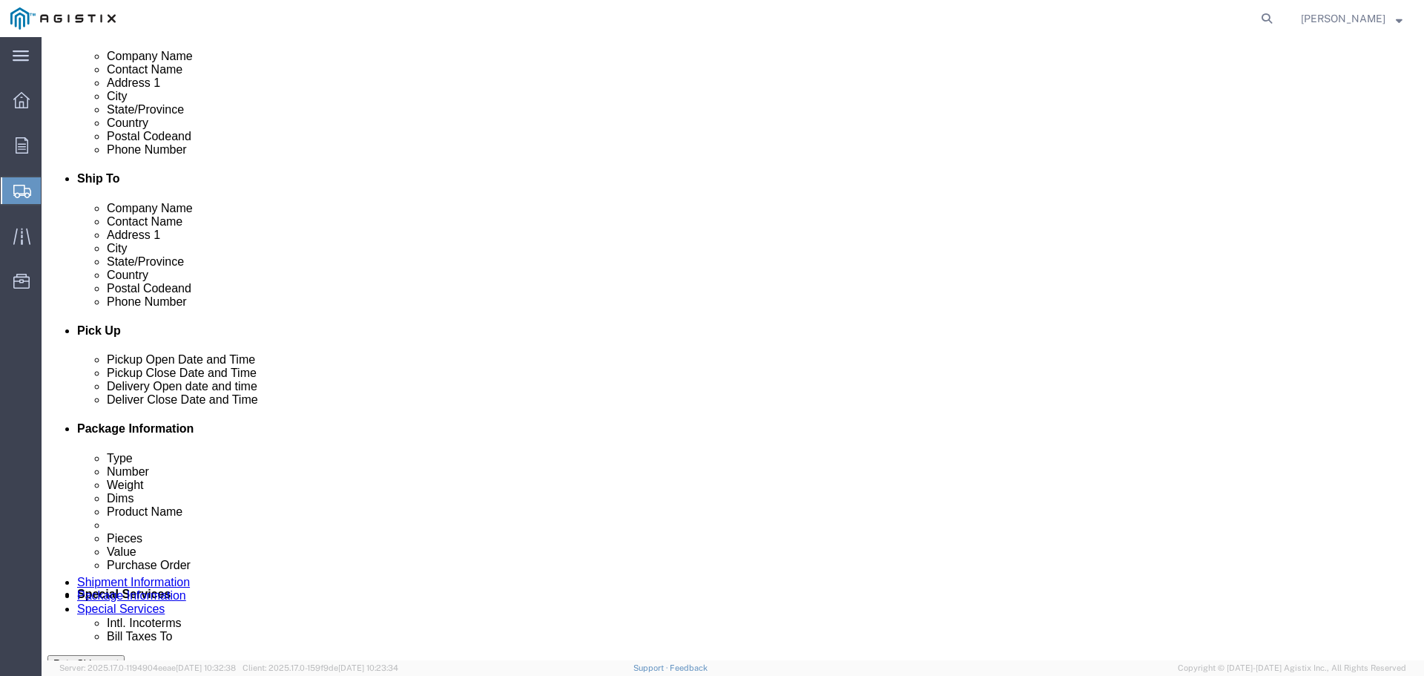
scroll to position [519, 0]
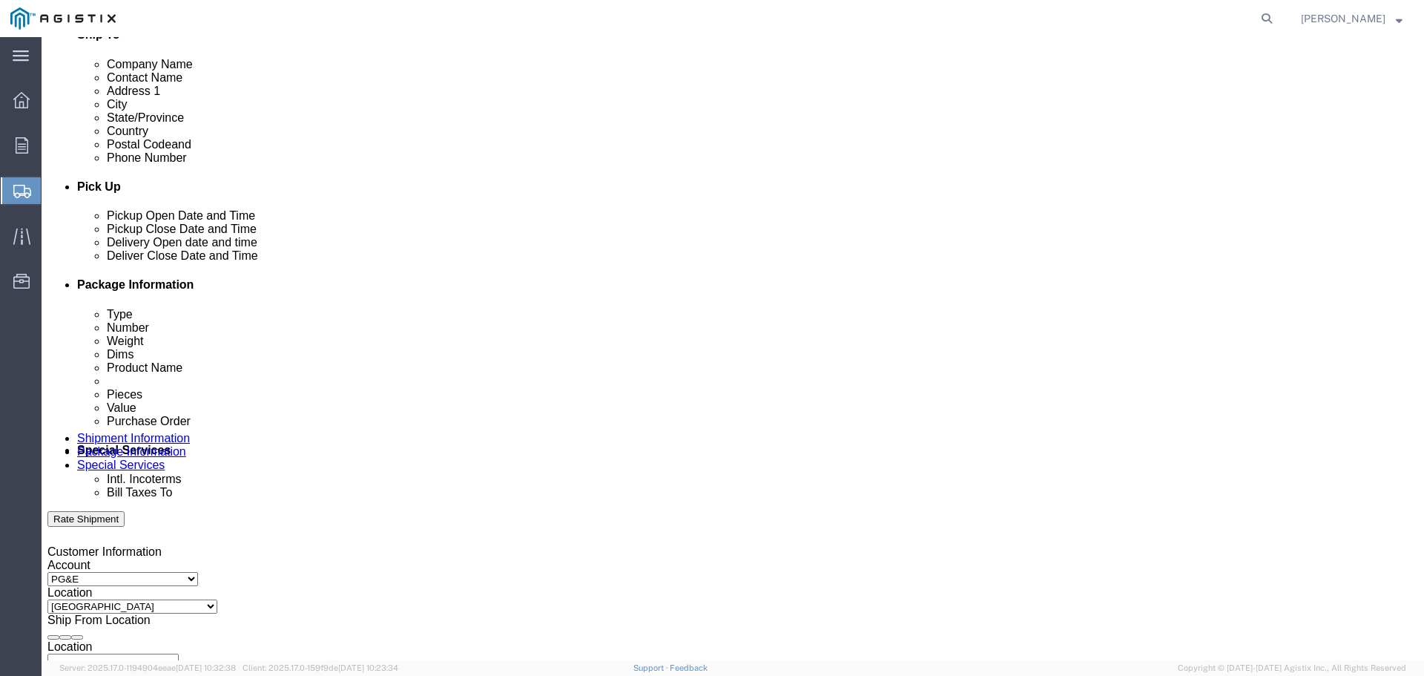
type input "[STREET_ADDRESS]"
click div "[DATE] 4:00 PM"
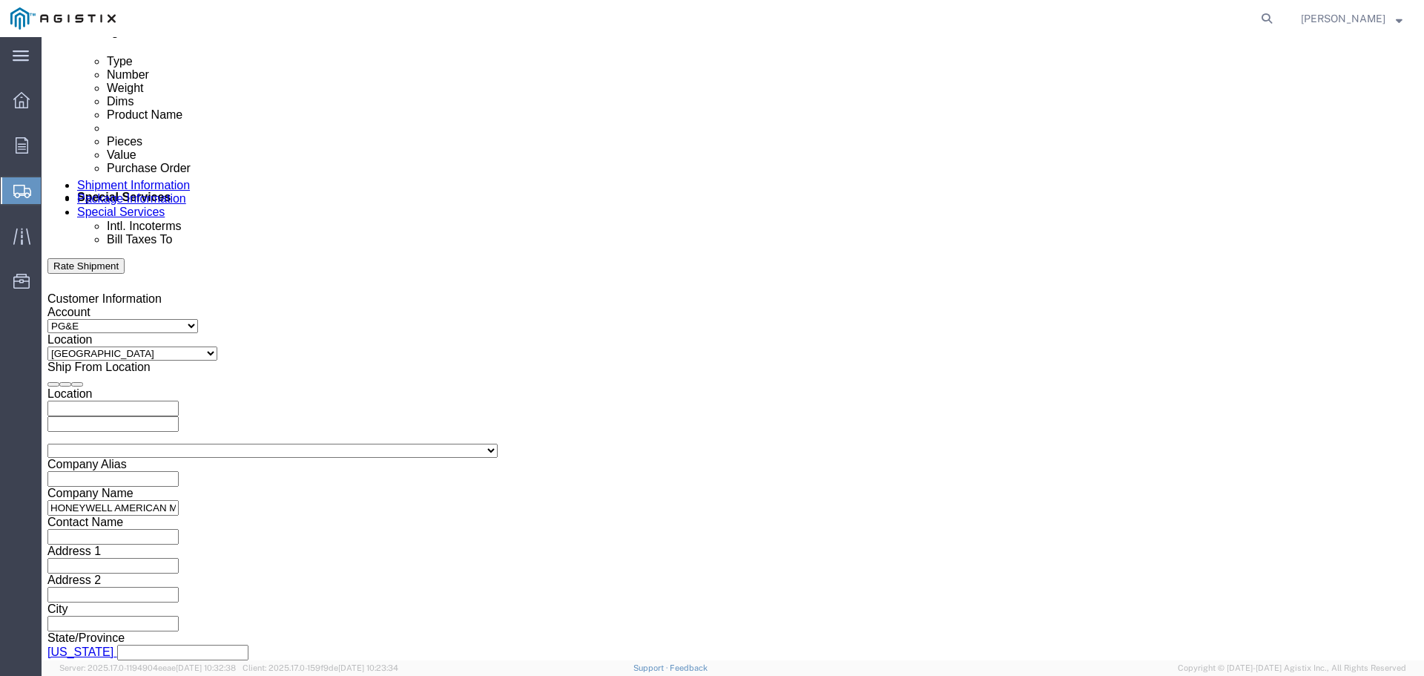
click label "Open Time"
click input "4:00 PM"
type input "3:00 PM"
click button "Apply"
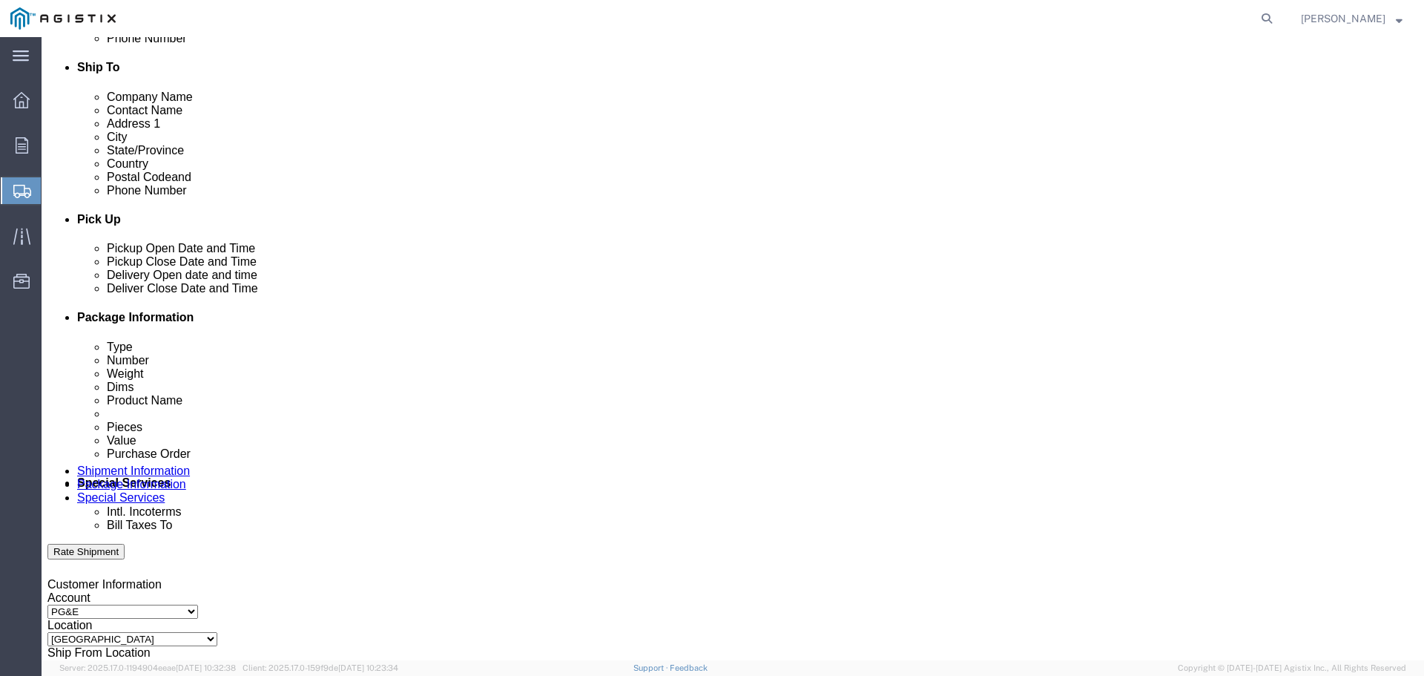
scroll to position [475, 0]
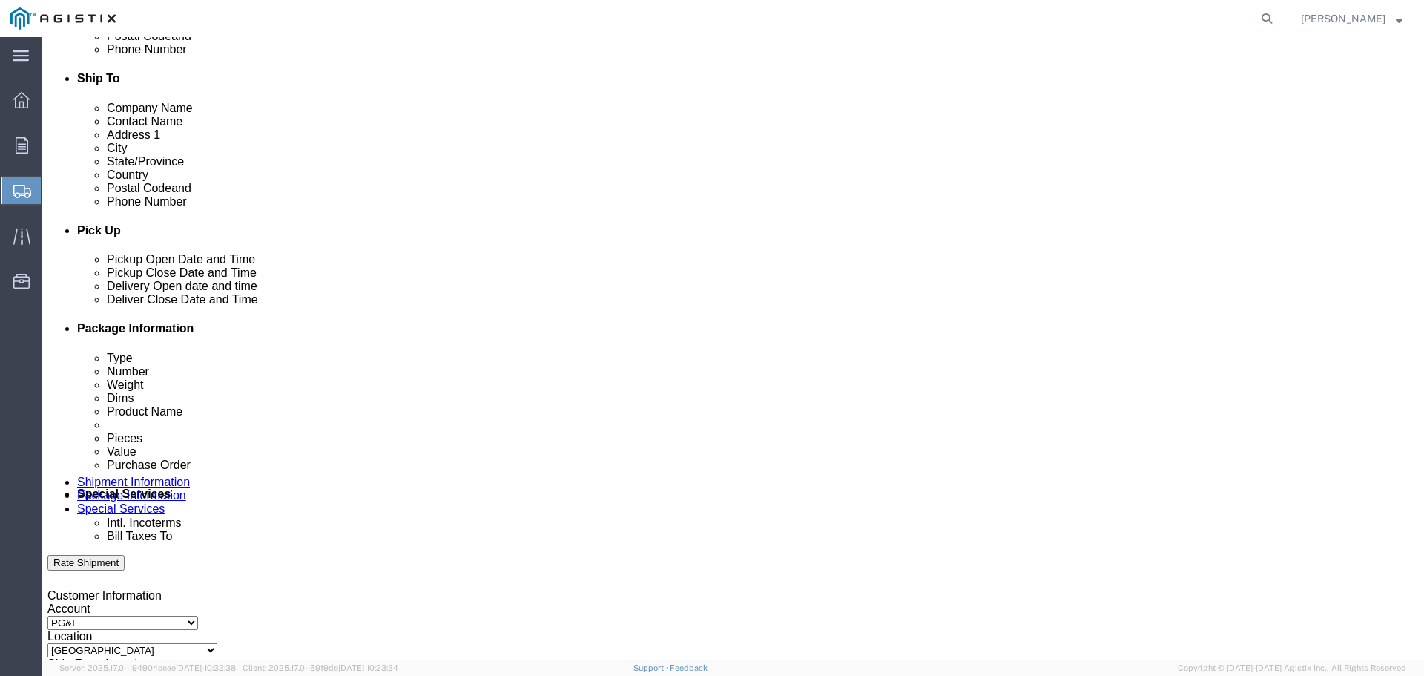
click div
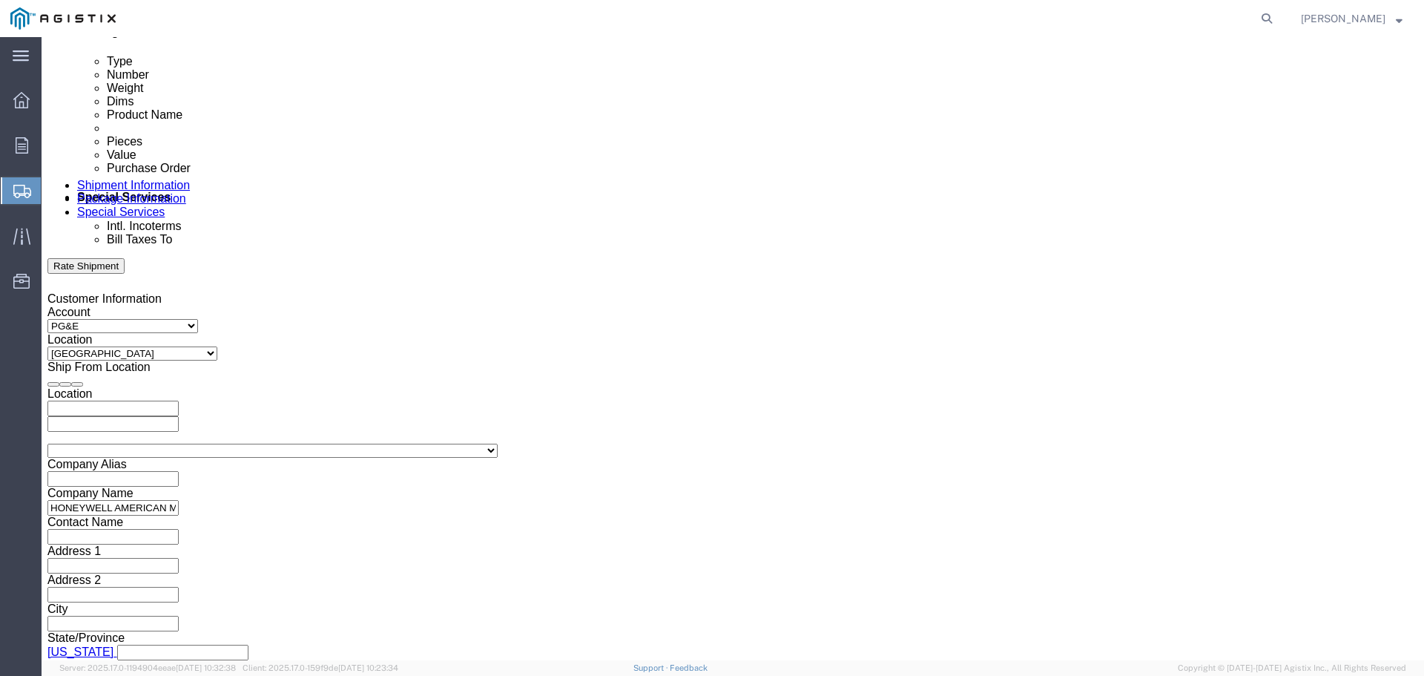
click input "9:00 PM"
type input "9:00 AM"
click button "Apply"
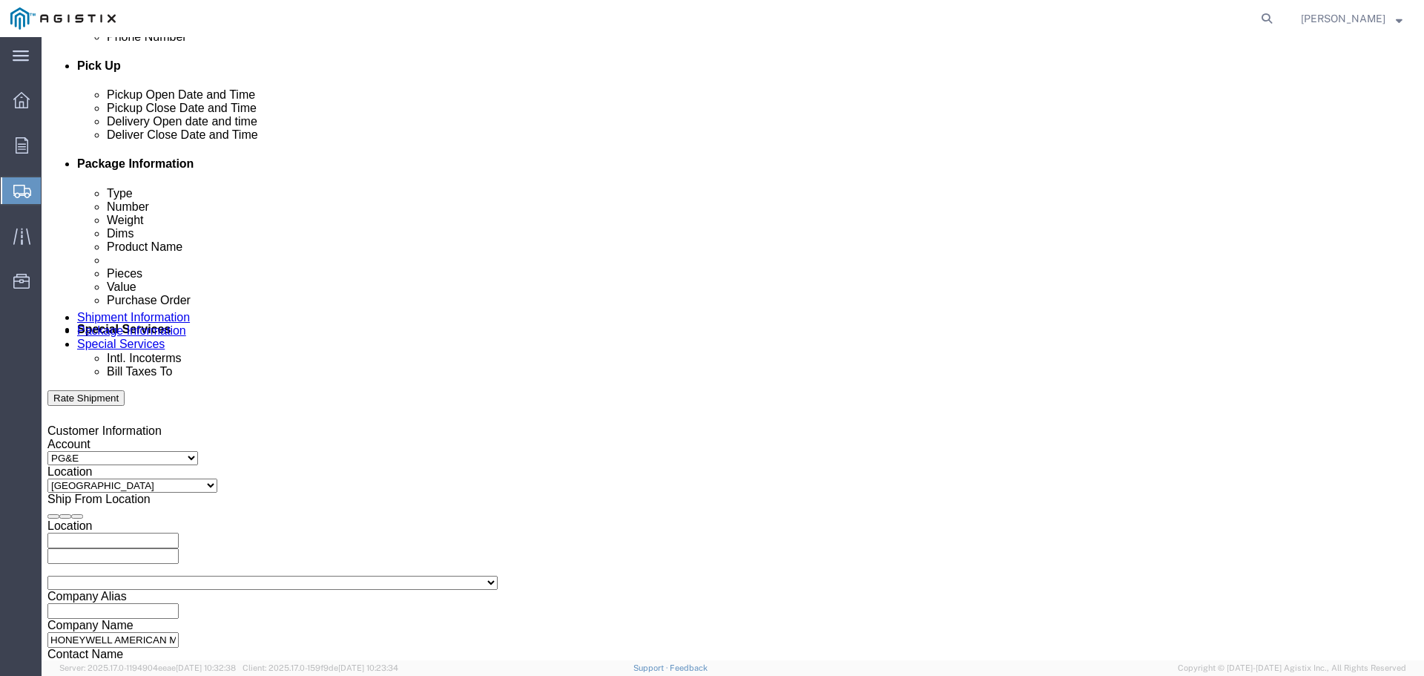
scroll to position [624, 0]
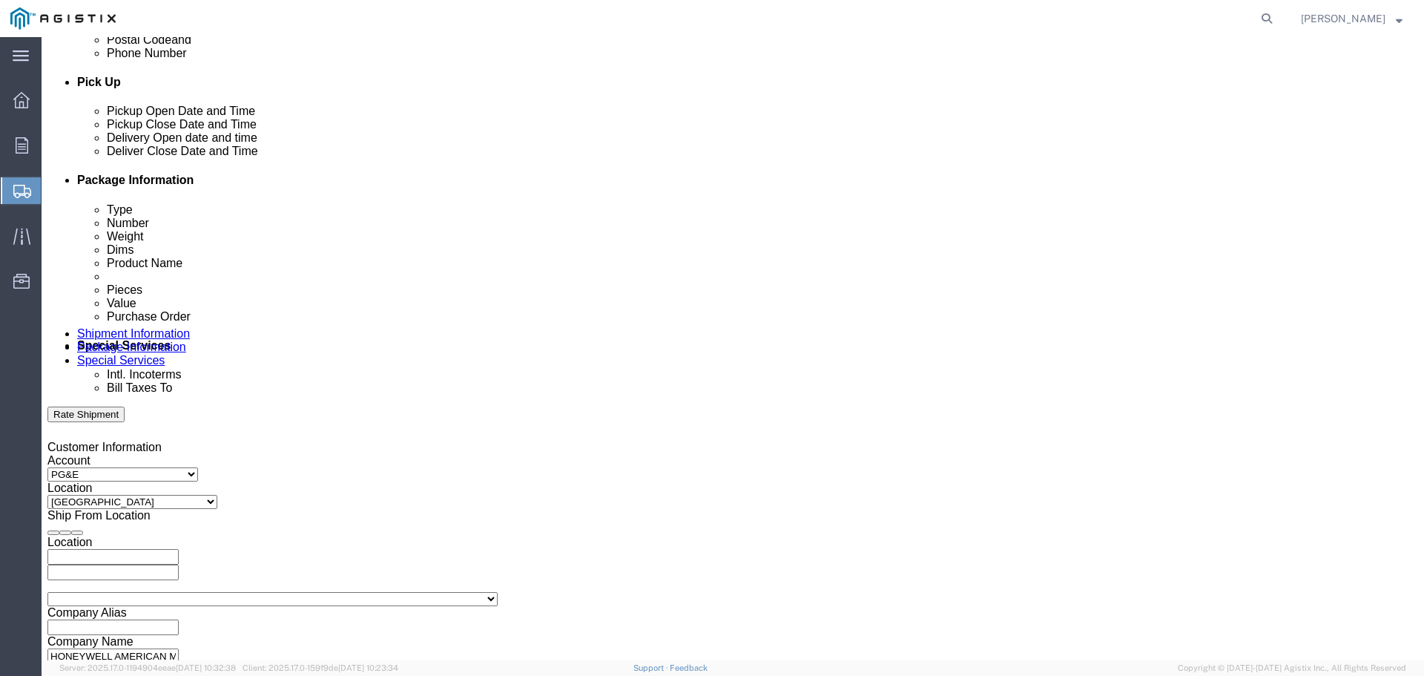
click div
click div "[DATE] 5:00 PM"
click input "9:00 AM"
drag, startPoint x: 740, startPoint y: 537, endPoint x: 755, endPoint y: 507, distance: 33.5
click button "Apply"
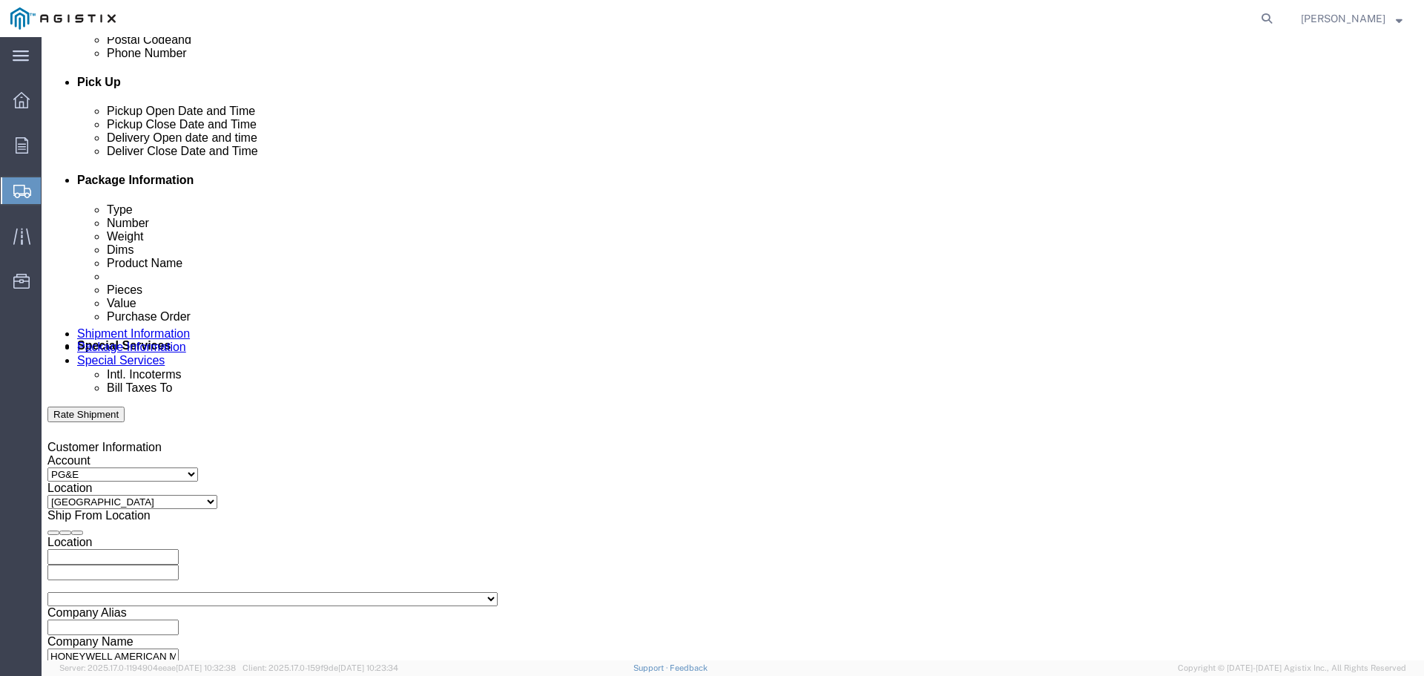
click div
click button "Apply"
click input "text"
type input "4"
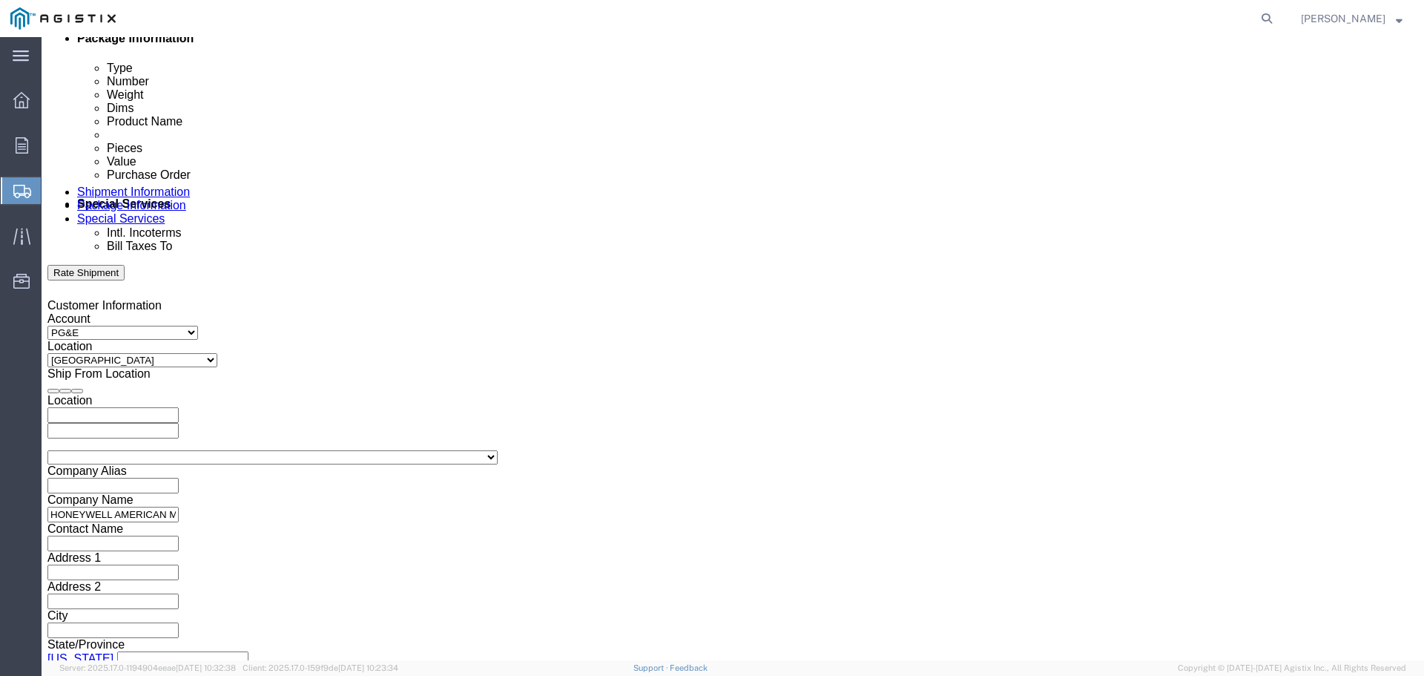
scroll to position [772, 0]
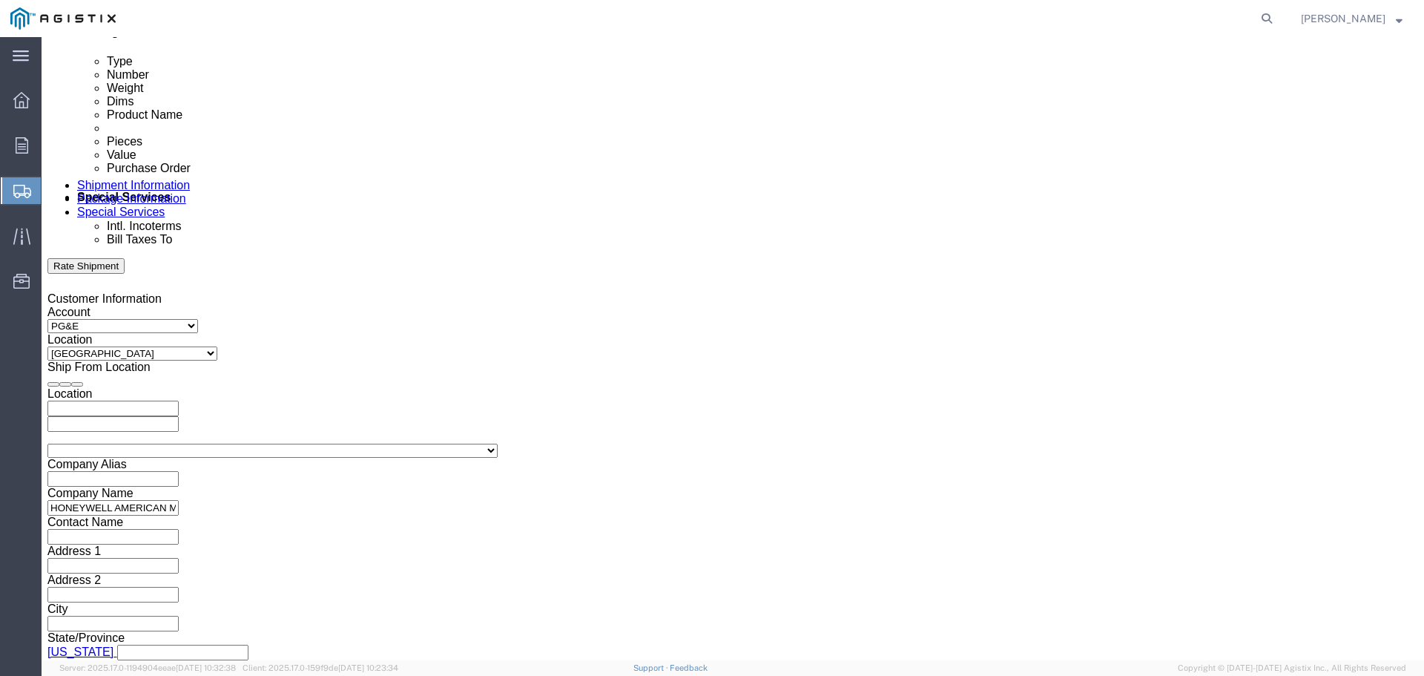
type input "3501308085"
click select "Select Air Less than Truckload Multi-Leg Ocean Freight Rail Small Parcel Truckl…"
select select "TL"
click select "Select Air Less than Truckload Multi-Leg Ocean Freight Rail Small Parcel Truckl…"
click select "Select 1-Ton (PSS) 10 Wheel 10 Yard Dump Truck 20 Yard Dump Truck Bobtail Botto…"
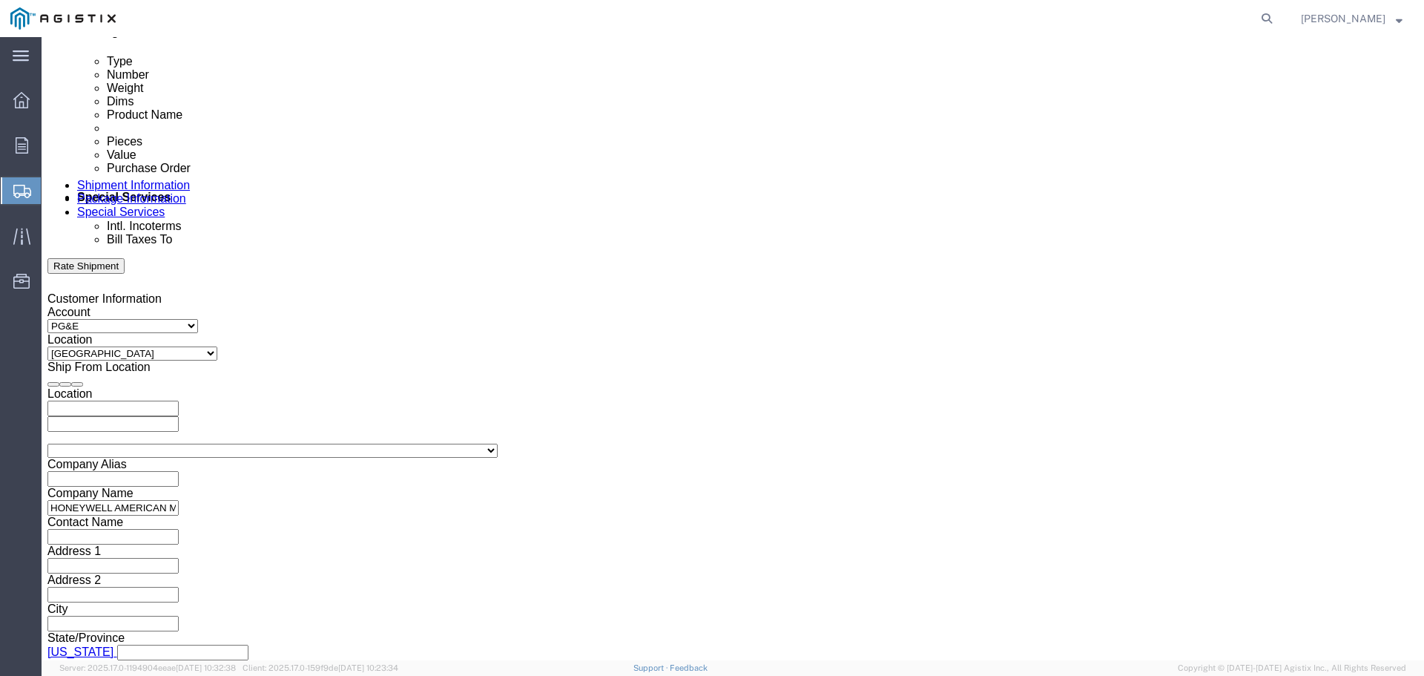
select select "STDV"
click select "Select 1-Ton (PSS) 10 Wheel 10 Yard Dump Truck 20 Yard Dump Truck Bobtail Botto…"
drag, startPoint x: 348, startPoint y: 482, endPoint x: 347, endPoint y: 490, distance: 8.2
click select "Select 53 Feet 20 Feet 35 Feet 48 Feet"
select select "53FT"
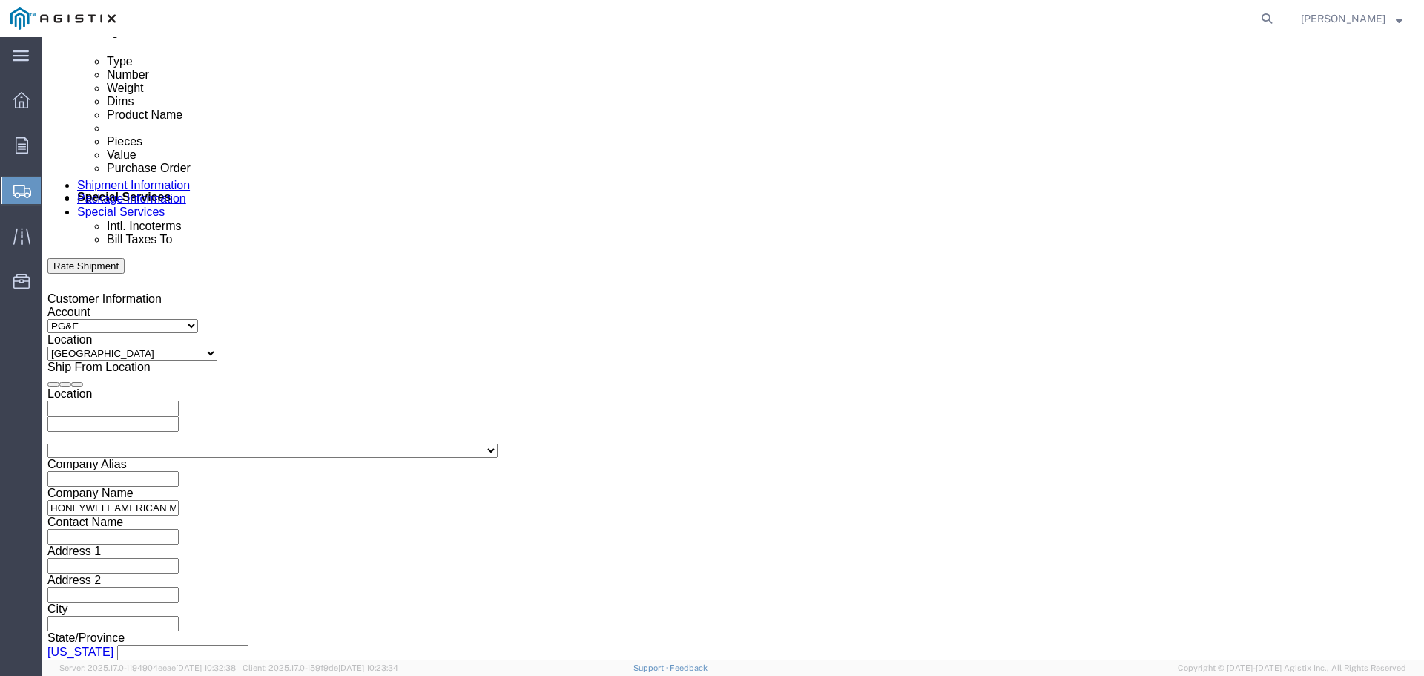
click select "Select 53 Feet 20 Feet 35 Feet 48 Feet"
drag, startPoint x: 1021, startPoint y: 564, endPoint x: 1029, endPoint y: 562, distance: 8.5
click button "Continue"
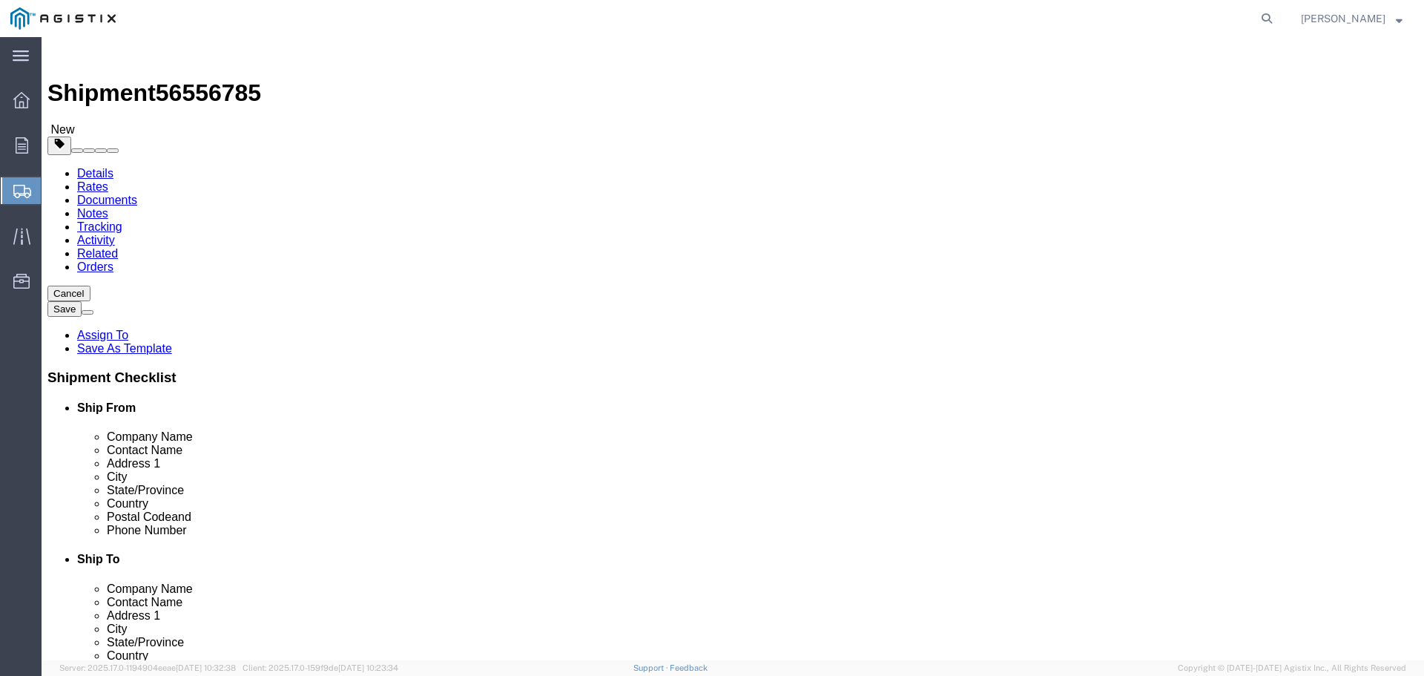
click select "Select Bulk Bundle(s) Cardboard Box(es) Carton(s) Crate(s) Drum(s) (Fiberboard)…"
select select "PSST"
click select "Select Bulk Bundle(s) Cardboard Box(es) Carton(s) Crate(s) Drum(s) (Fiberboard)…"
click input "text"
type input "3120"
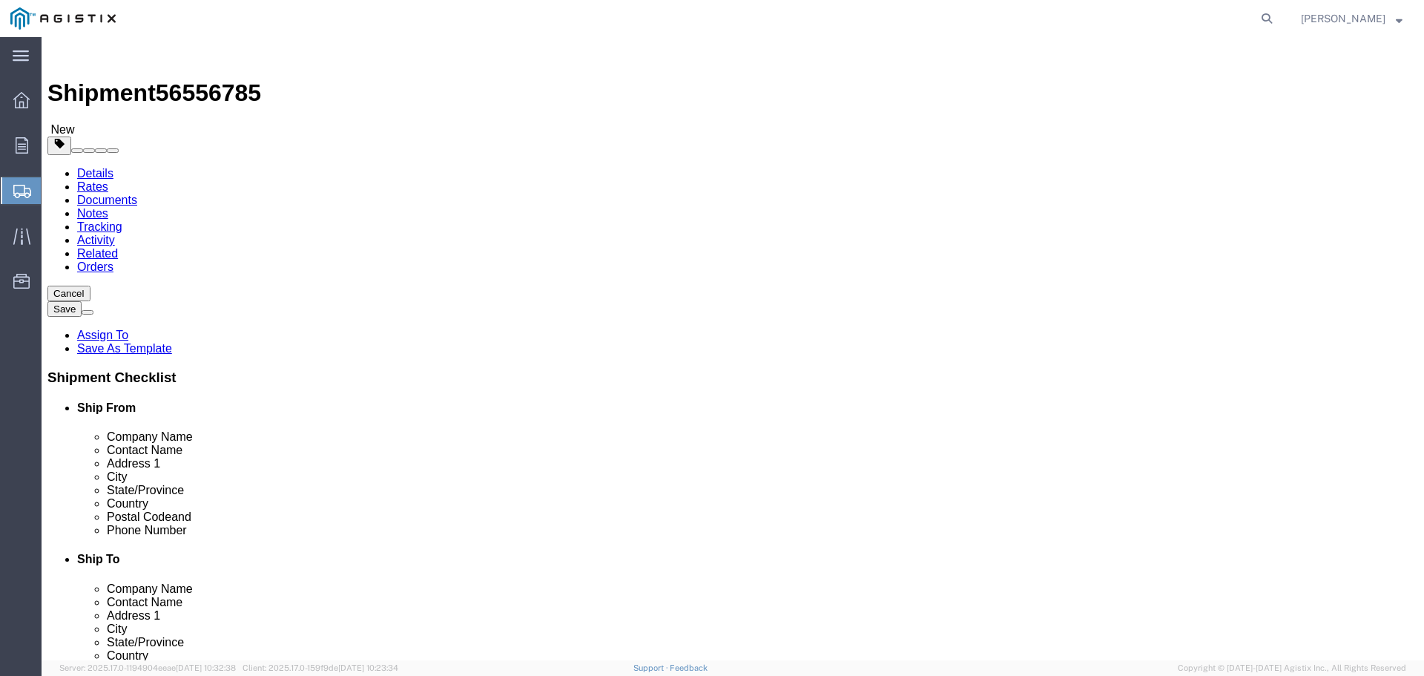
click input "1"
type input "52"
click input "text"
type input "42"
click input "text"
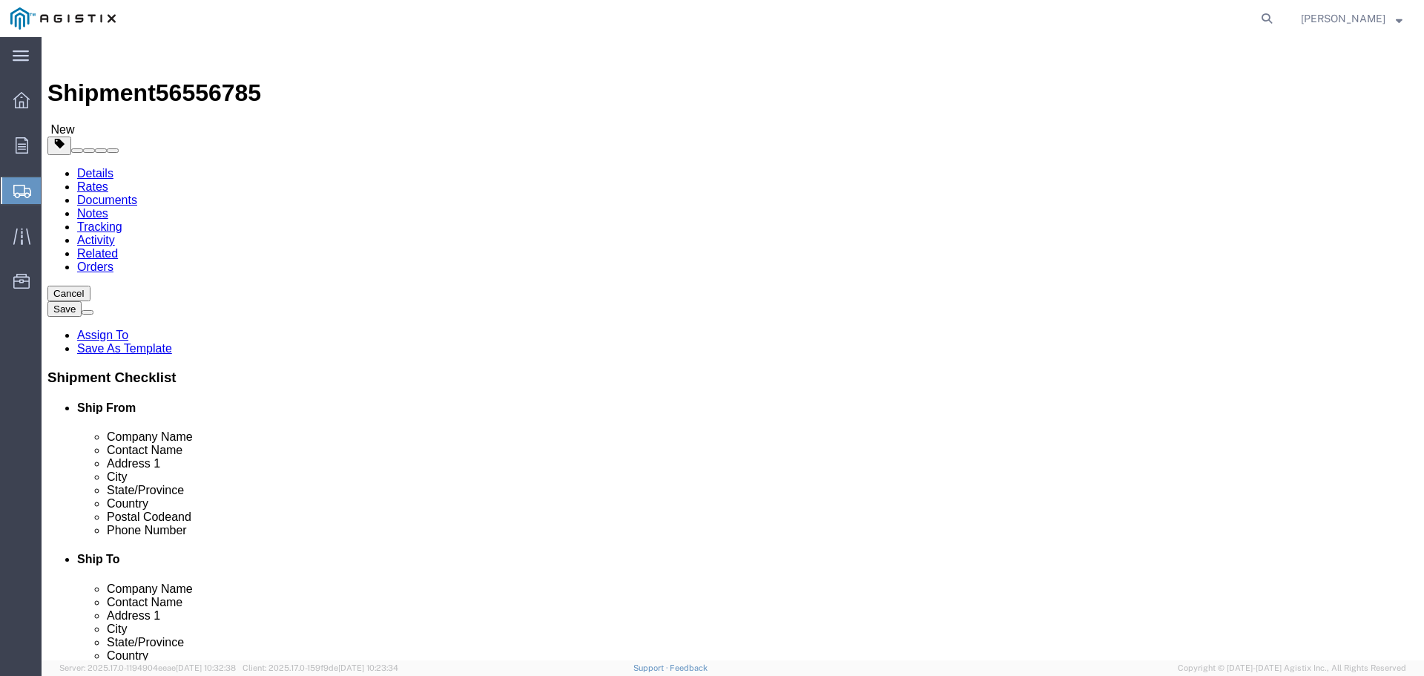
type input "45"
click input "text"
type input "46"
click input "0.00"
type input "0"
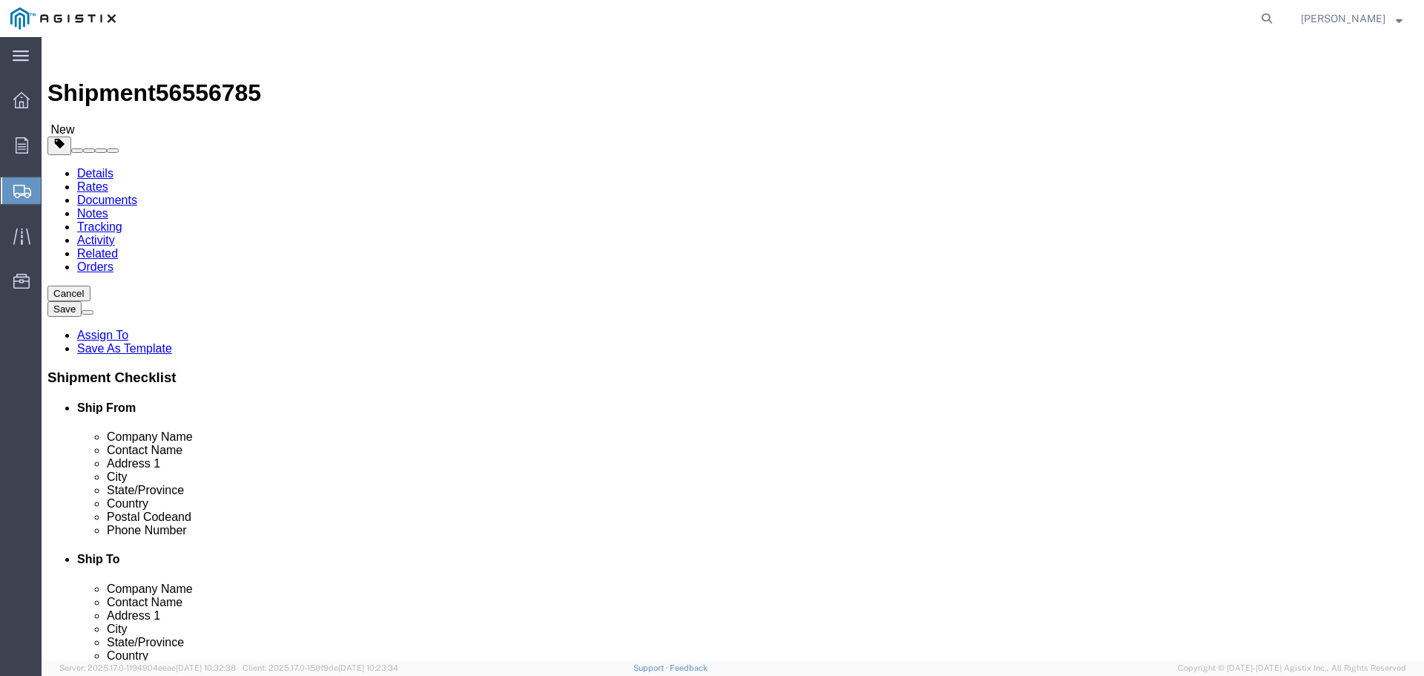
type input "40560"
click div "52 x Pallet(s) Standard (Stackable) Package Type Select Bulk Bundle(s) Cardboar…"
click link "Add Content"
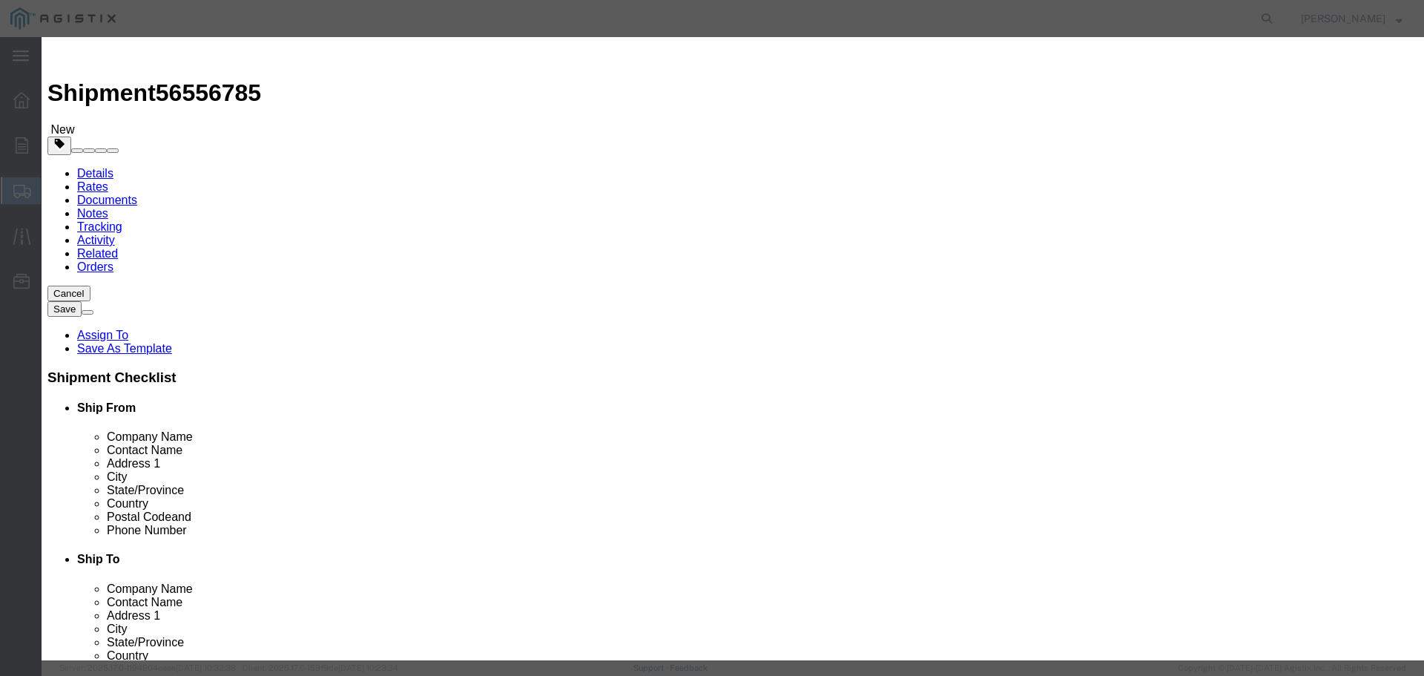
click input "text"
type input "AC250"
click div "Commodity library"
click input "0"
type input "3120"
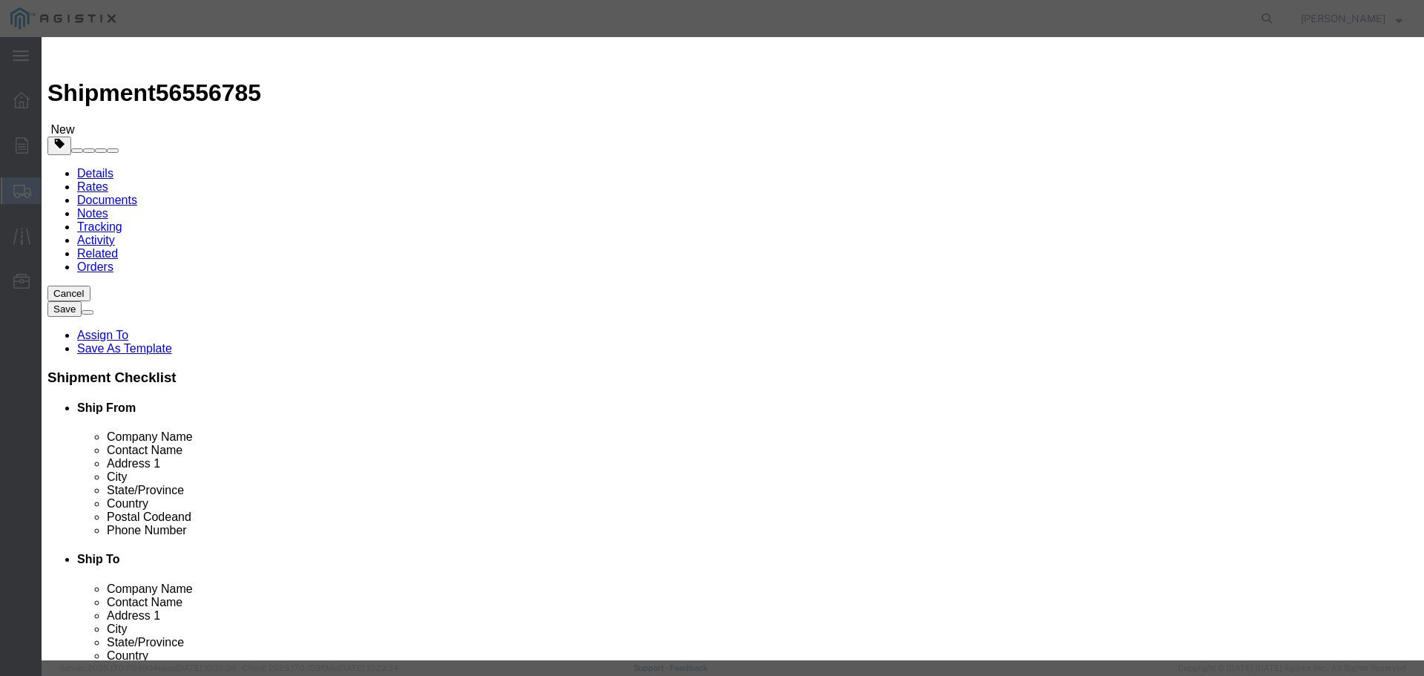
click input "text"
type input "328173.00"
click select "Select 50 55 60 65 70 85 92.5 100 125 175 250 300 400"
select select "85"
click select "Select 50 55 60 65 70 85 92.5 100 125 175 250 300 400"
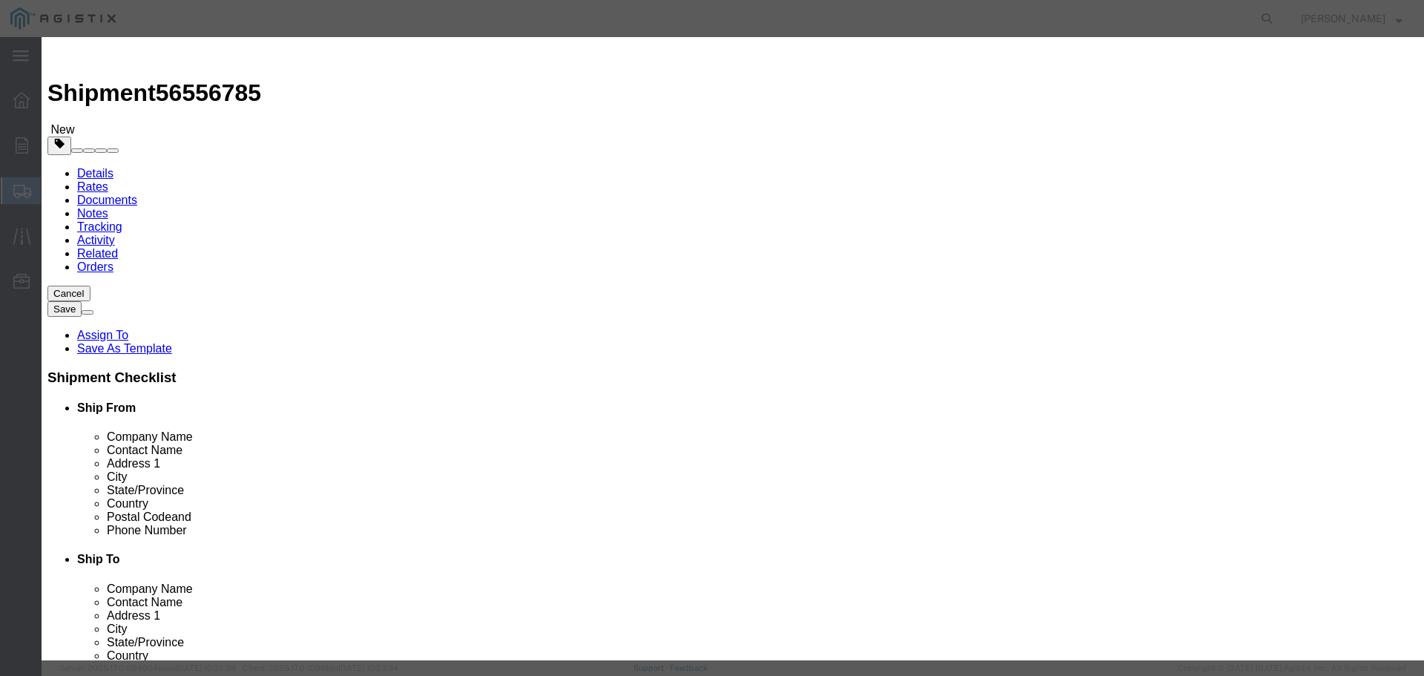
click button "Save & Close"
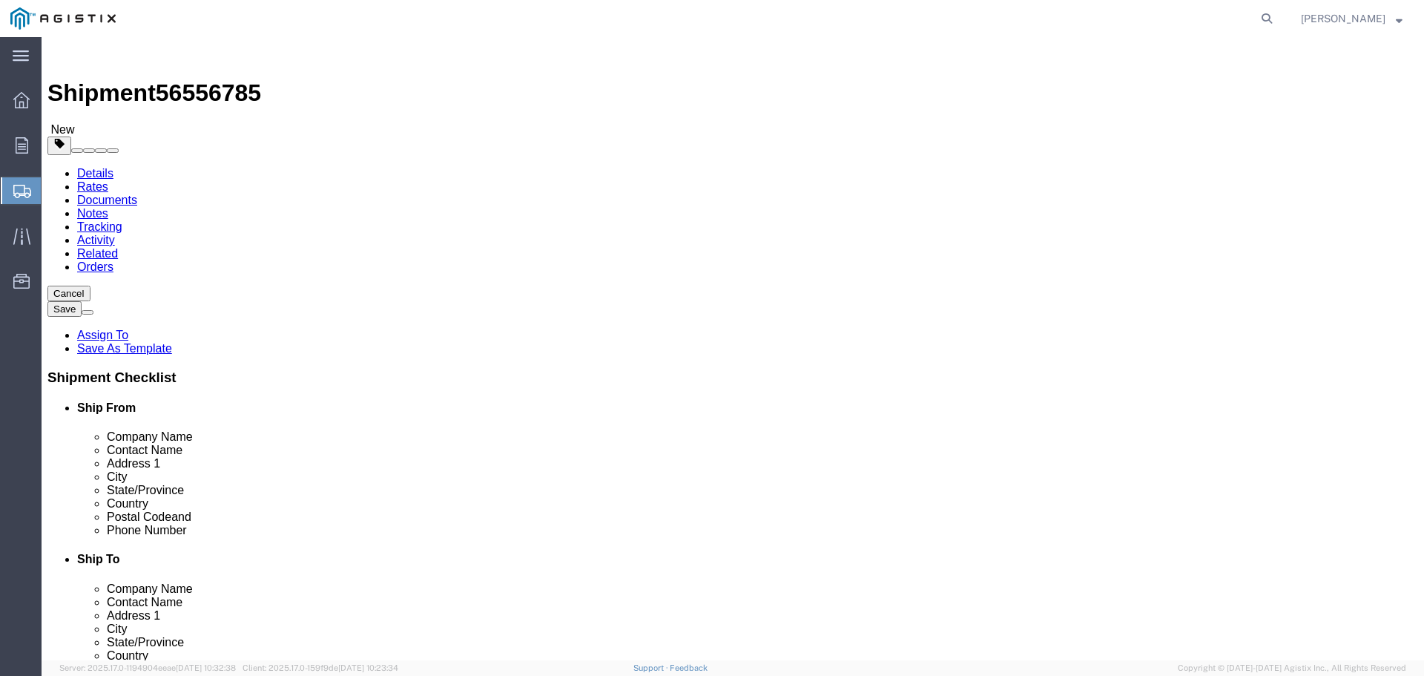
click button "Continue"
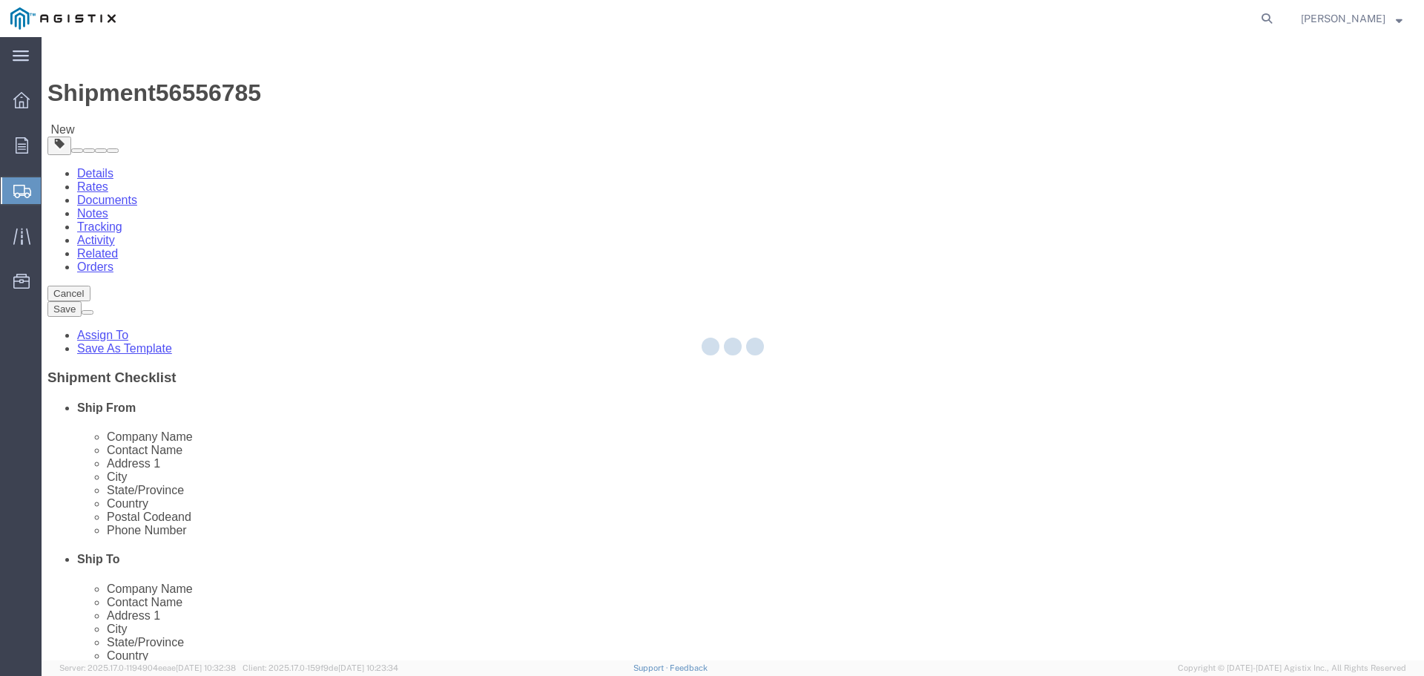
select select
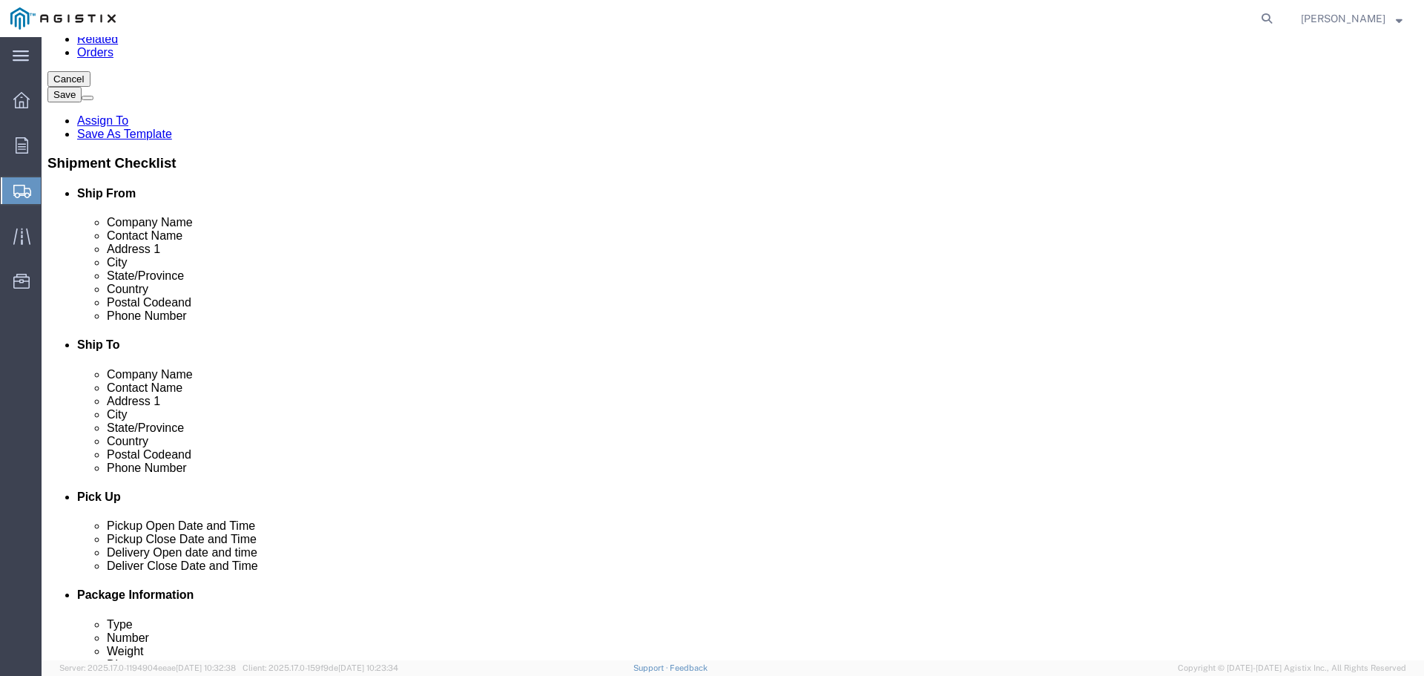
scroll to position [297, 0]
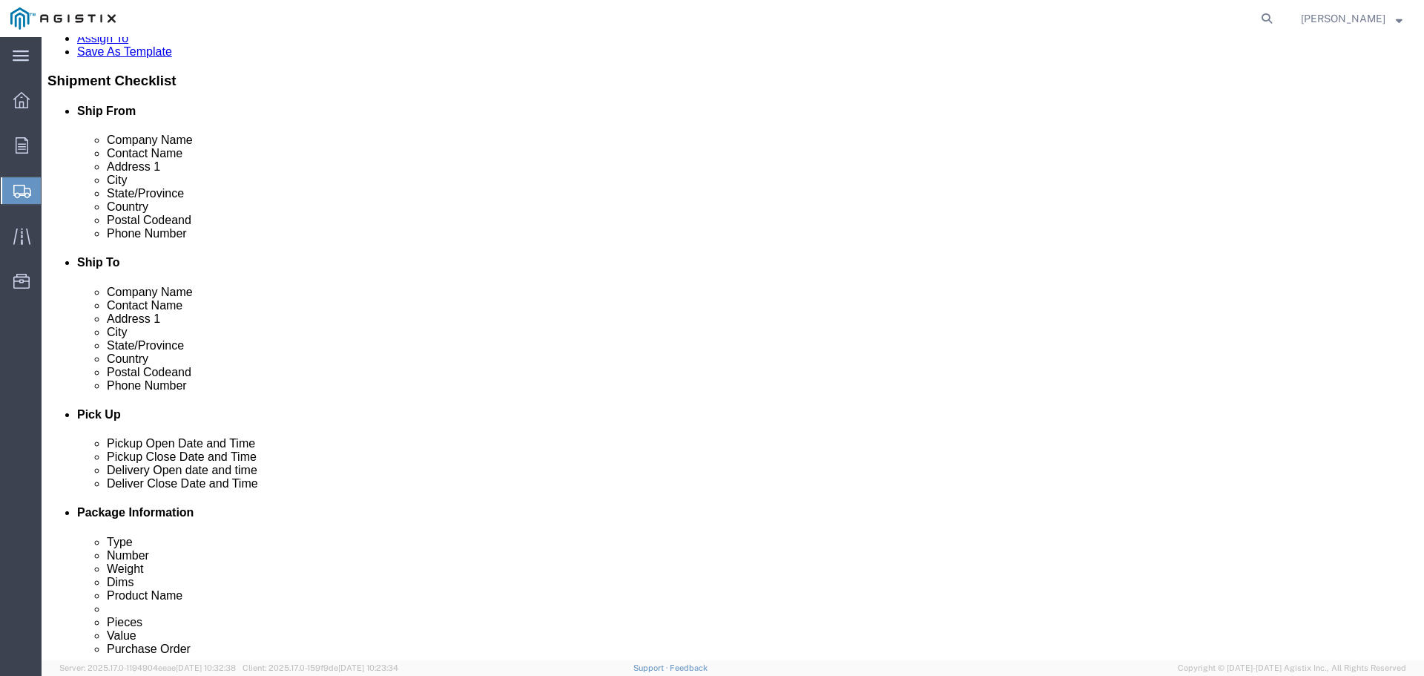
click select "Select 1 Day 2 Day 3-5 Day Economy 5+ Day"
select select "3-5 Day Economy"
click select "Select 1 Day 2 Day 3-5 Day Economy 5+ Day"
click button "Rate Shipment"
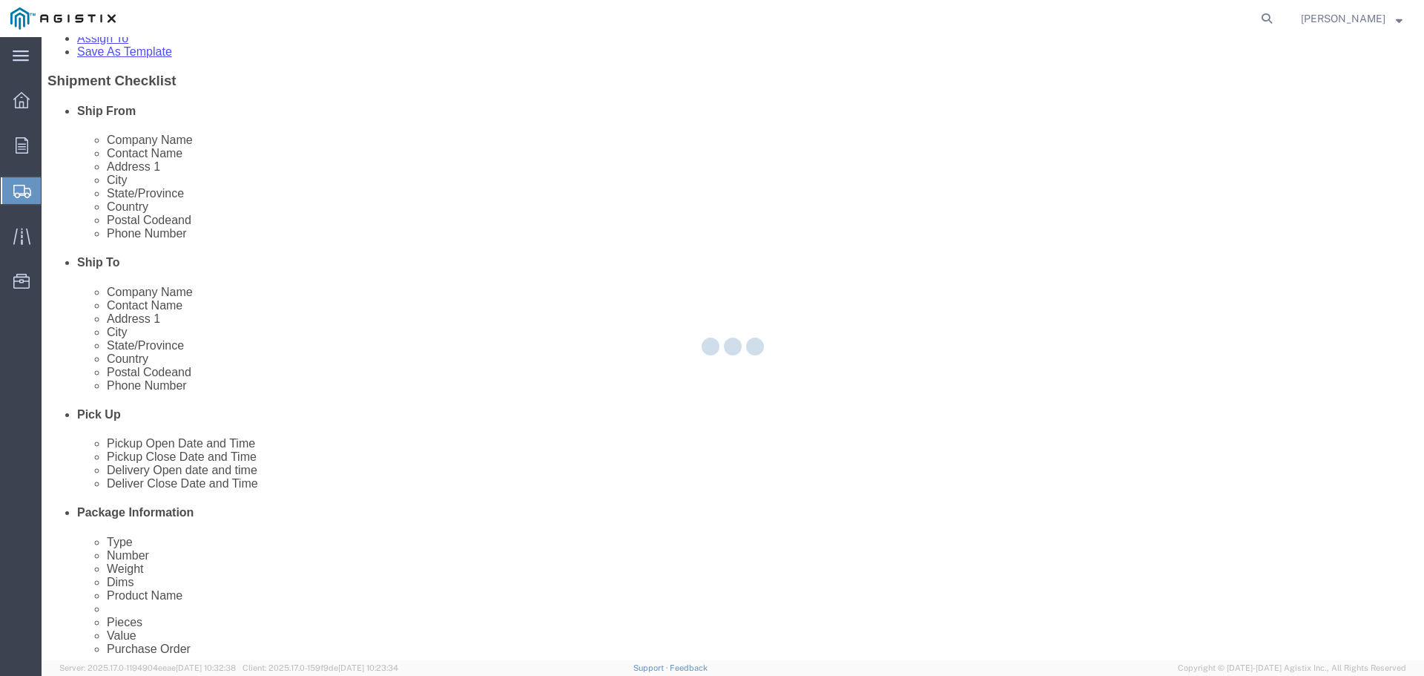
scroll to position [0, 0]
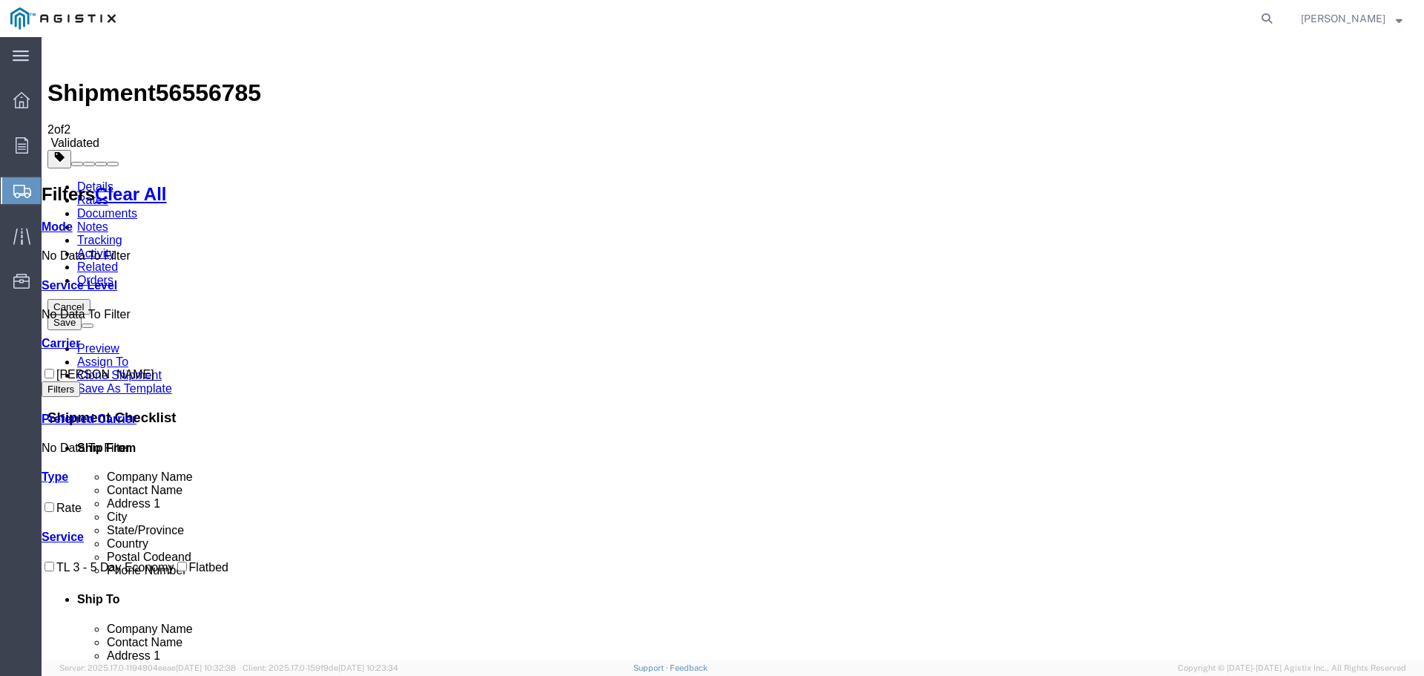
click at [54, 369] on input "[PERSON_NAME]" at bounding box center [50, 374] width 10 height 10
checkbox input "true"
